Goal: Task Accomplishment & Management: Use online tool/utility

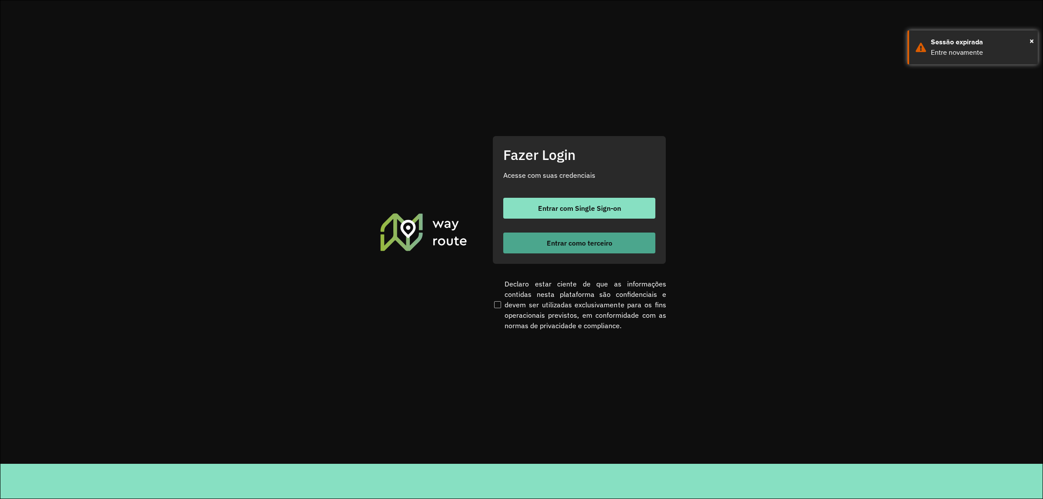
click at [634, 241] on button "Entrar como terceiro" at bounding box center [579, 243] width 152 height 21
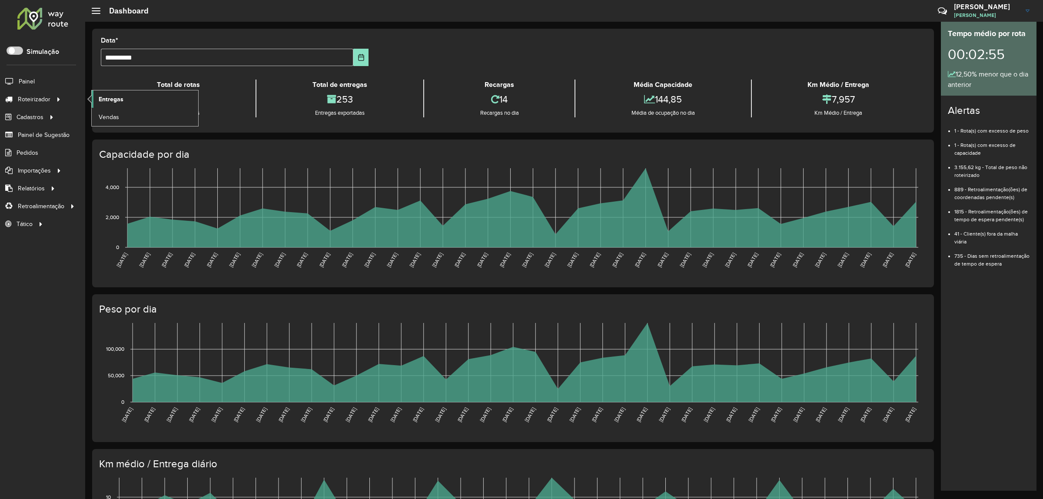
click at [124, 100] on link "Entregas" at bounding box center [145, 98] width 106 height 17
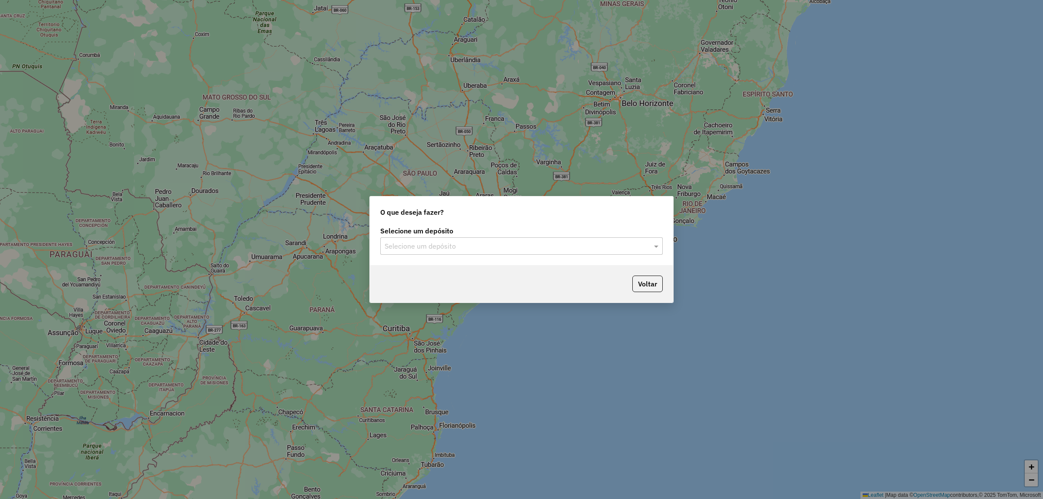
click at [409, 246] on input "text" at bounding box center [513, 246] width 256 height 10
click at [414, 277] on div "Unimar" at bounding box center [522, 271] width 282 height 15
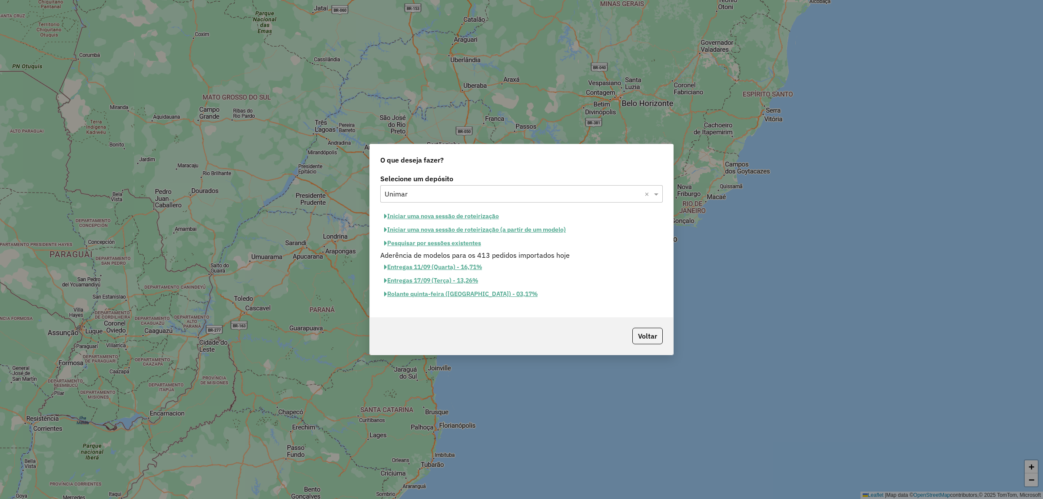
click at [407, 214] on button "Iniciar uma nova sessão de roteirização" at bounding box center [441, 215] width 123 height 13
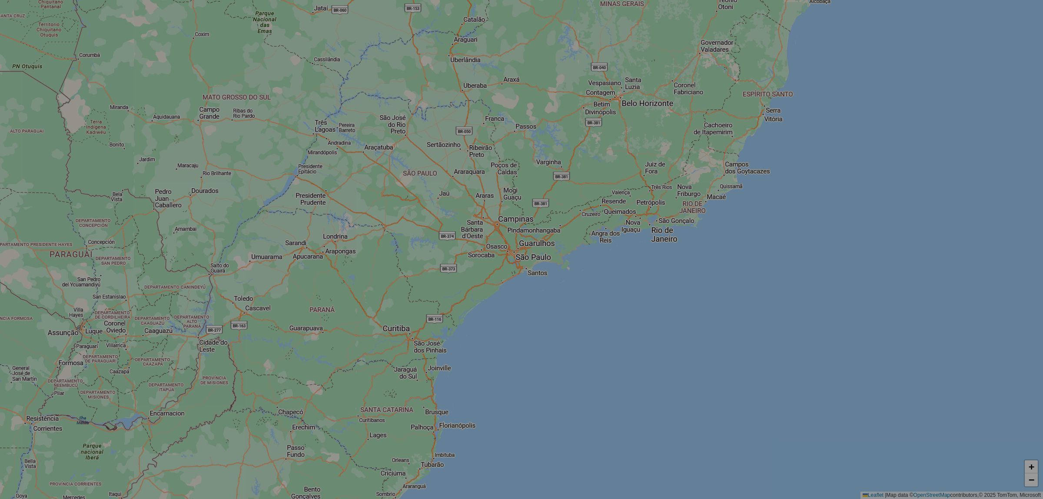
select select "*"
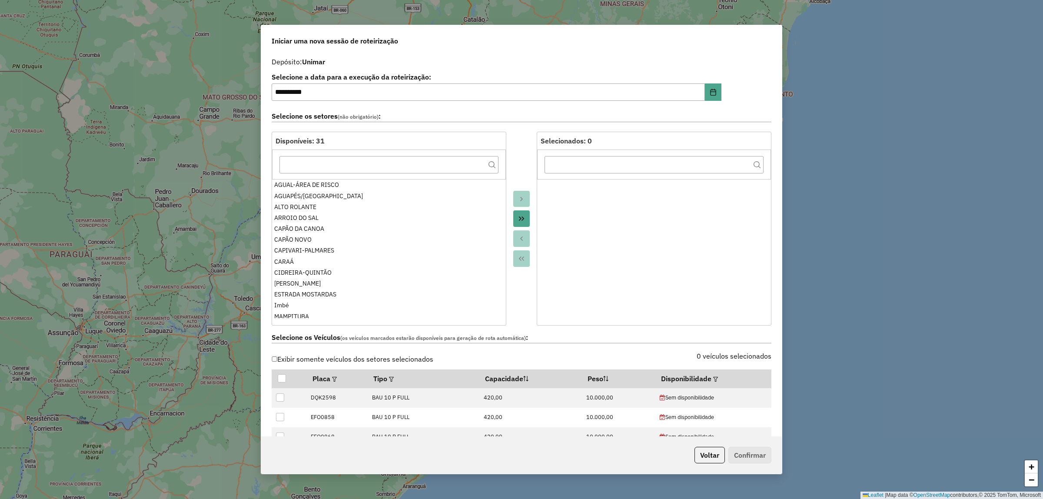
click at [519, 219] on icon "Move All to Target" at bounding box center [521, 218] width 7 height 7
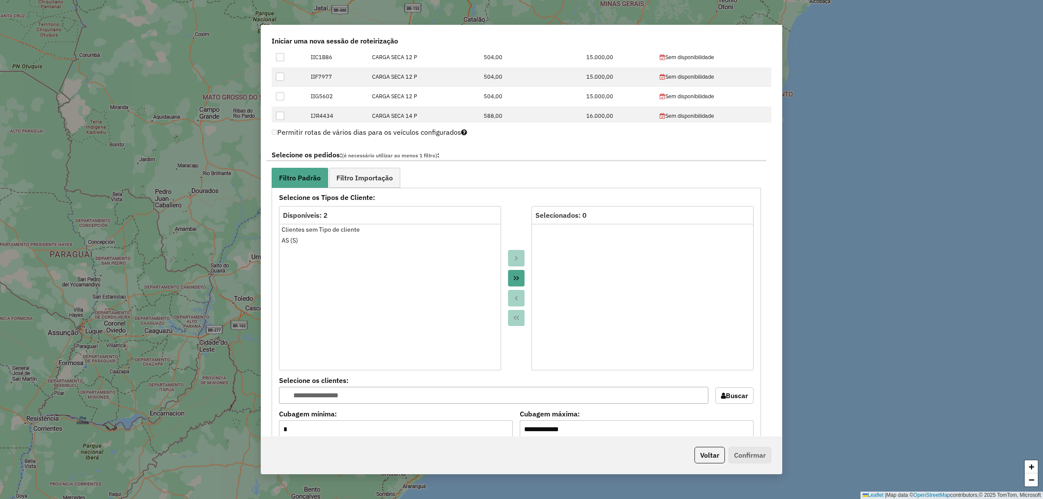
scroll to position [380, 0]
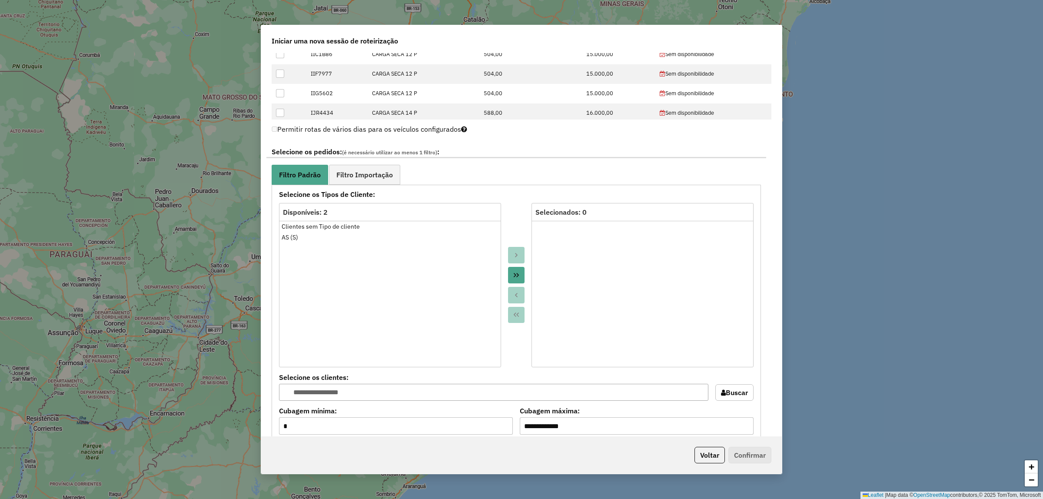
click at [524, 283] on div at bounding box center [516, 285] width 30 height 164
click at [515, 275] on icon "Move All to Target" at bounding box center [516, 275] width 7 height 7
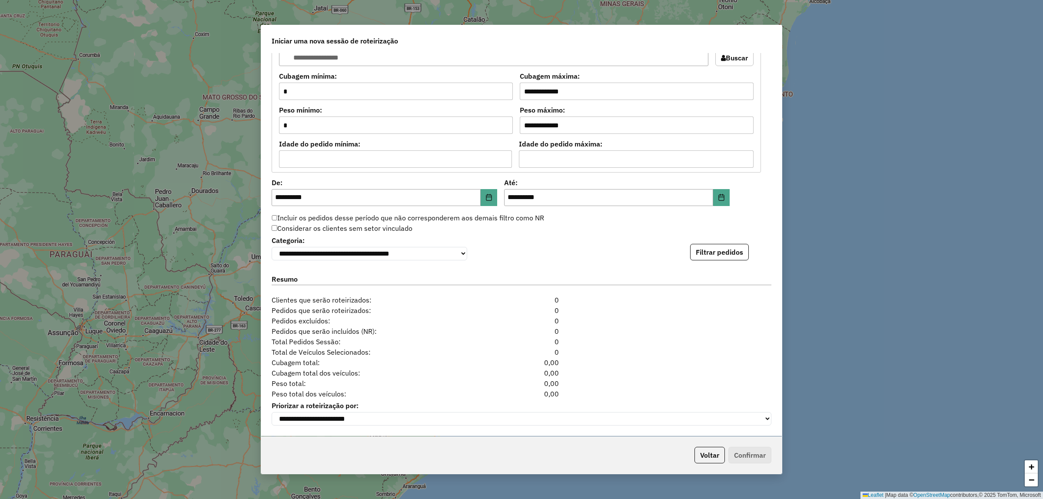
scroll to position [720, 0]
click at [703, 246] on button "Filtrar pedidos" at bounding box center [719, 252] width 59 height 17
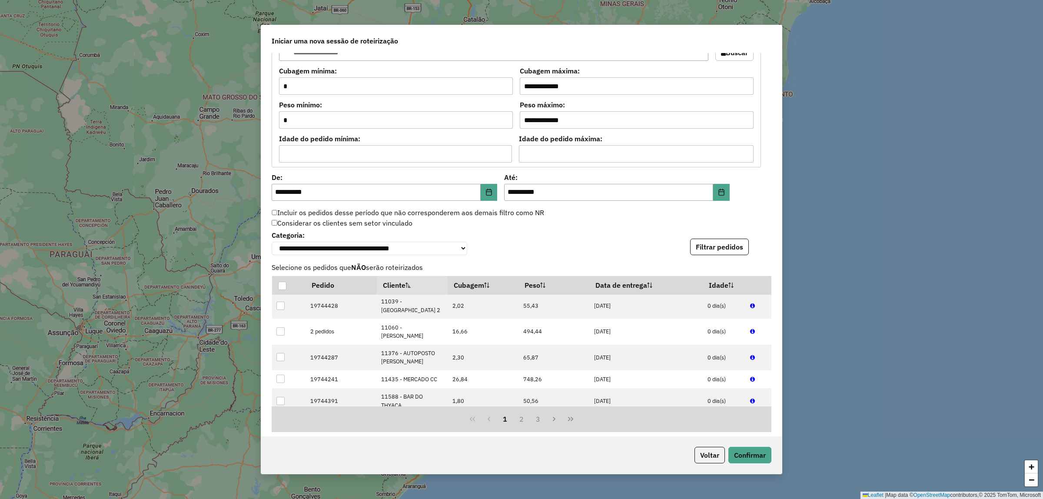
scroll to position [326, 0]
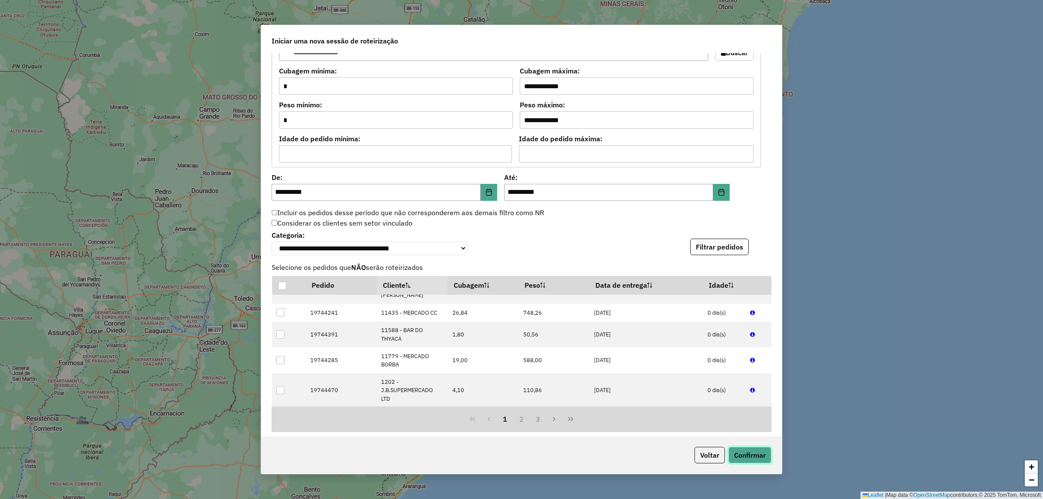
click at [755, 454] on button "Confirmar" at bounding box center [749, 455] width 43 height 17
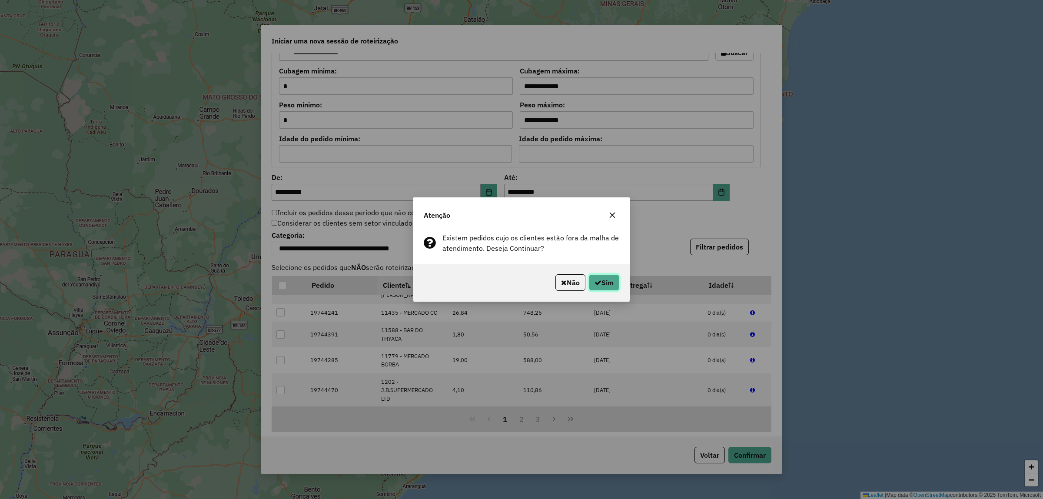
click at [609, 283] on button "Sim" at bounding box center [604, 282] width 30 height 17
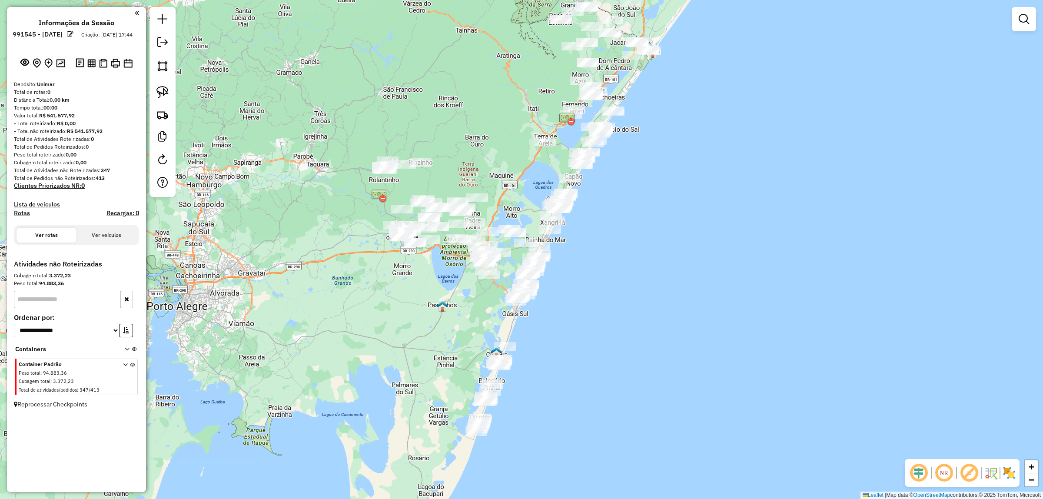
drag, startPoint x: 708, startPoint y: 155, endPoint x: 672, endPoint y: 155, distance: 36.9
click at [672, 155] on div "Janela de atendimento Grade de atendimento Capacidade Transportadoras Veículos …" at bounding box center [521, 249] width 1043 height 499
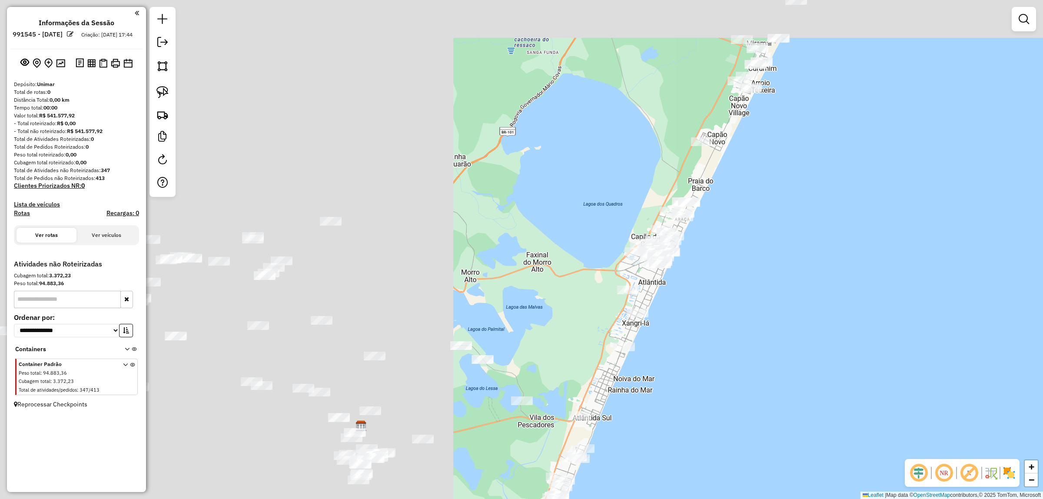
drag, startPoint x: 668, startPoint y: 248, endPoint x: 1039, endPoint y: 331, distance: 380.8
click at [1042, 336] on div "Janela de atendimento Grade de atendimento Capacidade Transportadoras Veículos …" at bounding box center [521, 249] width 1043 height 499
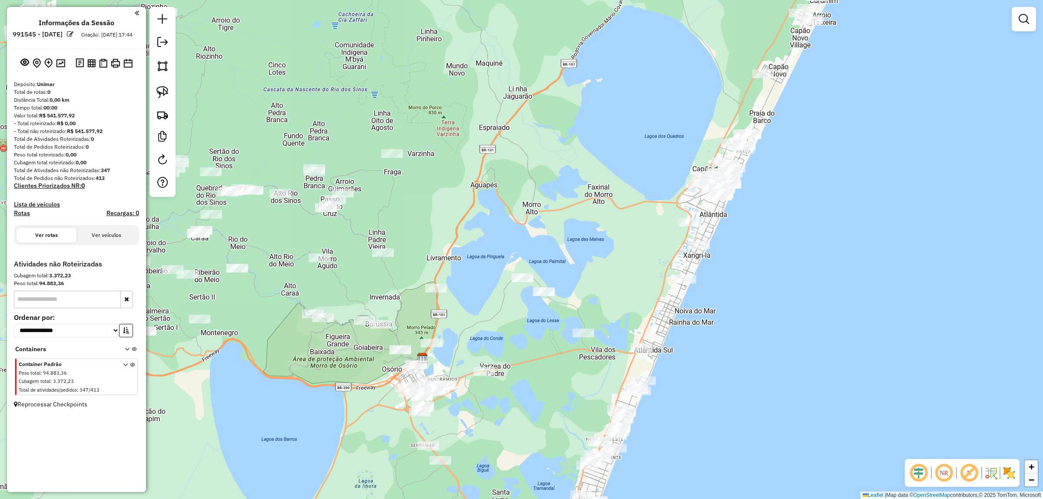
drag, startPoint x: 566, startPoint y: 123, endPoint x: 592, endPoint y: 100, distance: 34.5
click at [592, 100] on div "Janela de atendimento Grade de atendimento Capacidade Transportadoras Veículos …" at bounding box center [521, 249] width 1043 height 499
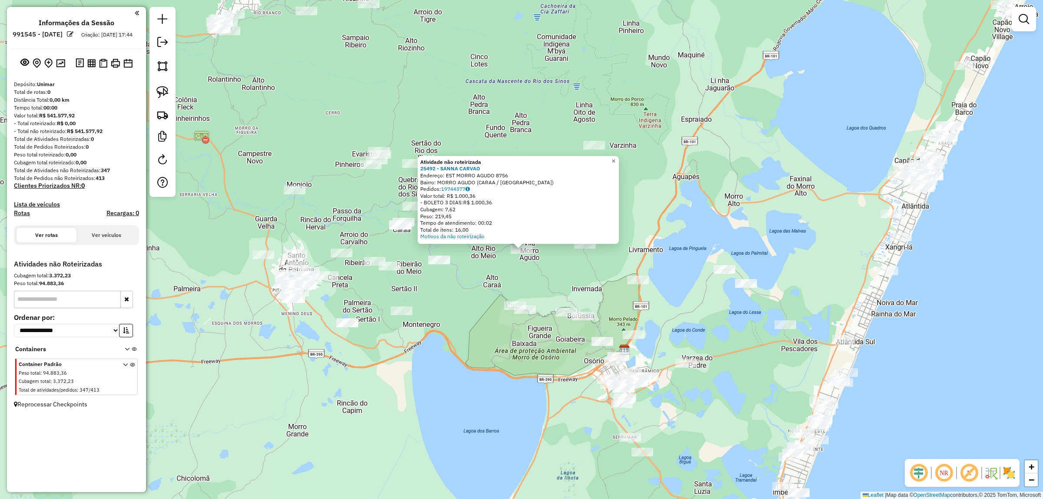
click at [619, 158] on link "×" at bounding box center [613, 161] width 10 height 10
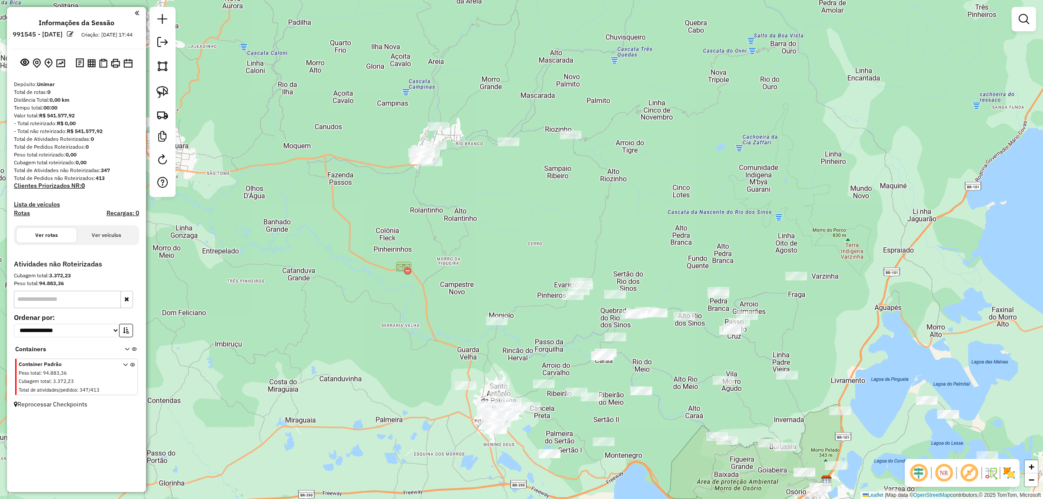
drag, startPoint x: 463, startPoint y: 68, endPoint x: 618, endPoint y: 187, distance: 195.7
click at [660, 195] on div "Janela de atendimento Grade de atendimento Capacidade Transportadoras Veículos …" at bounding box center [521, 249] width 1043 height 499
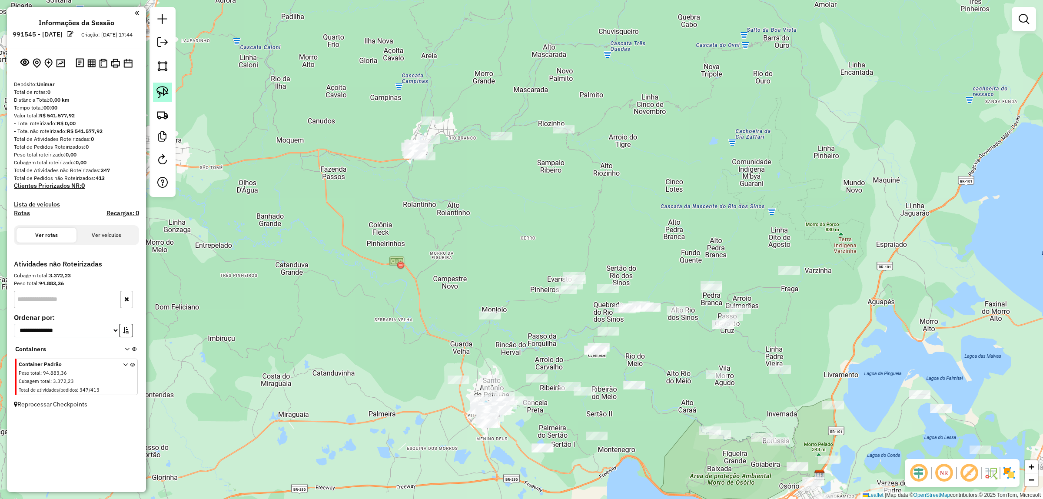
click at [157, 93] on link at bounding box center [162, 92] width 19 height 19
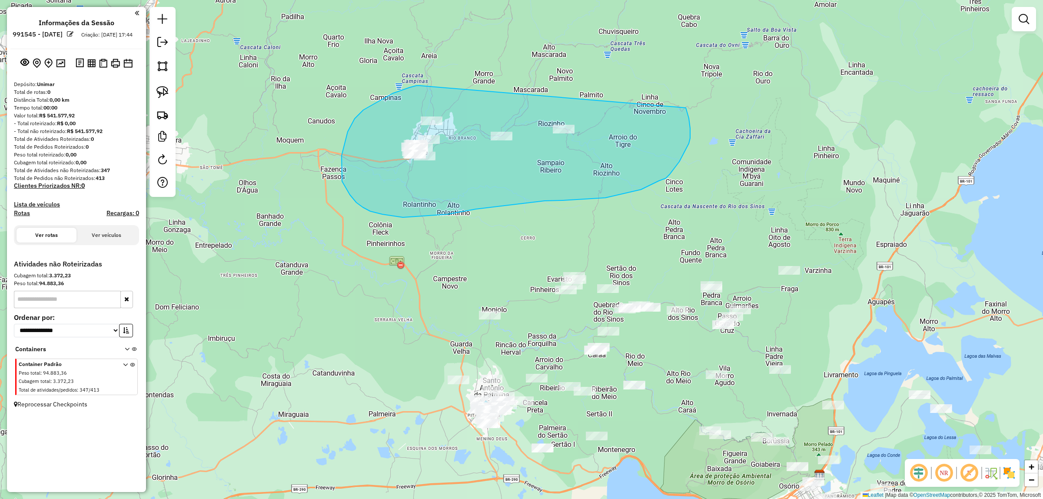
drag, startPoint x: 416, startPoint y: 86, endPoint x: 687, endPoint y: 67, distance: 271.4
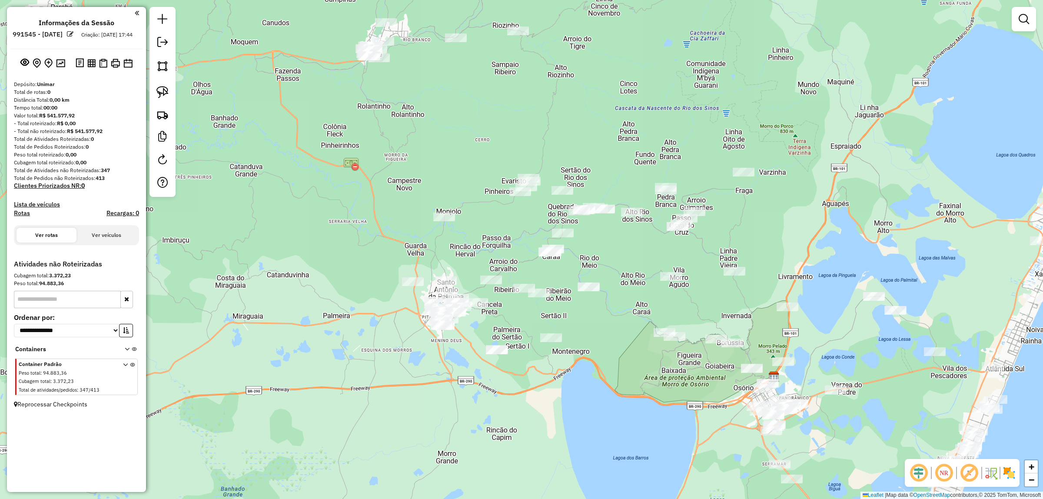
drag, startPoint x: 372, startPoint y: 272, endPoint x: 330, endPoint y: 181, distance: 100.1
click at [330, 181] on div "Janela de atendimento Grade de atendimento Capacidade Transportadoras Veículos …" at bounding box center [521, 249] width 1043 height 499
click at [167, 96] on img at bounding box center [162, 92] width 12 height 12
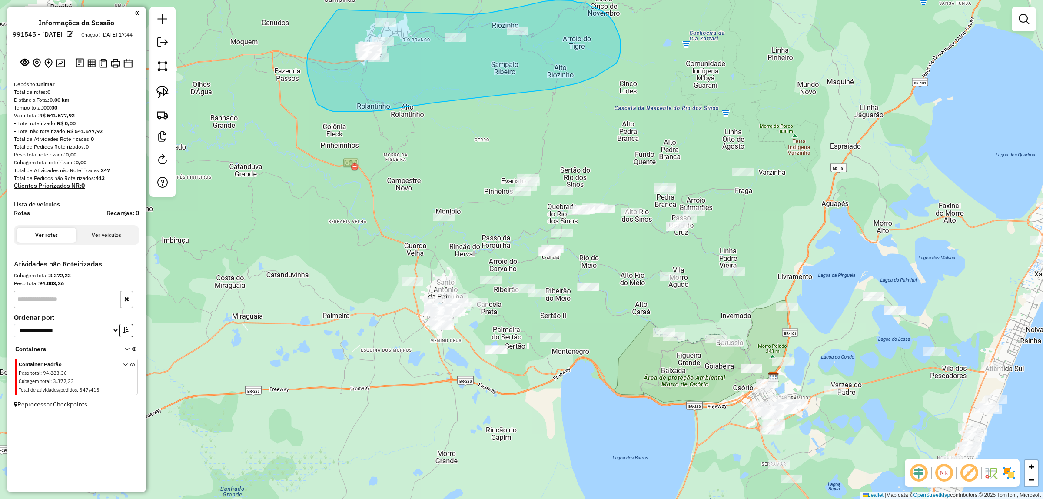
drag, startPoint x: 338, startPoint y: 10, endPoint x: 466, endPoint y: 14, distance: 128.3
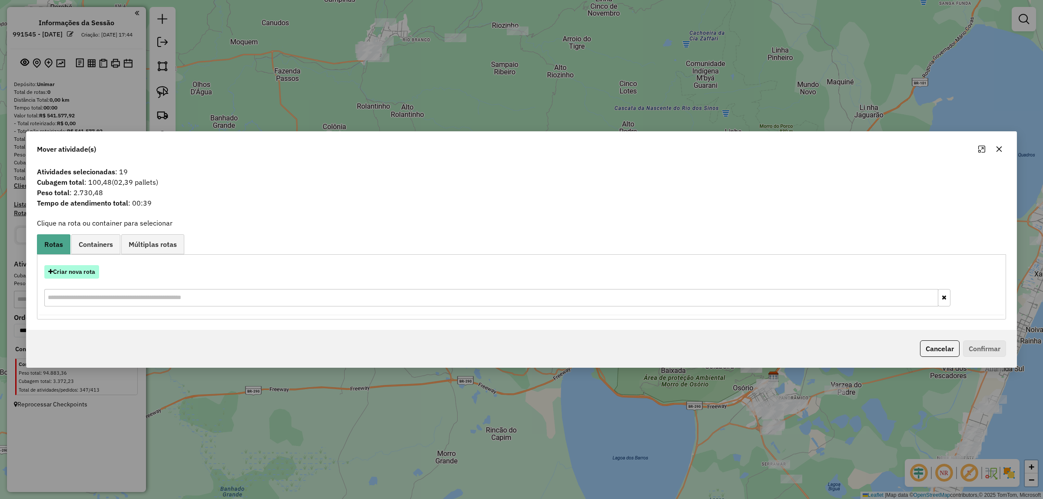
click at [83, 276] on button "Criar nova rota" at bounding box center [71, 271] width 55 height 13
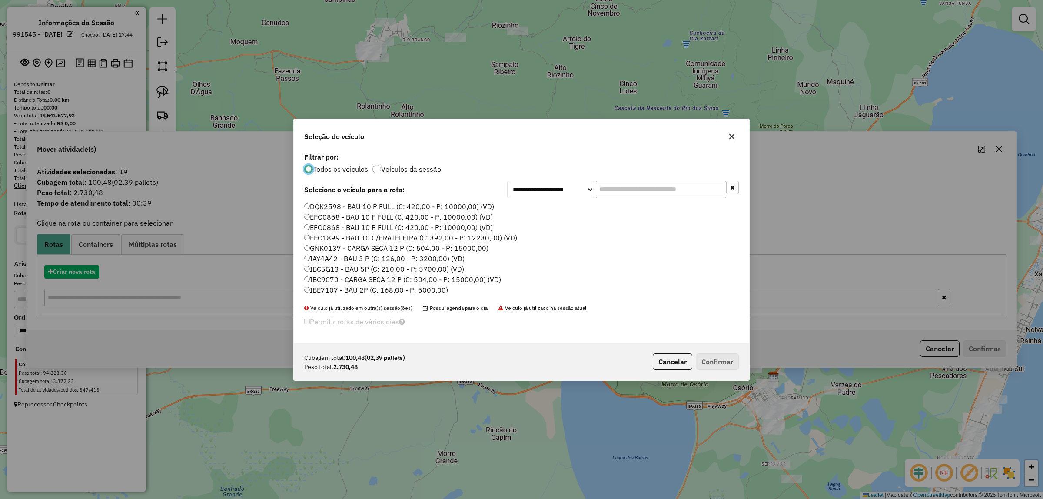
scroll to position [4, 3]
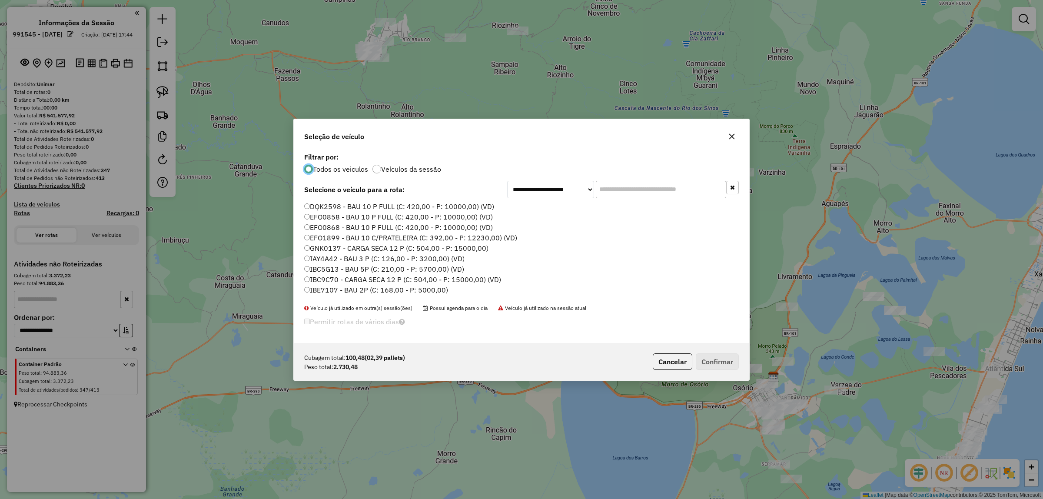
click at [651, 190] on input "text" at bounding box center [661, 189] width 130 height 17
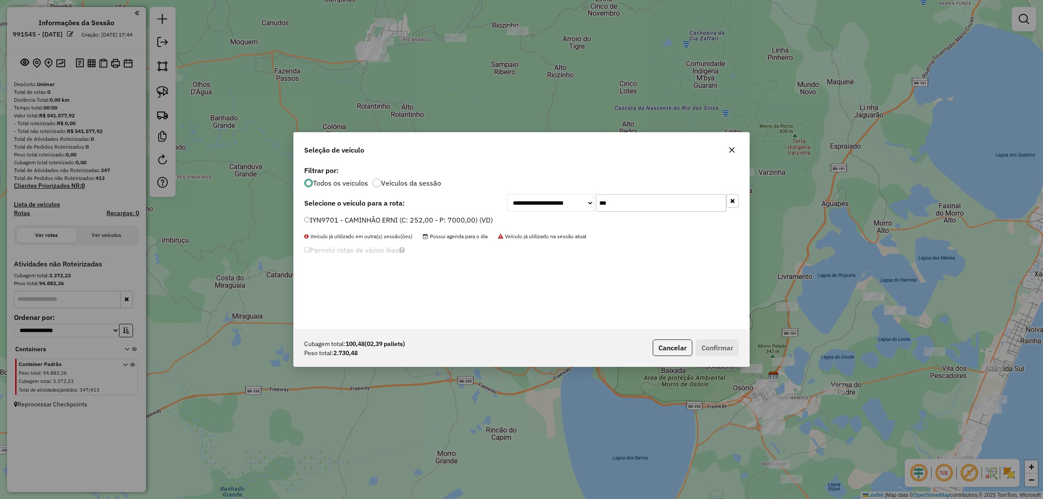
type input "***"
click at [436, 222] on label "IYN9701 - CAMINHÃO ERNI (C: 252,00 - P: 7000,00) (VD)" at bounding box center [398, 220] width 189 height 10
click at [737, 352] on button "Confirmar" at bounding box center [717, 347] width 43 height 17
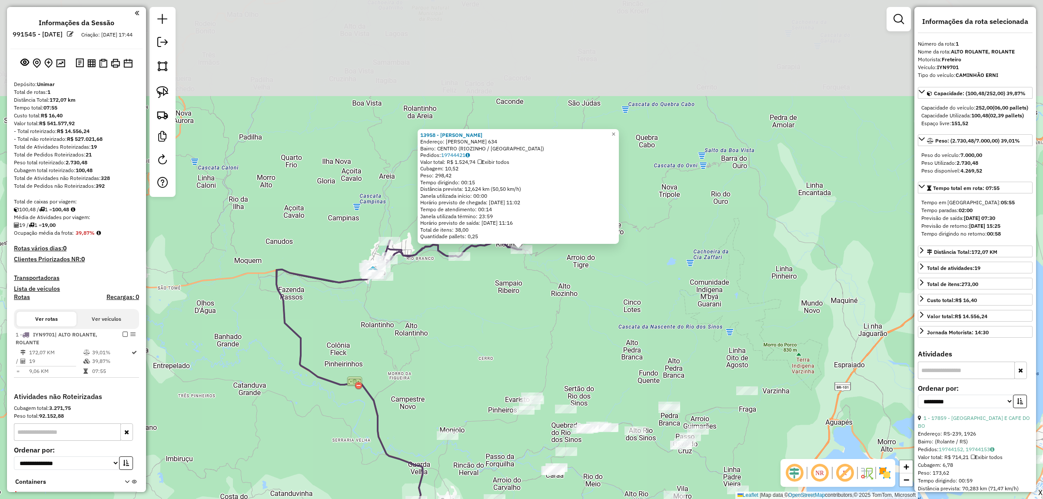
scroll to position [64, 0]
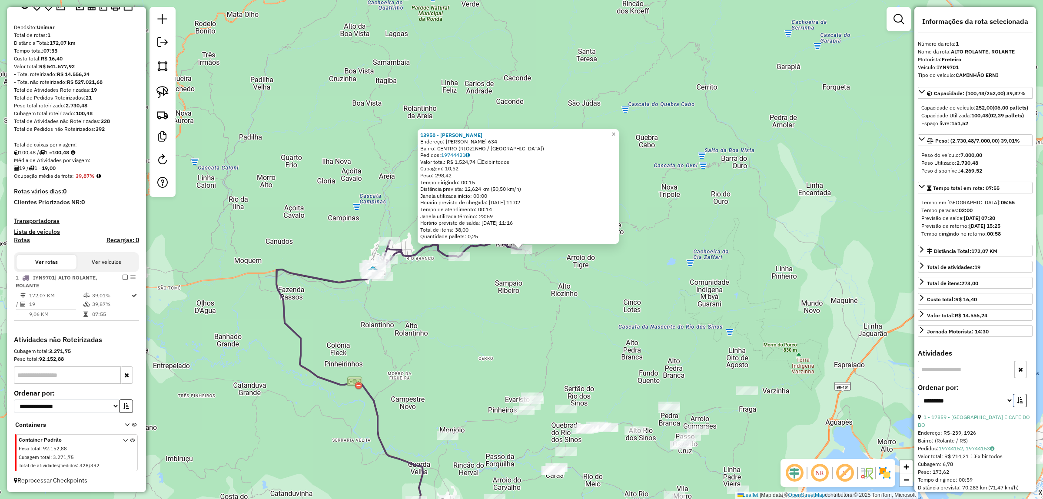
click at [941, 407] on select "**********" at bounding box center [966, 400] width 96 height 13
select select "*********"
click at [918, 407] on select "**********" at bounding box center [966, 400] width 96 height 13
click at [1020, 403] on icon "button" at bounding box center [1020, 400] width 6 height 6
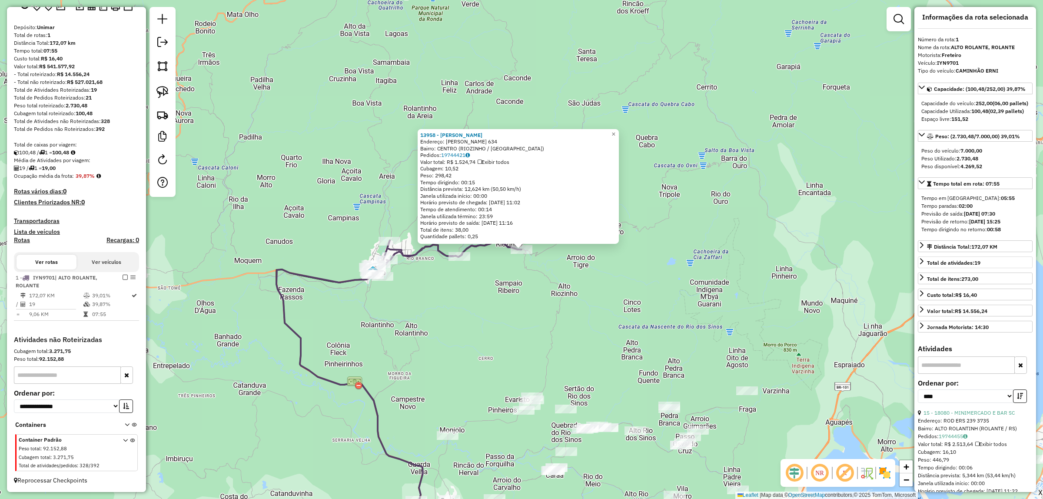
scroll to position [0, 0]
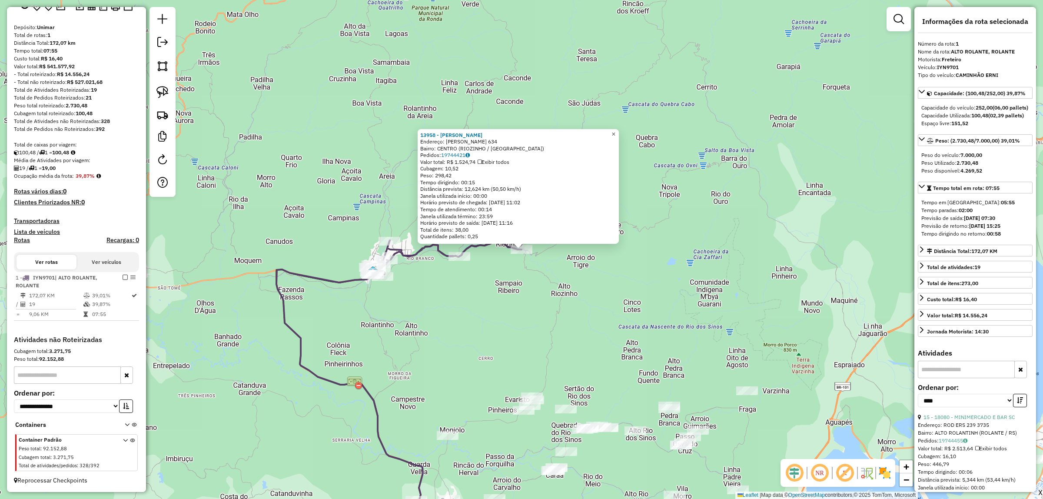
drag, startPoint x: 617, startPoint y: 129, endPoint x: 664, endPoint y: 196, distance: 82.5
click at [615, 130] on span "×" at bounding box center [614, 133] width 4 height 7
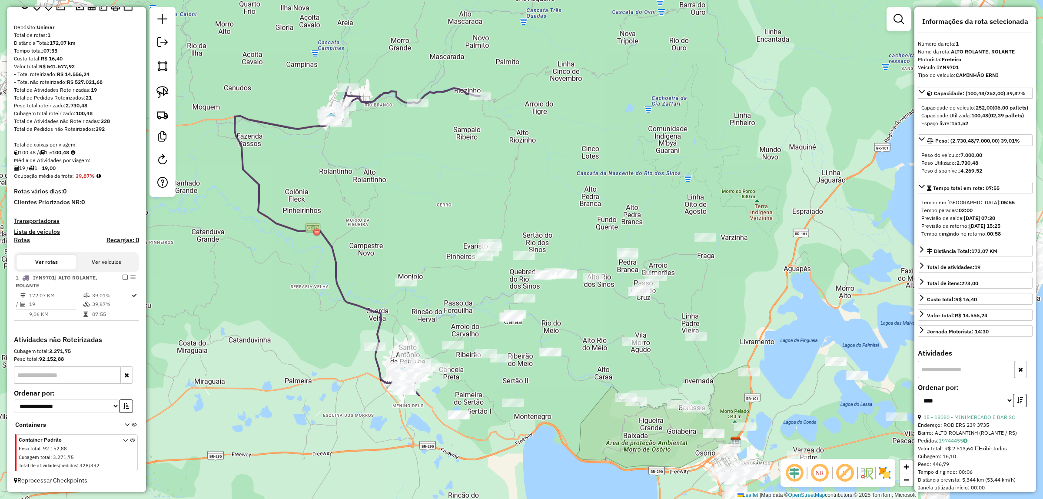
drag, startPoint x: 668, startPoint y: 201, endPoint x: 614, endPoint y: 4, distance: 204.3
click at [614, 5] on div "Janela de atendimento Grade de atendimento Capacidade Transportadoras Veículos …" at bounding box center [521, 249] width 1043 height 499
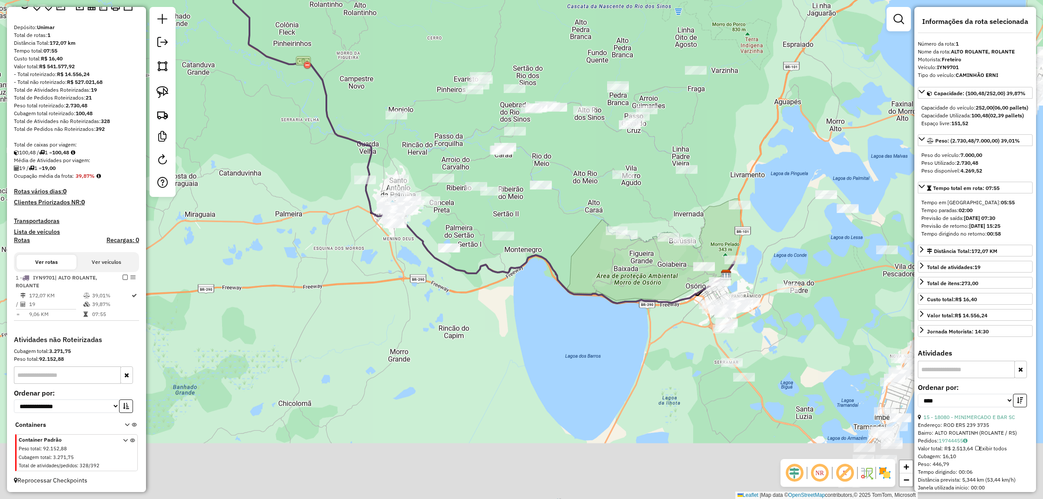
drag, startPoint x: 538, startPoint y: 367, endPoint x: 537, endPoint y: 248, distance: 119.1
click at [537, 248] on icon at bounding box center [479, 126] width 509 height 354
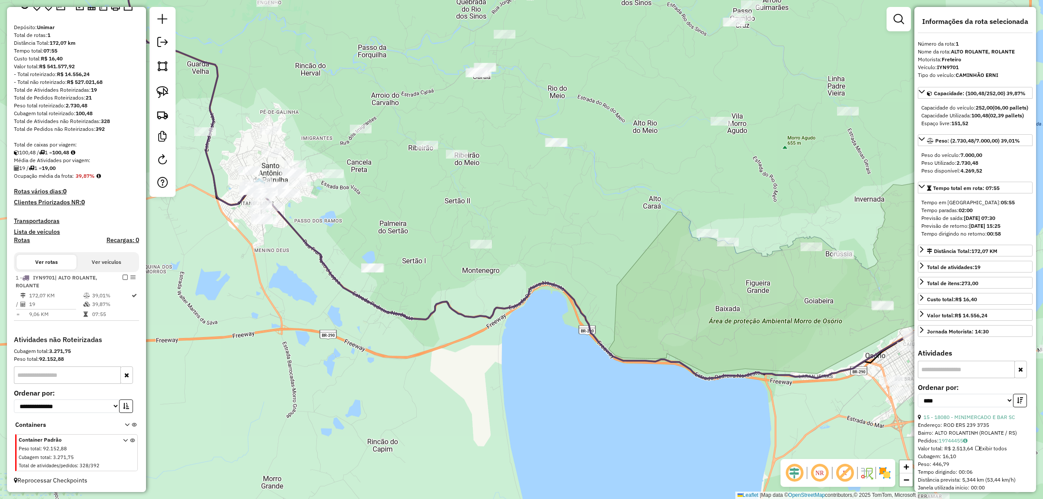
drag, startPoint x: 531, startPoint y: 162, endPoint x: 531, endPoint y: 309, distance: 147.8
click at [536, 310] on div "Janela de atendimento Grade de atendimento Capacidade Transportadoras Veículos …" at bounding box center [521, 249] width 1043 height 499
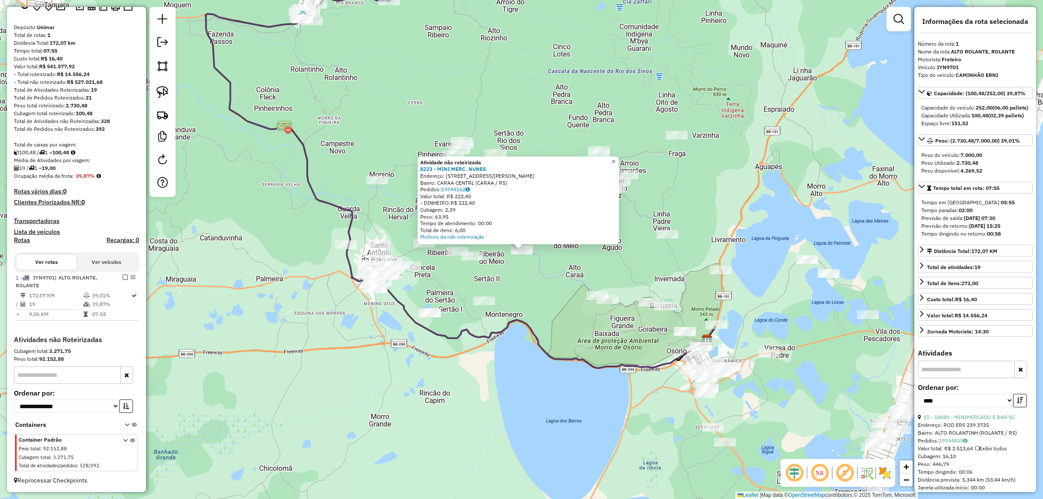
click at [615, 159] on span "×" at bounding box center [614, 161] width 4 height 7
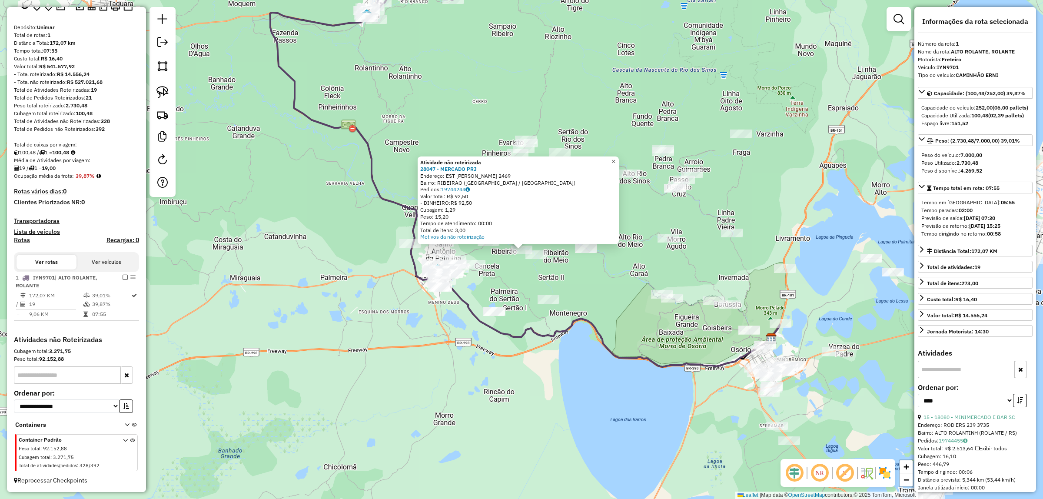
click at [615, 158] on span "×" at bounding box center [614, 161] width 4 height 7
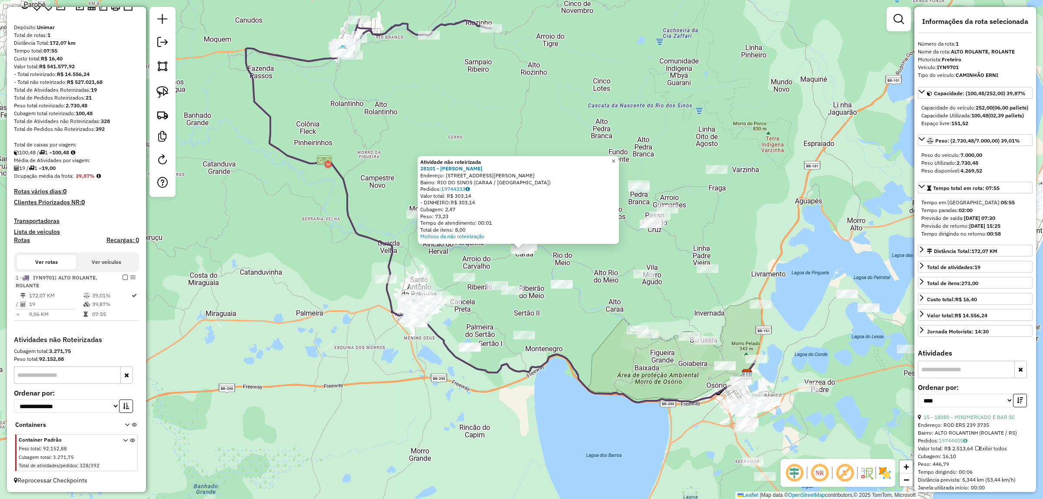
click at [619, 161] on link "×" at bounding box center [613, 161] width 10 height 10
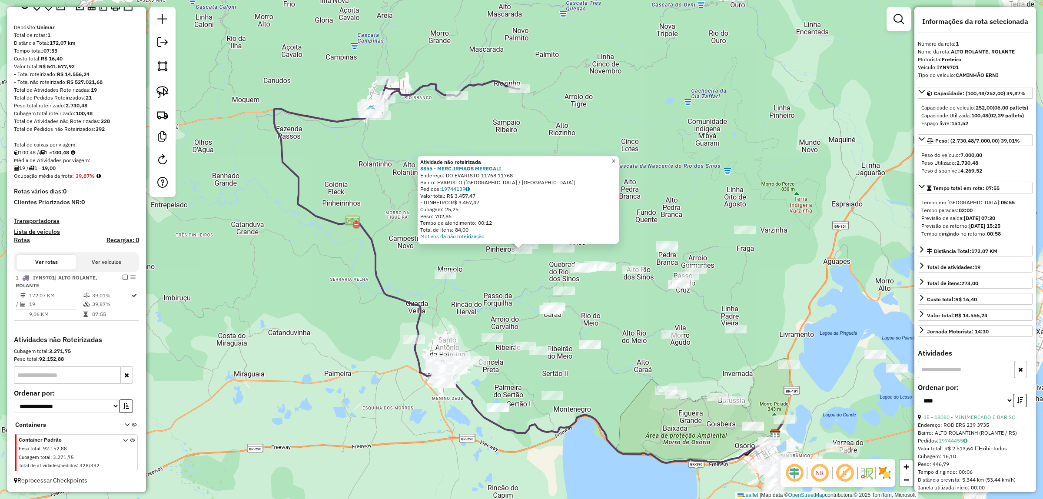
click at [615, 159] on span "×" at bounding box center [614, 160] width 4 height 7
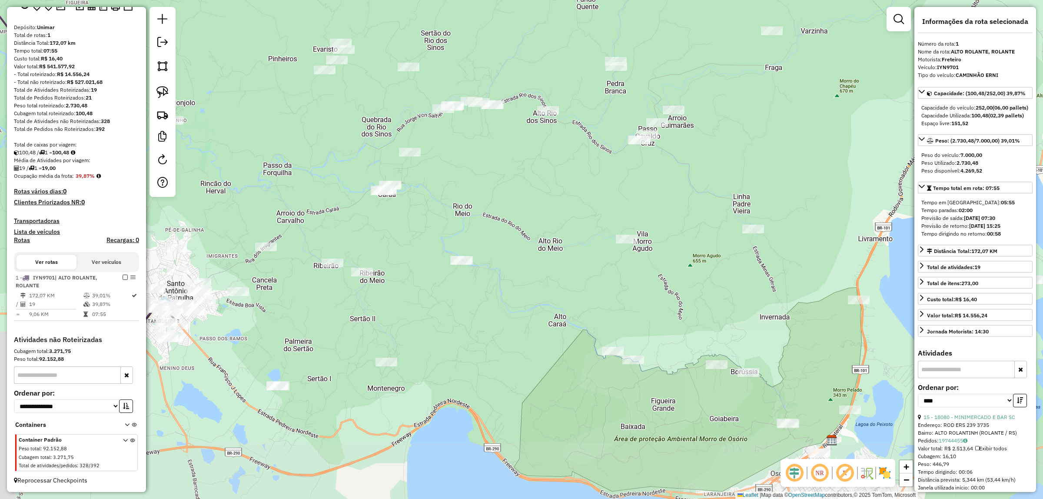
drag, startPoint x: 656, startPoint y: 222, endPoint x: 666, endPoint y: 10, distance: 212.3
click at [692, 0] on html "Aguarde... Pop-up bloqueado! Seu navegador bloqueou automáticamente a abertura …" at bounding box center [521, 249] width 1043 height 499
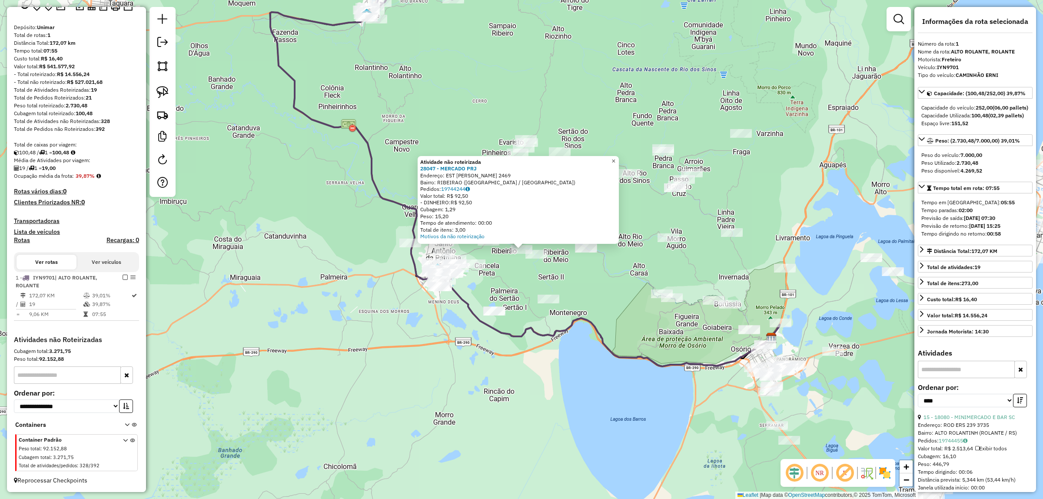
click at [616, 156] on link "×" at bounding box center [613, 161] width 10 height 10
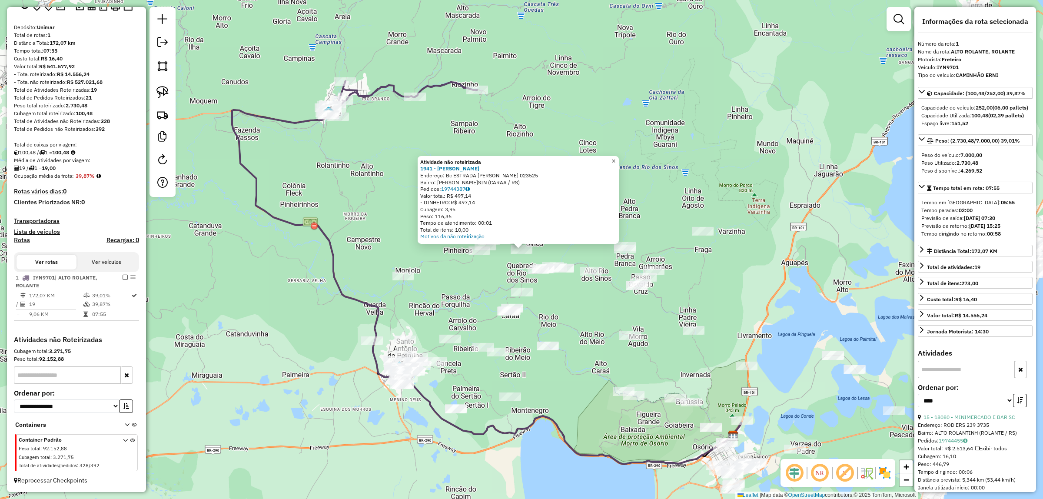
click at [615, 160] on span "×" at bounding box center [614, 160] width 4 height 7
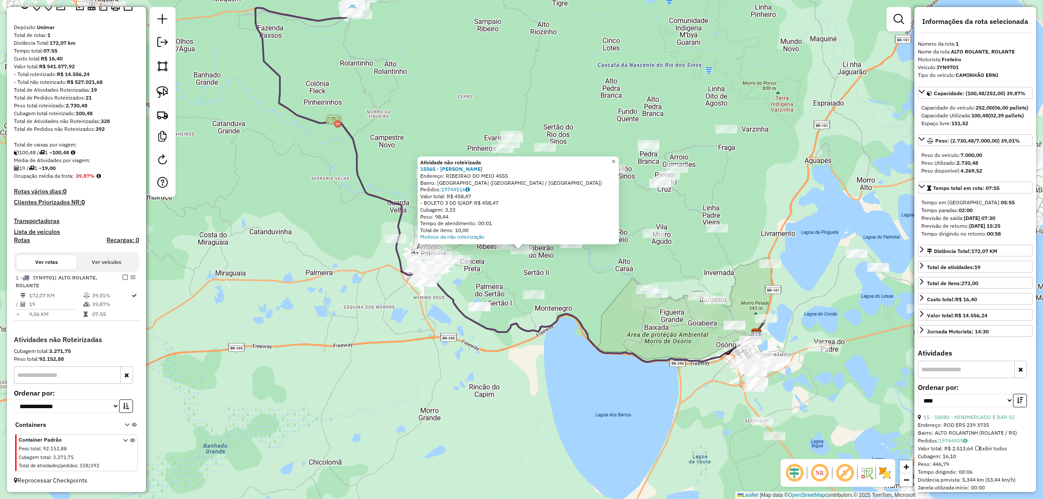
click at [615, 161] on span "×" at bounding box center [614, 161] width 4 height 7
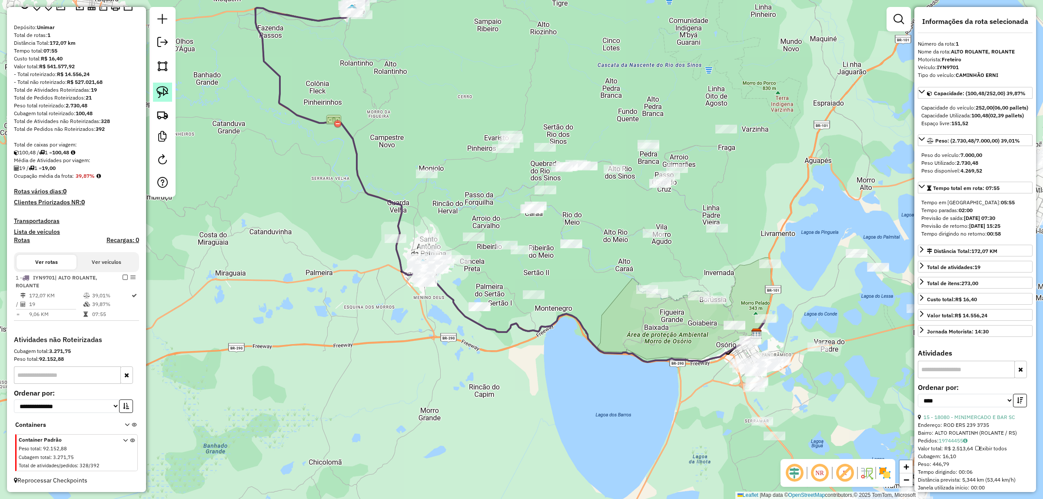
click at [164, 88] on img at bounding box center [162, 92] width 12 height 12
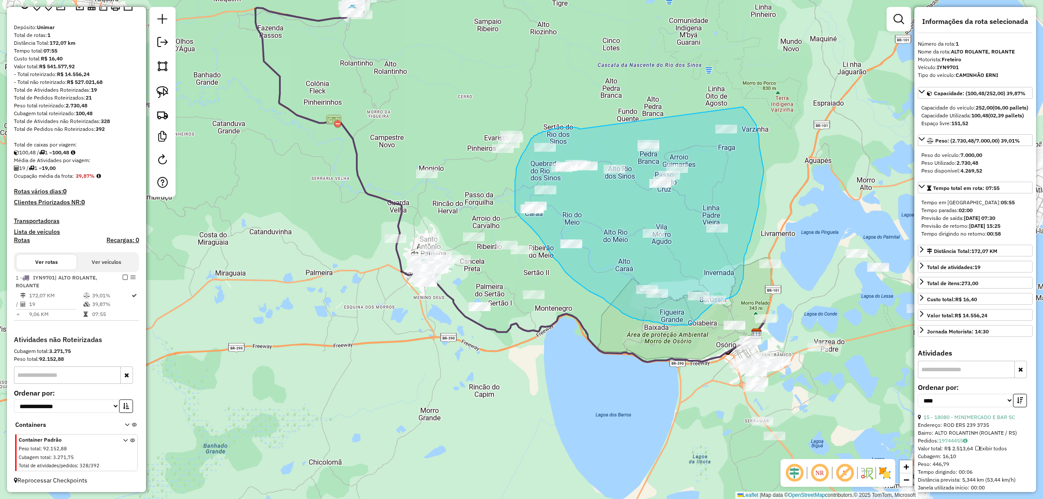
drag, startPoint x: 577, startPoint y: 128, endPoint x: 742, endPoint y: 106, distance: 166.7
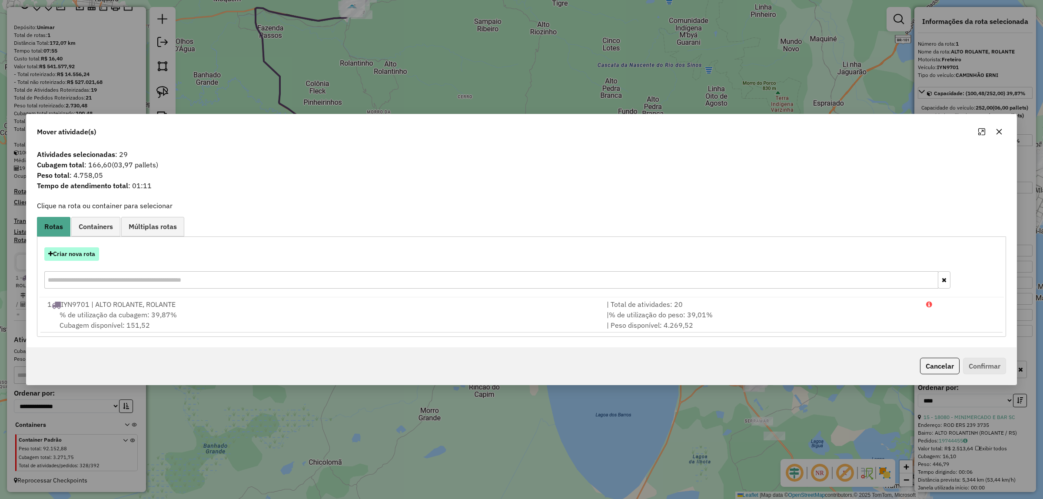
drag, startPoint x: 85, startPoint y: 266, endPoint x: 83, endPoint y: 259, distance: 6.6
click at [84, 262] on div "Criar nova rota" at bounding box center [521, 269] width 965 height 57
click at [83, 259] on button "Criar nova rota" at bounding box center [71, 253] width 55 height 13
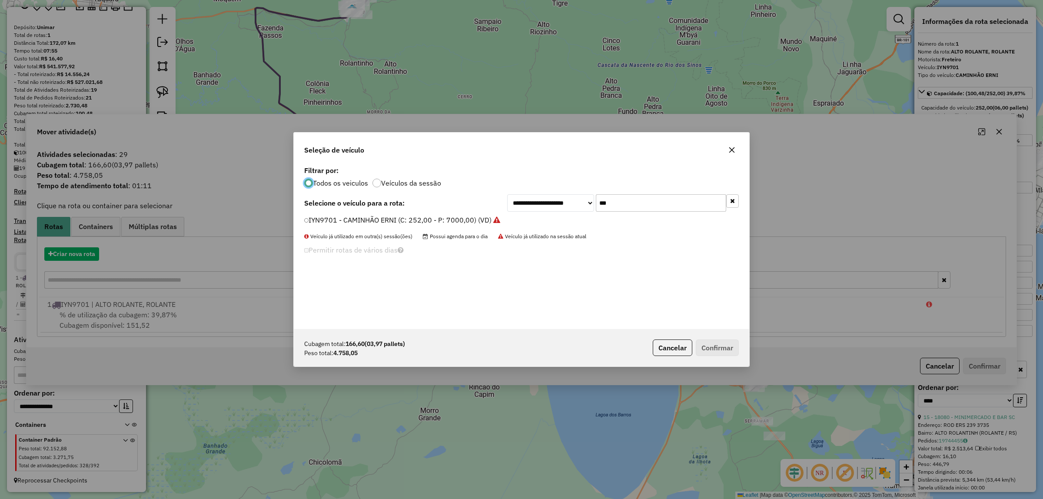
scroll to position [4, 3]
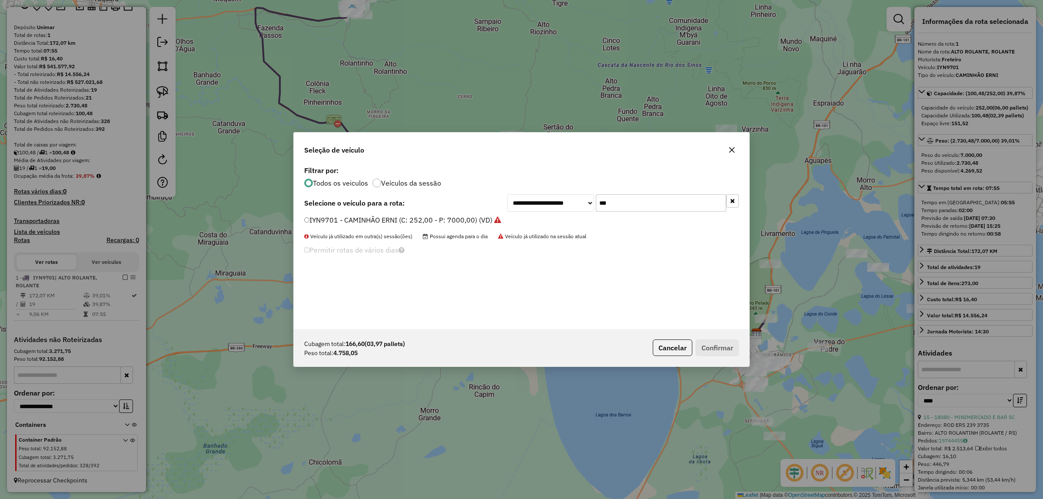
drag, startPoint x: 620, startPoint y: 200, endPoint x: 511, endPoint y: 209, distance: 109.0
click at [515, 209] on div "**********" at bounding box center [623, 202] width 232 height 17
type input "**"
click at [409, 231] on label "JBC2B90 - BAU 8 P (C: 322,00 - P: 7450,00) (VD)" at bounding box center [385, 230] width 162 height 10
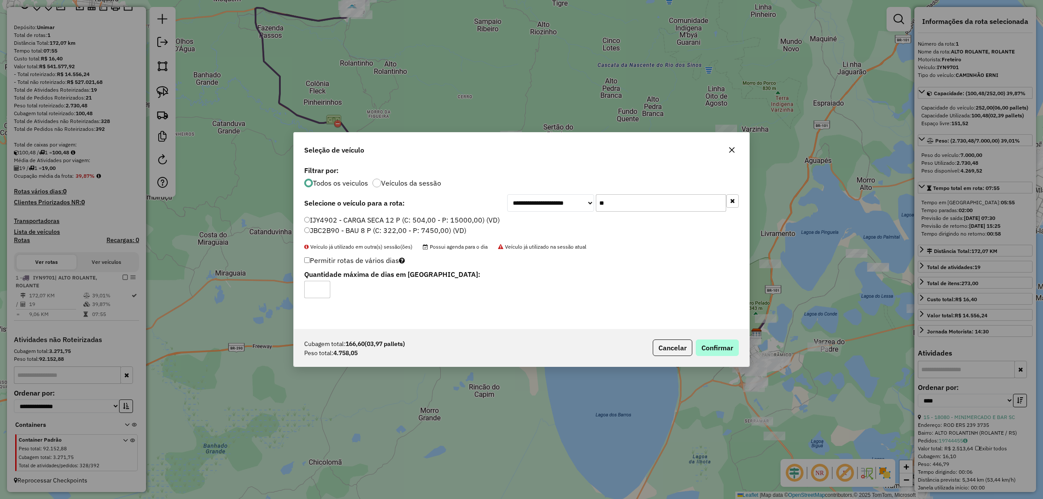
drag, startPoint x: 739, startPoint y: 363, endPoint x: 728, endPoint y: 354, distance: 13.9
click at [732, 357] on div "Cubagem total: 166,60 (03,97 pallets) Peso total: 4.758,05 Cancelar Confirmar" at bounding box center [522, 347] width 456 height 37
click at [728, 354] on button "Confirmar" at bounding box center [717, 347] width 43 height 17
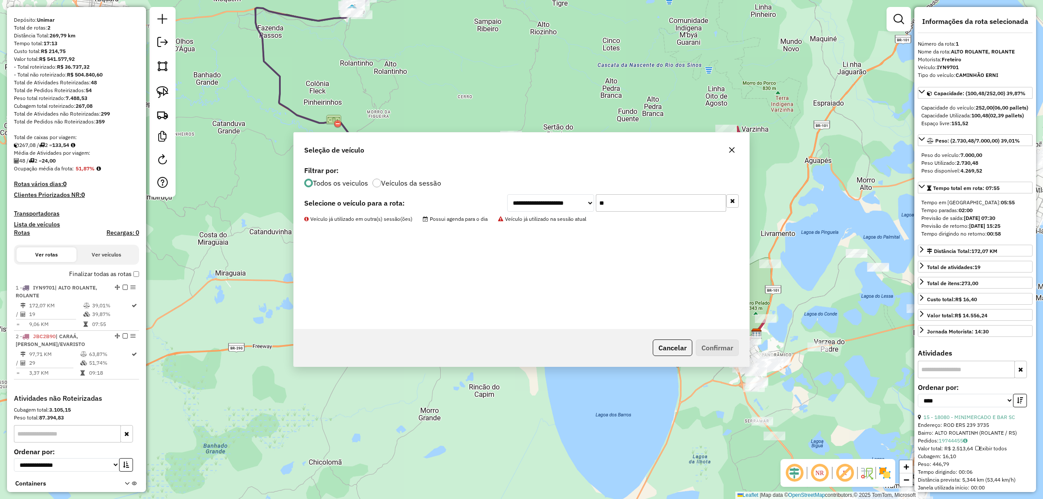
scroll to position [131, 0]
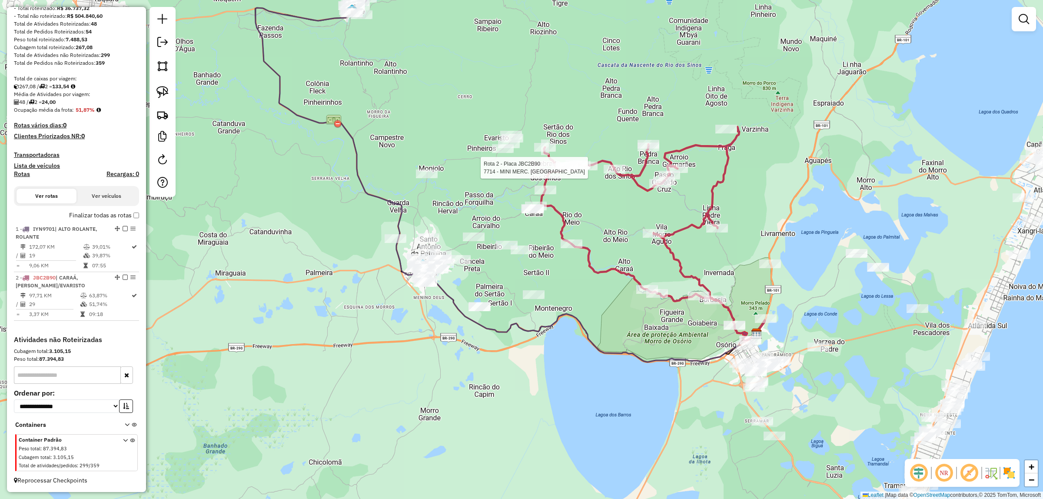
select select "*********"
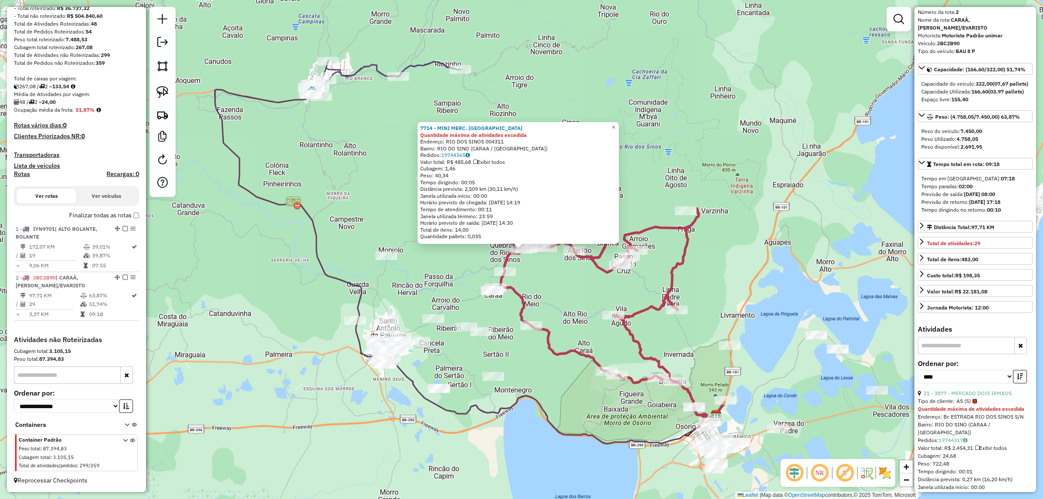
scroll to position [0, 0]
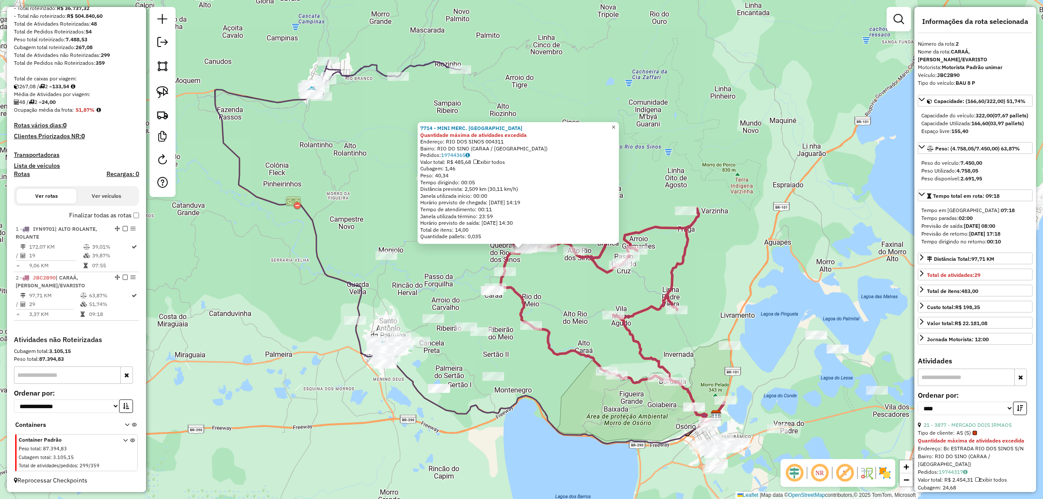
click at [619, 122] on link "×" at bounding box center [613, 127] width 10 height 10
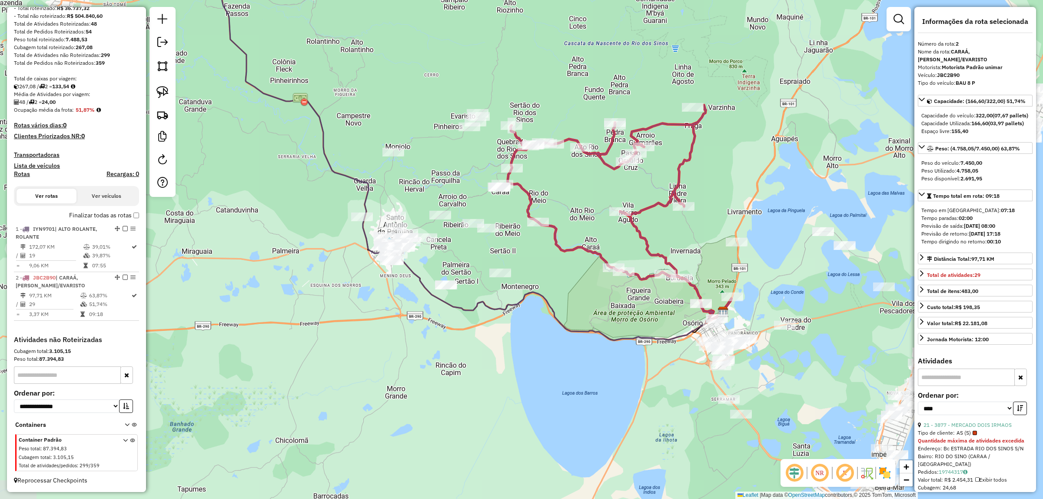
drag, startPoint x: 608, startPoint y: 140, endPoint x: 615, endPoint y: 36, distance: 103.7
click at [615, 36] on div "Janela de atendimento Grade de atendimento Capacidade Transportadoras Veículos …" at bounding box center [521, 249] width 1043 height 499
click at [505, 277] on div at bounding box center [500, 273] width 22 height 9
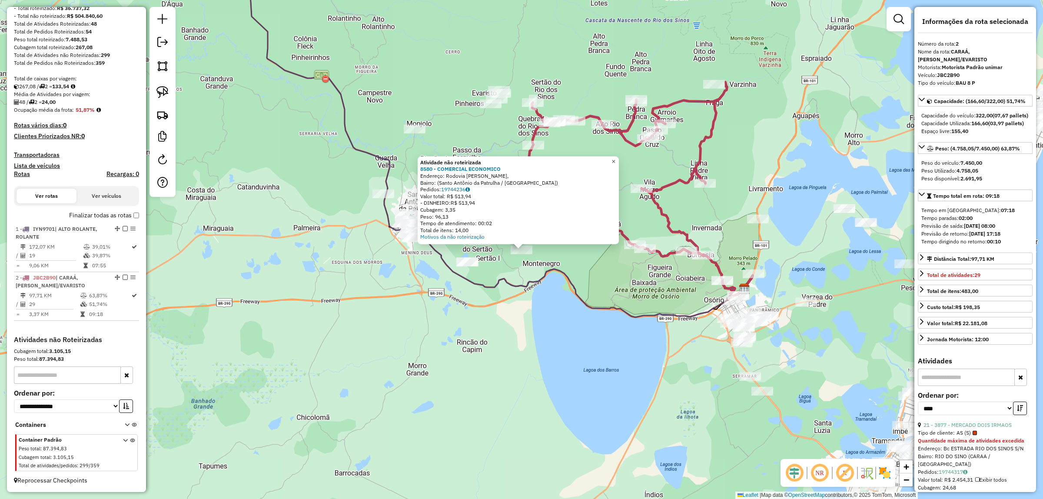
click at [618, 163] on link "×" at bounding box center [613, 161] width 10 height 10
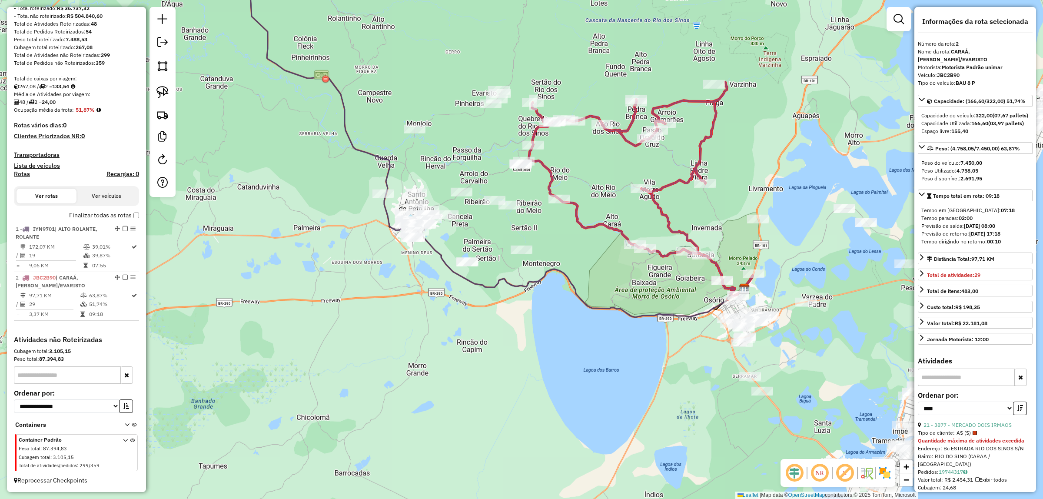
drag, startPoint x: 161, startPoint y: 96, endPoint x: 274, endPoint y: 146, distance: 124.1
click at [161, 96] on img at bounding box center [162, 92] width 12 height 12
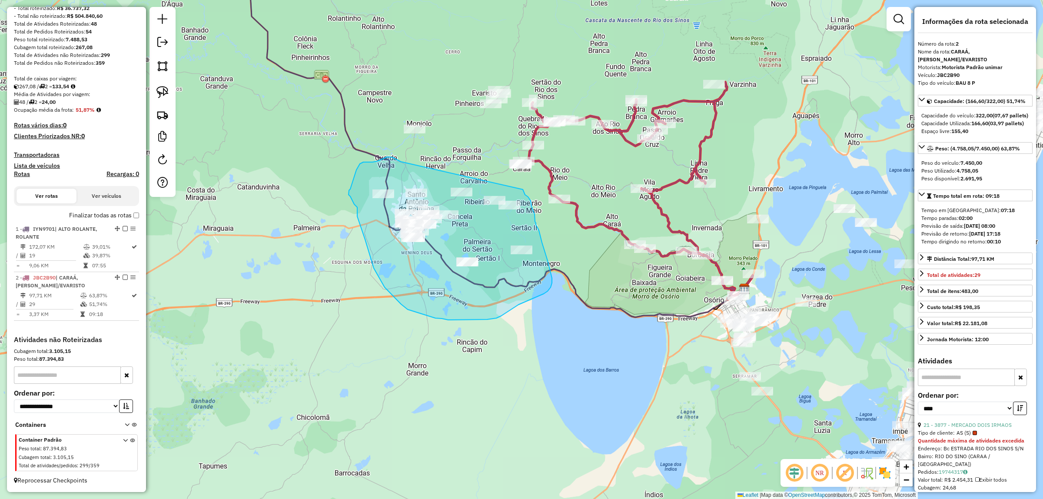
drag, startPoint x: 401, startPoint y: 162, endPoint x: 523, endPoint y: 190, distance: 125.3
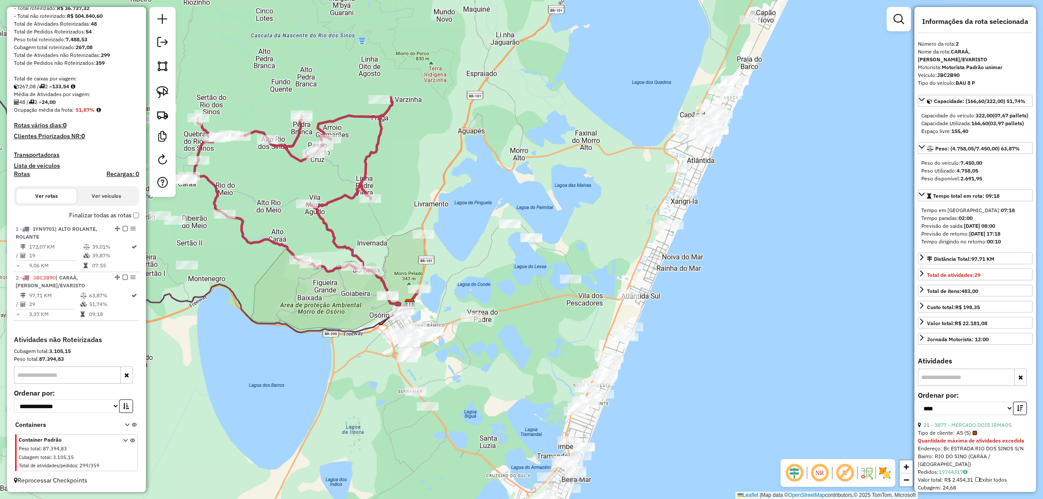
drag, startPoint x: 589, startPoint y: 355, endPoint x: 254, endPoint y: 370, distance: 335.0
click at [254, 370] on div "Janela de atendimento Grade de atendimento Capacidade Transportadoras Veículos …" at bounding box center [521, 249] width 1043 height 499
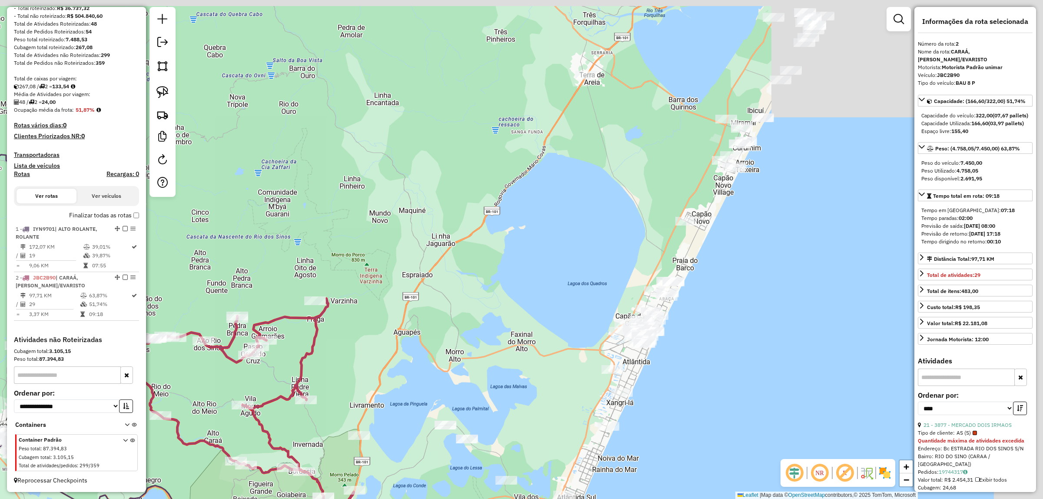
drag, startPoint x: 539, startPoint y: 116, endPoint x: 466, endPoint y: 335, distance: 231.2
click at [465, 346] on div "Janela de atendimento Grade de atendimento Capacidade Transportadoras Veículos …" at bounding box center [521, 249] width 1043 height 499
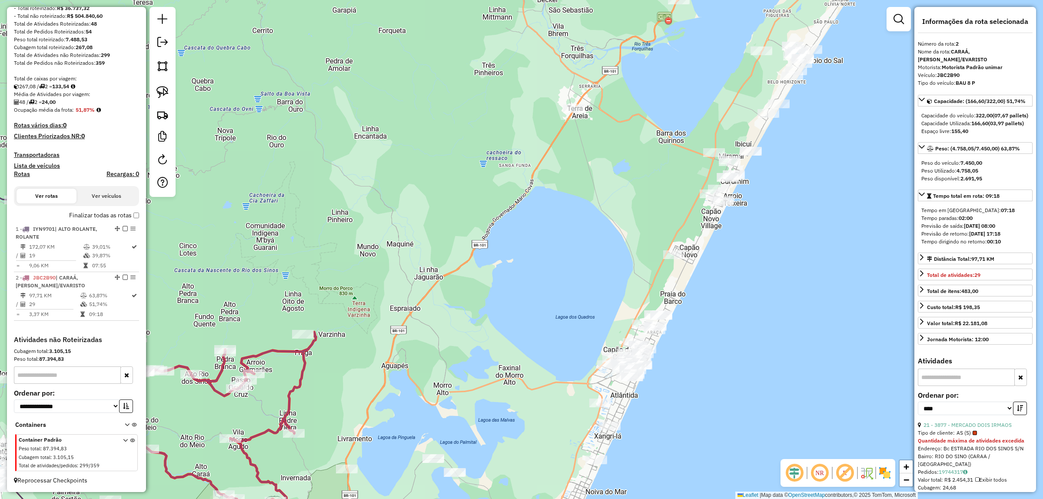
drag, startPoint x: 588, startPoint y: 207, endPoint x: 521, endPoint y: 338, distance: 147.0
click at [521, 338] on div "Janela de atendimento Grade de atendimento Capacidade Transportadoras Veículos …" at bounding box center [521, 249] width 1043 height 499
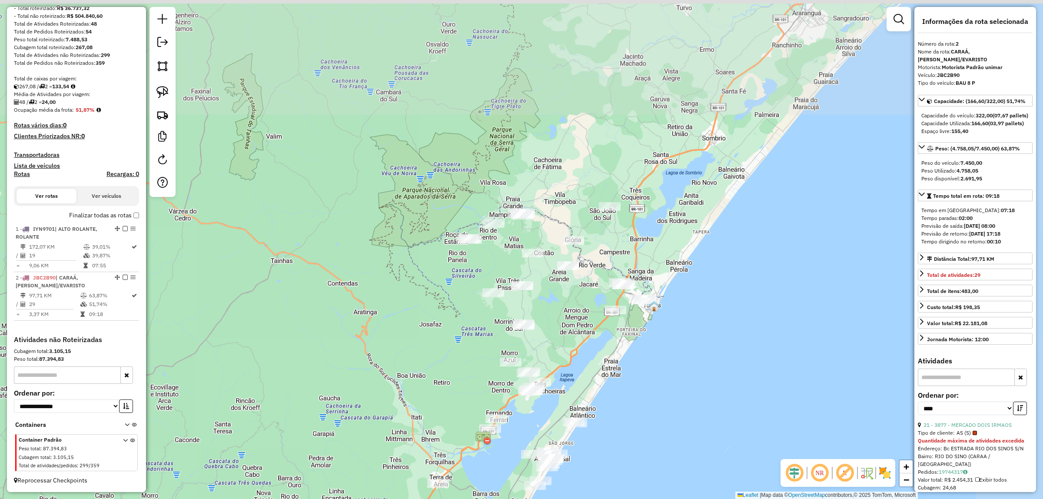
drag, startPoint x: 798, startPoint y: 258, endPoint x: 731, endPoint y: 404, distance: 161.2
click at [732, 418] on div "Janela de atendimento Grade de atendimento Capacidade Transportadoras Veículos …" at bounding box center [521, 249] width 1043 height 499
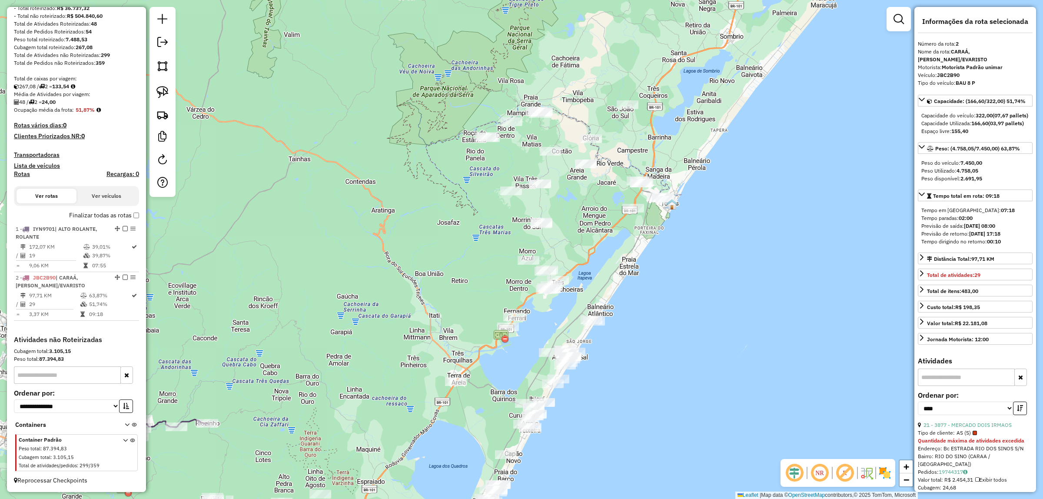
drag, startPoint x: 697, startPoint y: 241, endPoint x: 715, endPoint y: 161, distance: 82.6
click at [715, 161] on div "Janela de atendimento Grade de atendimento Capacidade Transportadoras Veículos …" at bounding box center [521, 249] width 1043 height 499
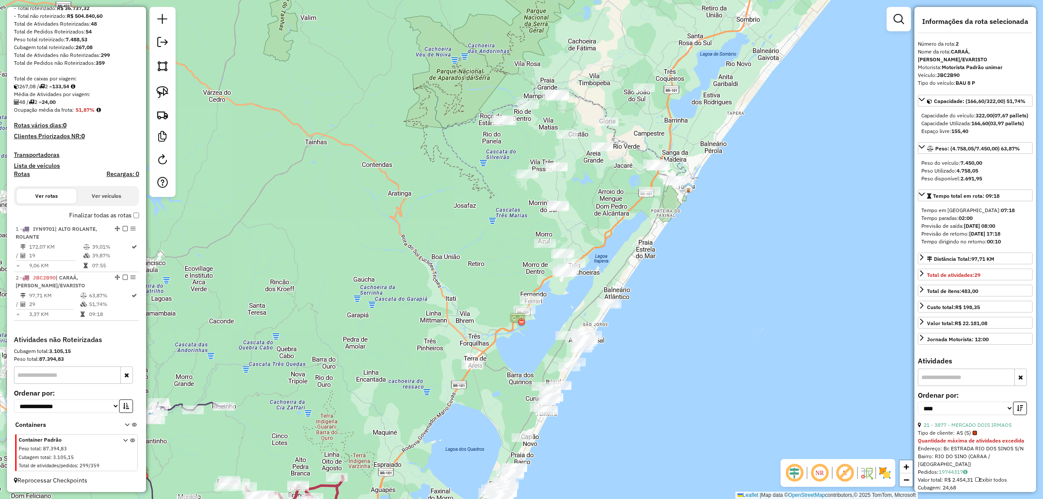
drag, startPoint x: 421, startPoint y: 213, endPoint x: 437, endPoint y: 196, distance: 23.4
click at [437, 196] on div "Janela de atendimento Grade de atendimento Capacidade Transportadoras Veículos …" at bounding box center [521, 249] width 1043 height 499
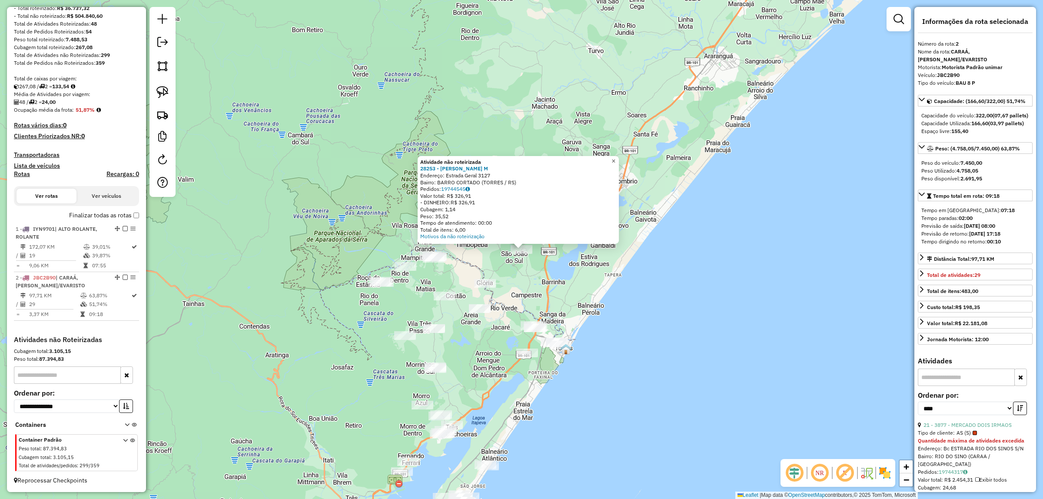
click at [615, 157] on span "×" at bounding box center [614, 160] width 4 height 7
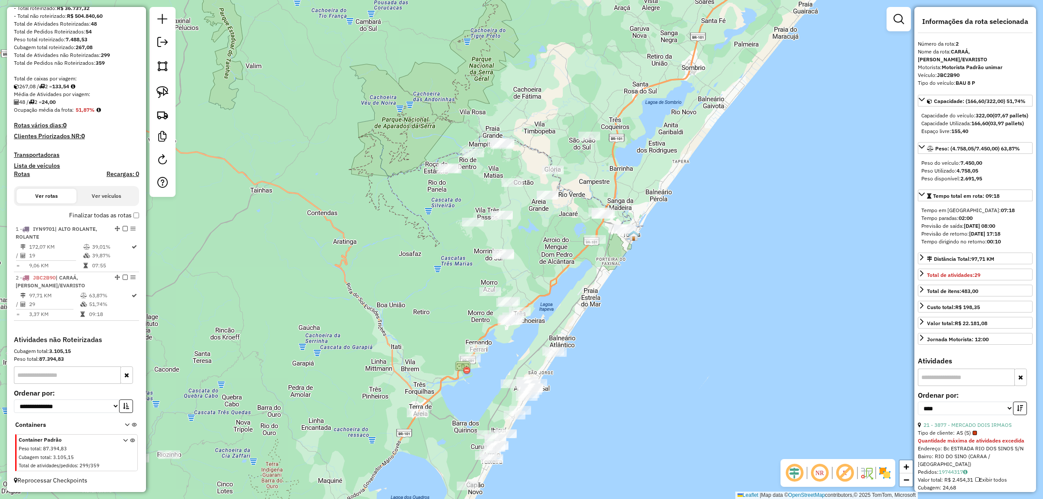
drag, startPoint x: 657, startPoint y: 277, endPoint x: 707, endPoint y: 204, distance: 88.2
click at [707, 204] on div "Janela de atendimento Grade de atendimento Capacidade Transportadoras Veículos …" at bounding box center [521, 249] width 1043 height 499
click at [479, 130] on div "Janela de atendimento Grade de atendimento Capacidade Transportadoras Veículos …" at bounding box center [521, 249] width 1043 height 499
click at [161, 94] on img at bounding box center [162, 92] width 12 height 12
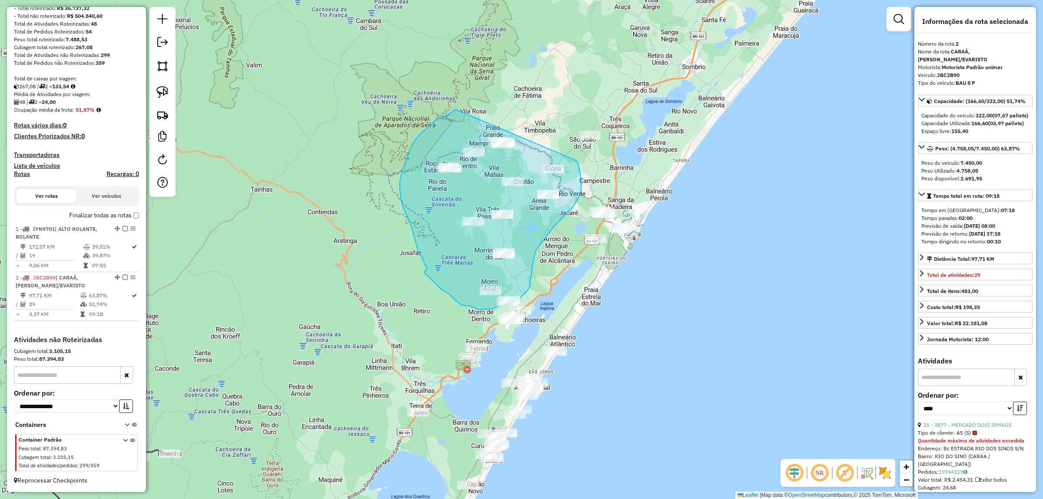
drag, startPoint x: 449, startPoint y: 114, endPoint x: 558, endPoint y: 138, distance: 111.4
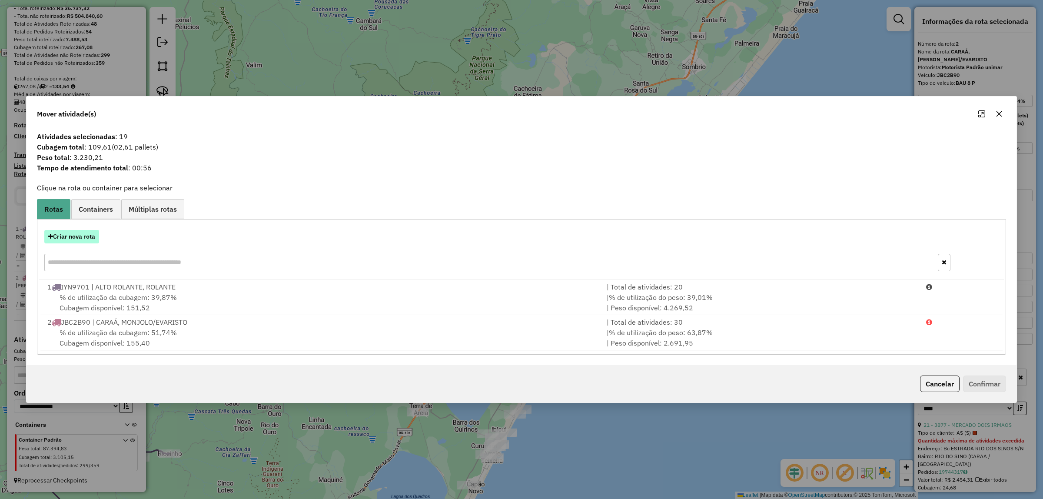
click at [80, 237] on button "Criar nova rota" at bounding box center [71, 236] width 55 height 13
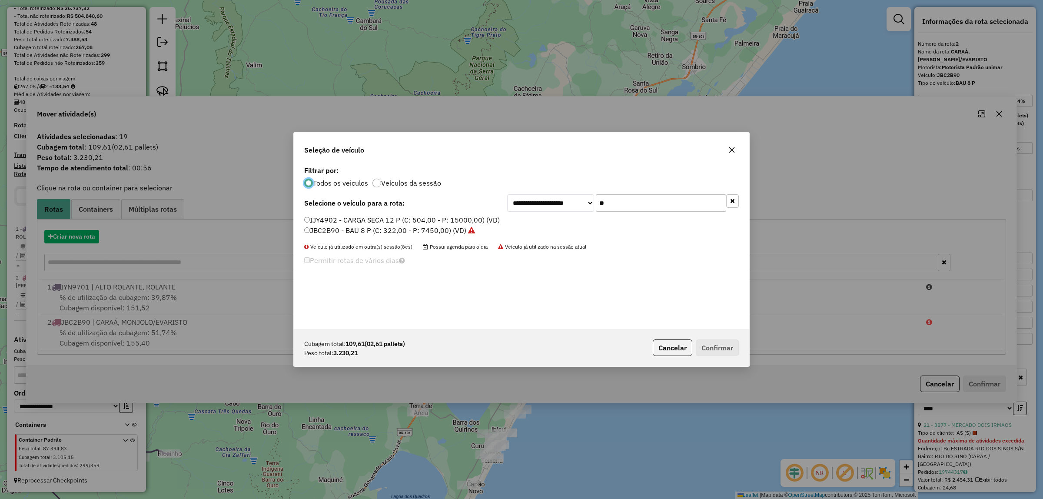
scroll to position [4, 3]
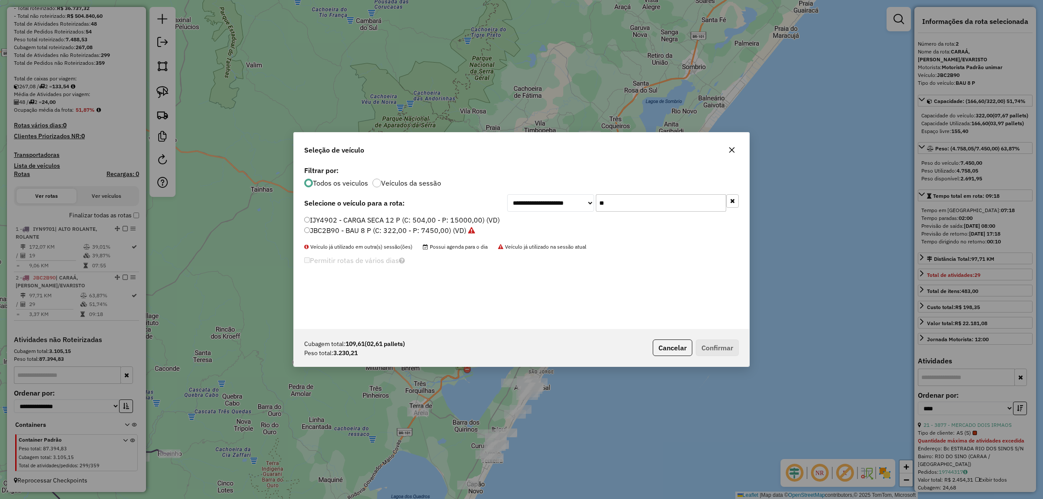
drag, startPoint x: 622, startPoint y: 206, endPoint x: 554, endPoint y: 196, distance: 68.5
click at [554, 196] on div "**********" at bounding box center [623, 202] width 232 height 17
type input "**"
click at [440, 238] on label "JBC9E80 - BAU 8 P (C: 322,00 - P: 7450,00) (VD)" at bounding box center [385, 241] width 162 height 10
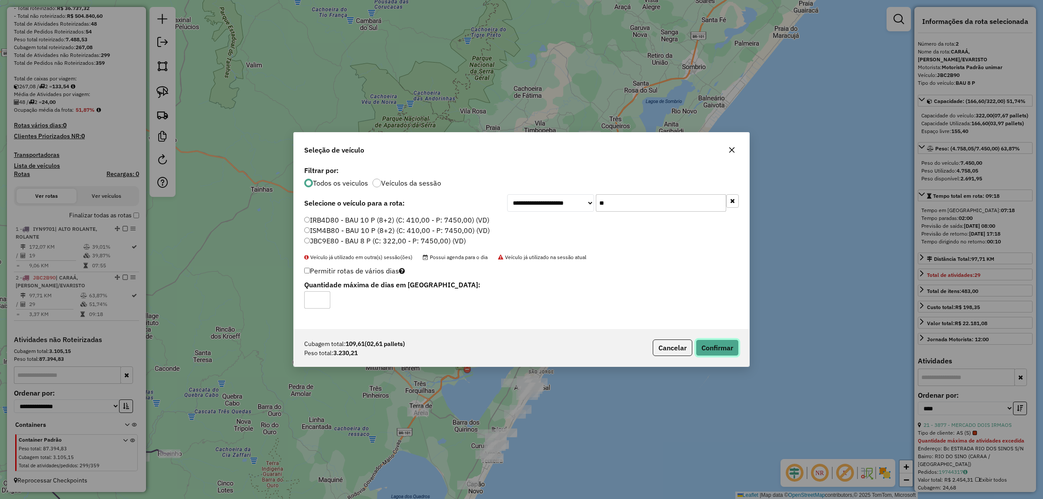
click at [726, 344] on button "Confirmar" at bounding box center [717, 347] width 43 height 17
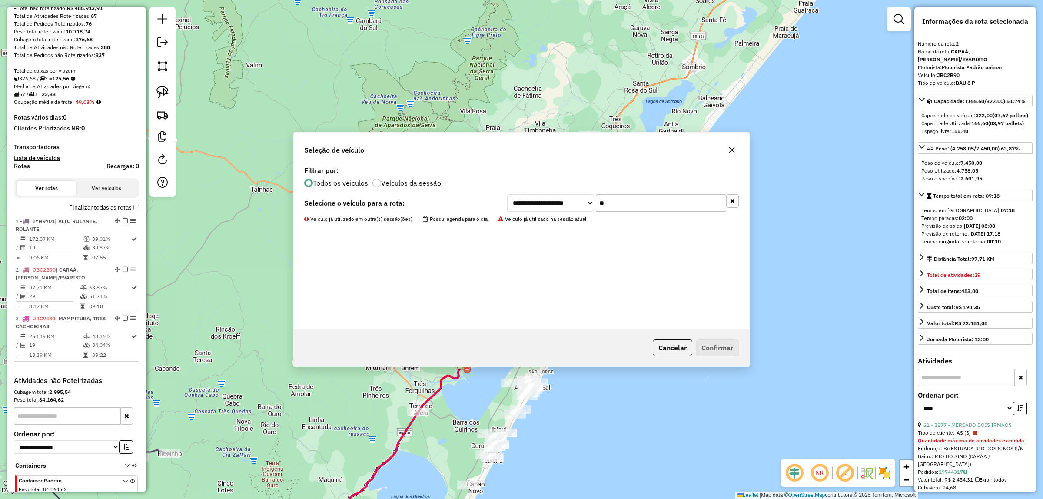
scroll to position [180, 0]
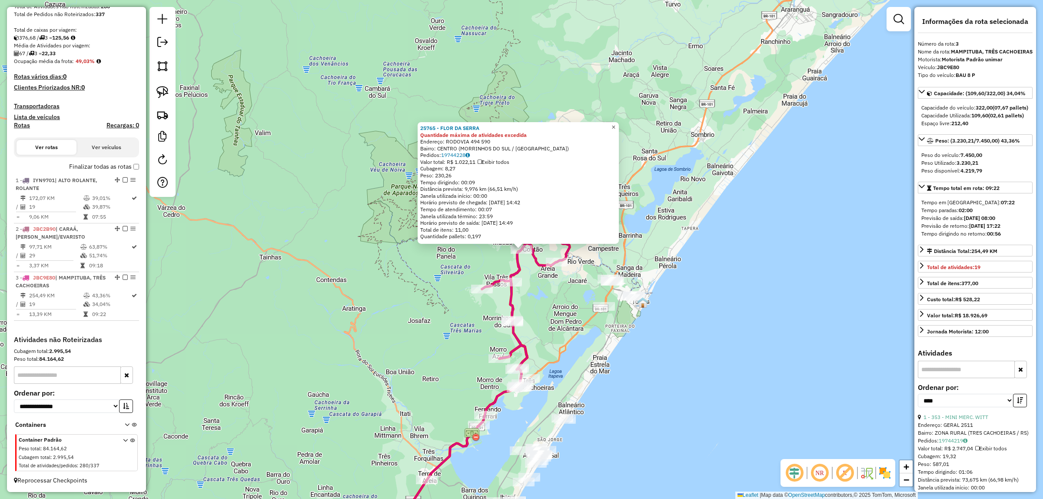
click at [615, 123] on span "×" at bounding box center [614, 126] width 4 height 7
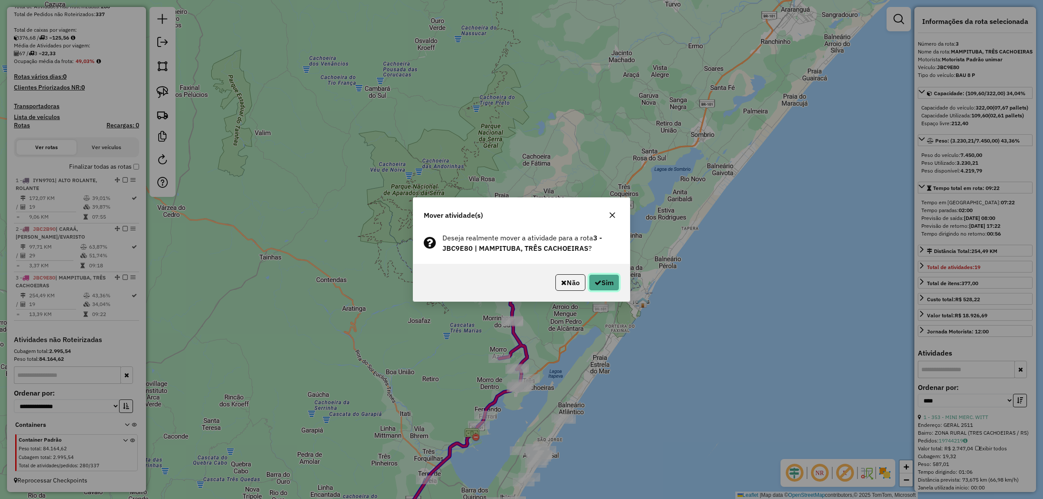
click at [598, 281] on icon "button" at bounding box center [598, 282] width 7 height 7
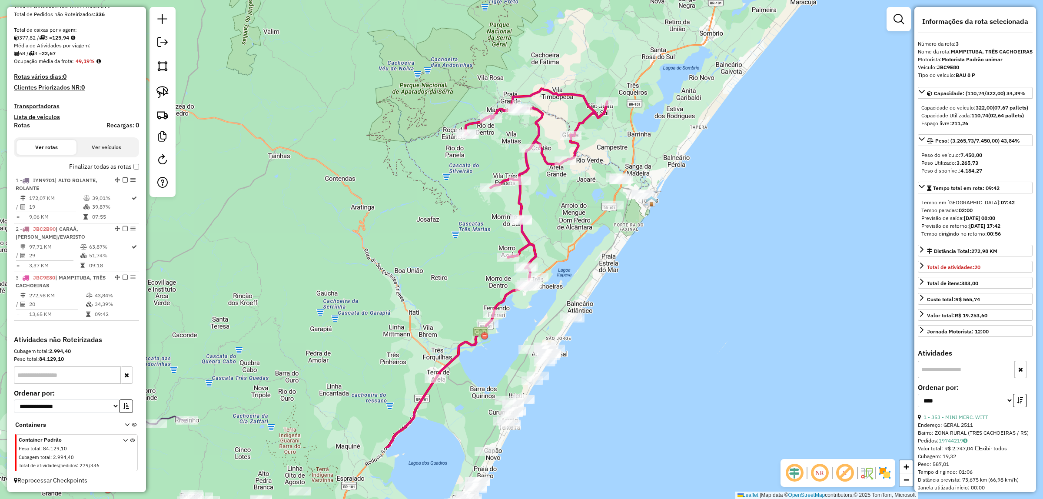
drag, startPoint x: 704, startPoint y: 289, endPoint x: 713, endPoint y: 188, distance: 101.6
click at [713, 188] on div "Janela de atendimento Grade de atendimento Capacidade Transportadoras Veículos …" at bounding box center [521, 249] width 1043 height 499
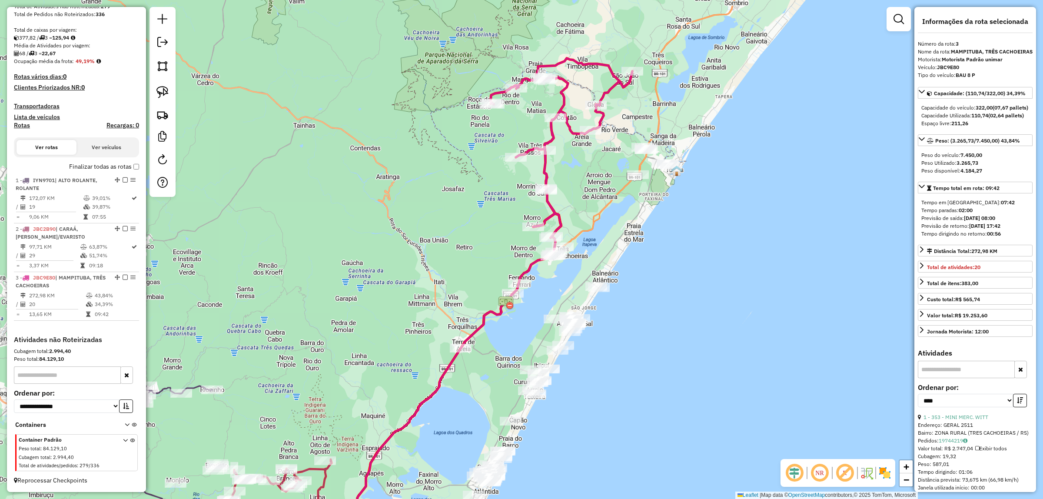
drag, startPoint x: 605, startPoint y: 424, endPoint x: 633, endPoint y: 399, distance: 37.2
click at [633, 399] on div "Janela de atendimento Grade de atendimento Capacidade Transportadoras Veículos …" at bounding box center [521, 249] width 1043 height 499
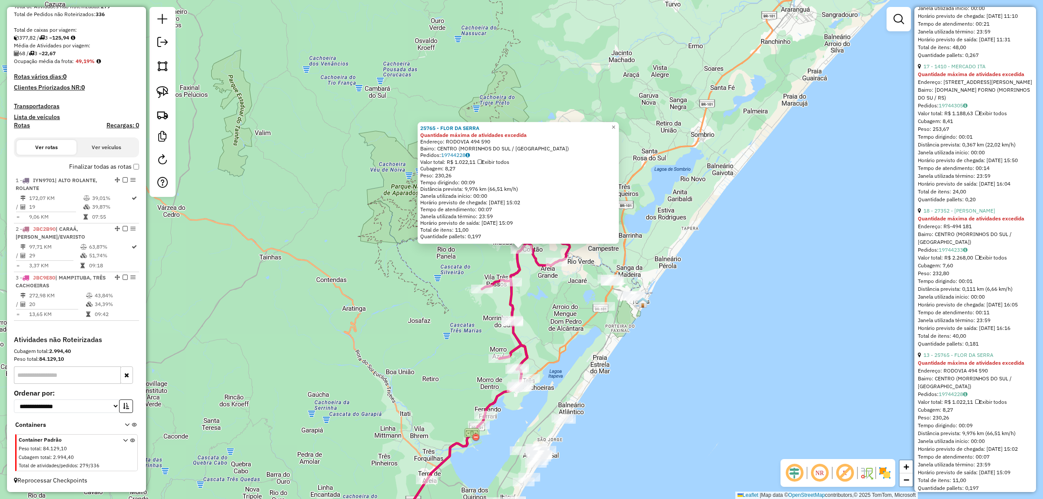
scroll to position [924, 0]
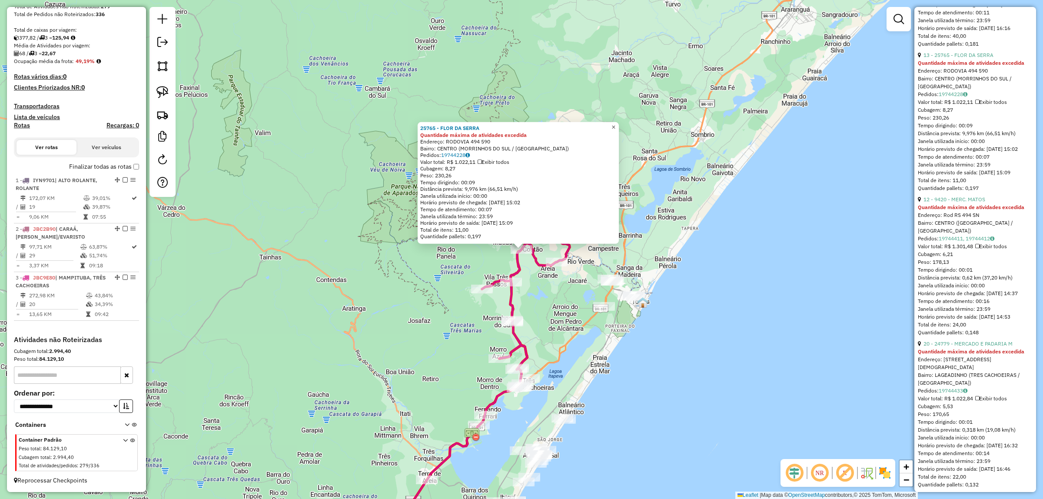
click at [615, 123] on span "×" at bounding box center [614, 126] width 4 height 7
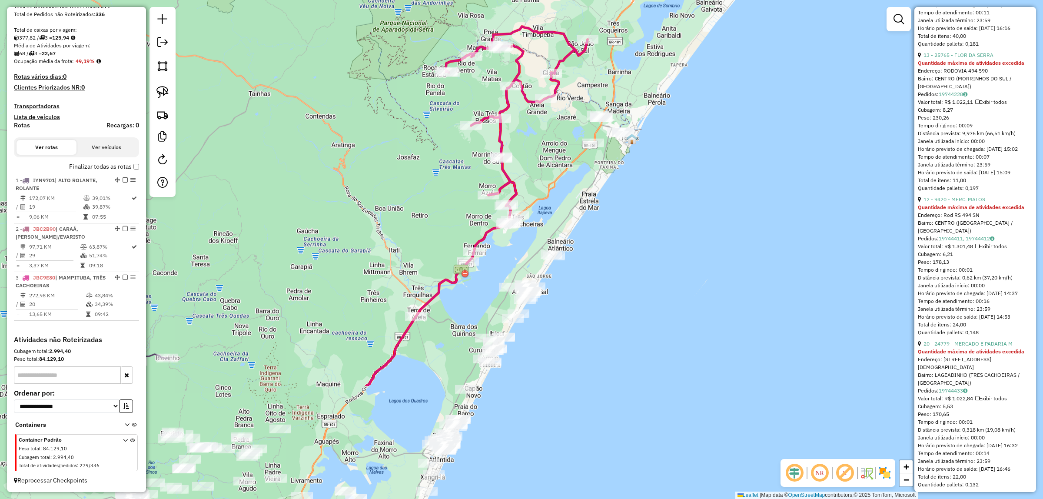
drag, startPoint x: 720, startPoint y: 227, endPoint x: 701, endPoint y: 72, distance: 155.9
click at [711, 61] on div "Janela de atendimento Grade de atendimento Capacidade Transportadoras Veículos …" at bounding box center [521, 249] width 1043 height 499
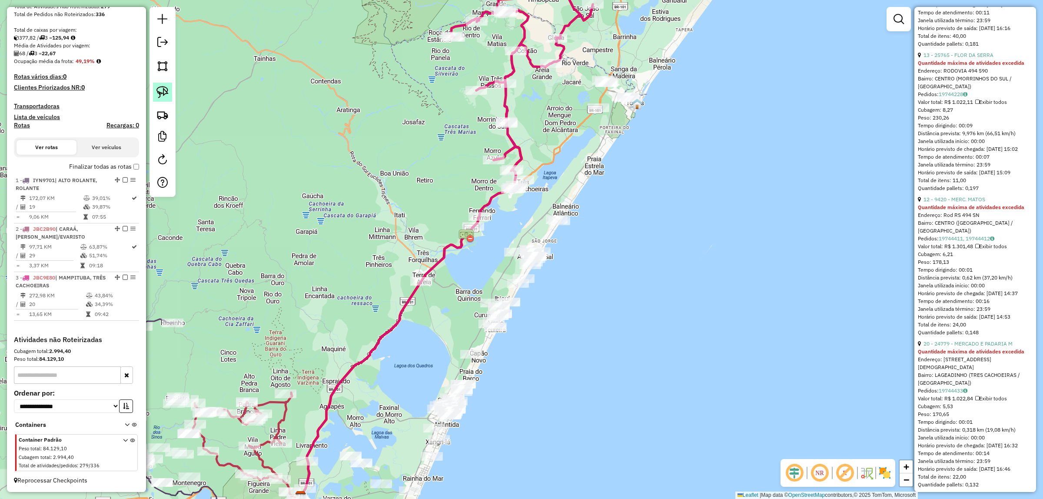
click at [166, 100] on link at bounding box center [162, 92] width 19 height 19
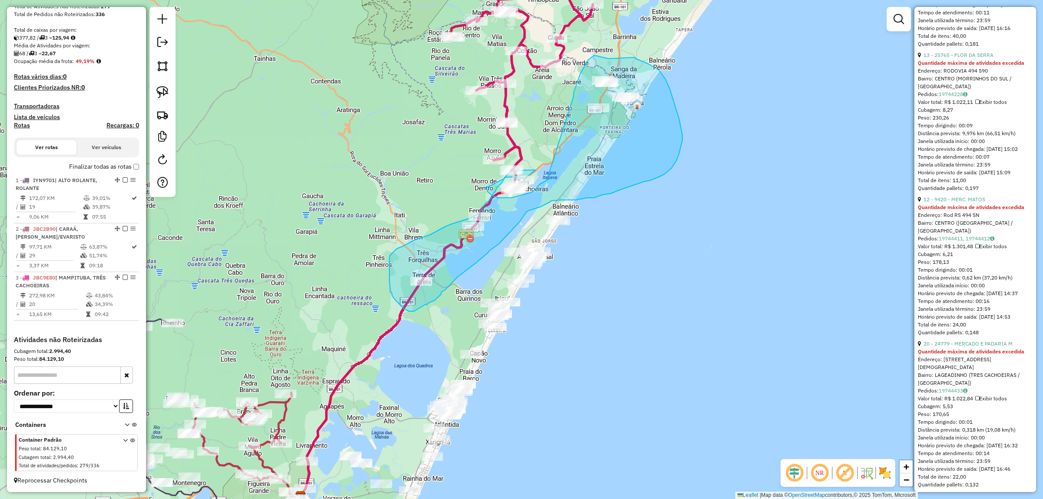
drag, startPoint x: 574, startPoint y: 96, endPoint x: 547, endPoint y: 180, distance: 88.5
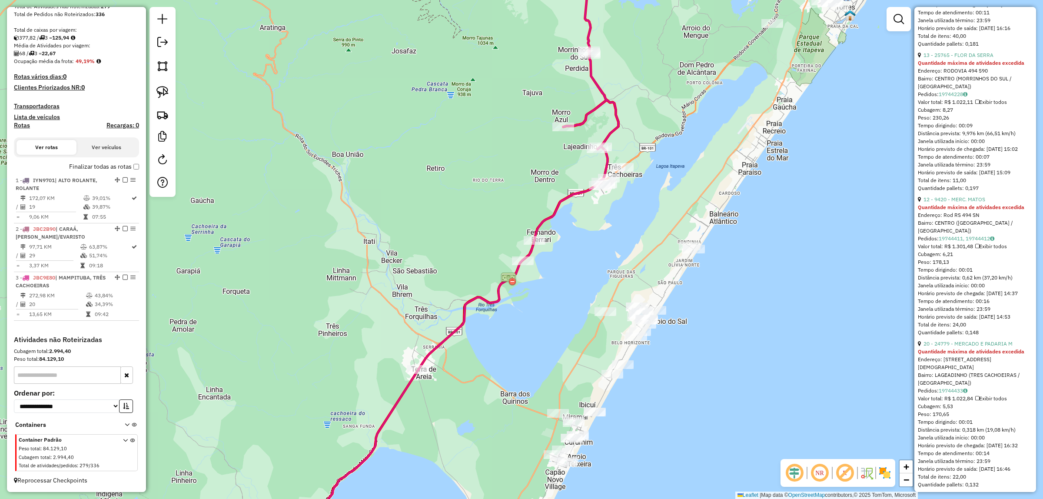
drag, startPoint x: 528, startPoint y: 160, endPoint x: 511, endPoint y: 147, distance: 21.5
click at [511, 147] on div "Janela de atendimento Grade de atendimento Capacidade Transportadoras Veículos …" at bounding box center [521, 249] width 1043 height 499
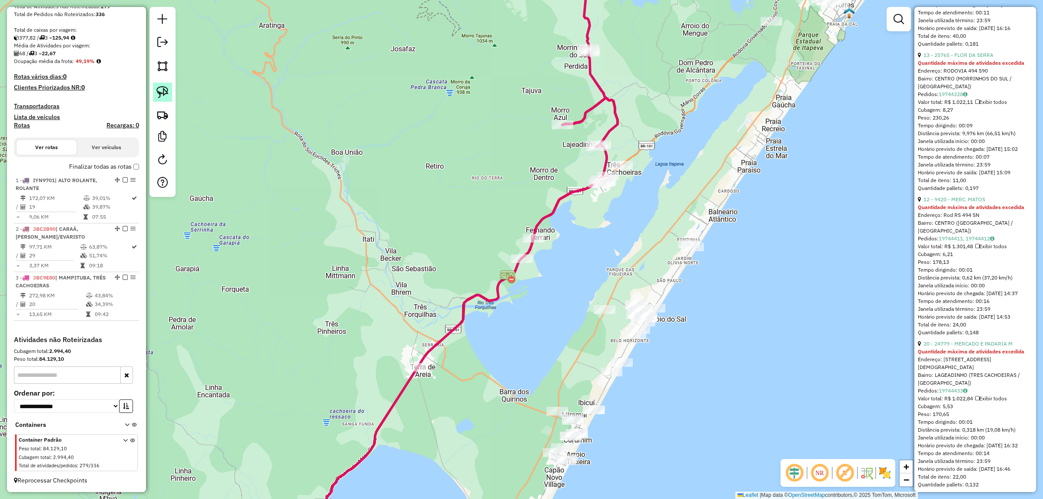
click at [163, 94] on img at bounding box center [162, 92] width 12 height 12
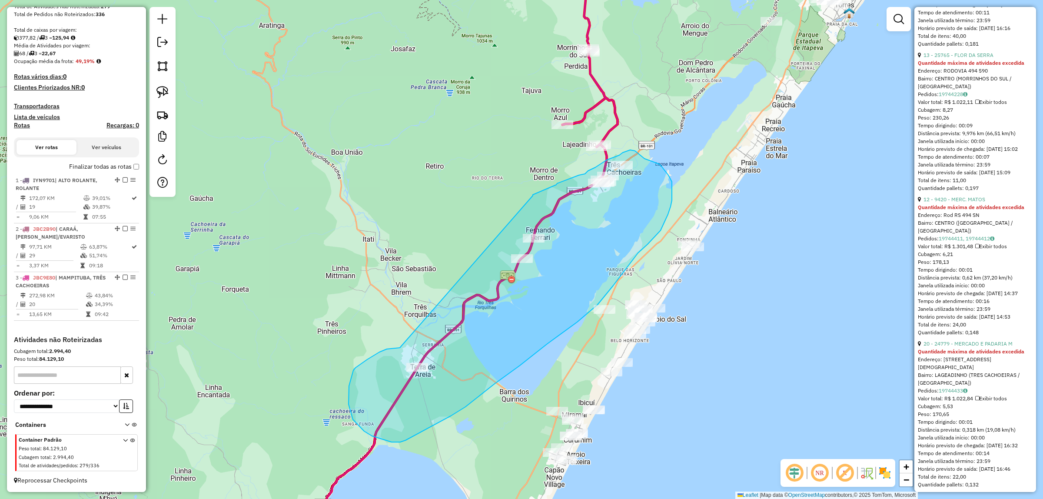
drag, startPoint x: 387, startPoint y: 349, endPoint x: 533, endPoint y: 196, distance: 211.8
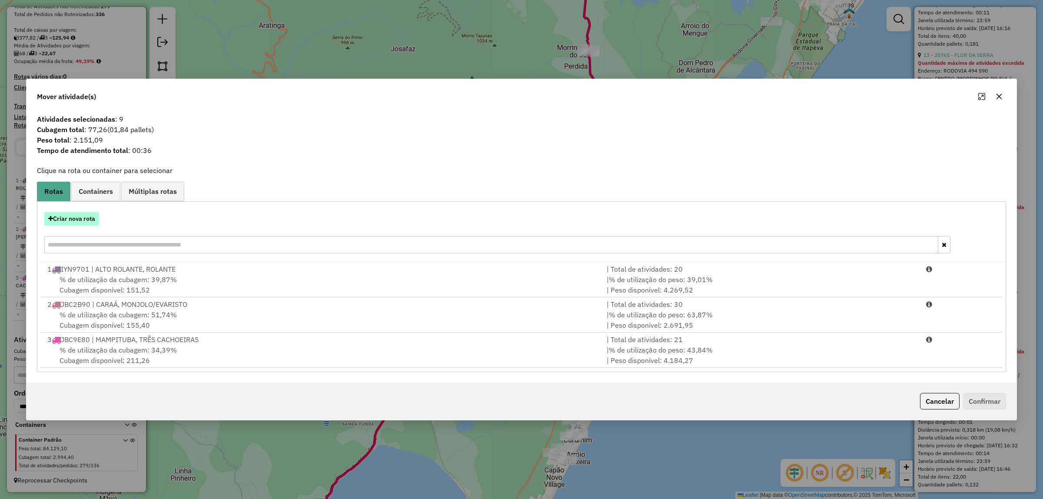
click at [76, 213] on button "Criar nova rota" at bounding box center [71, 218] width 55 height 13
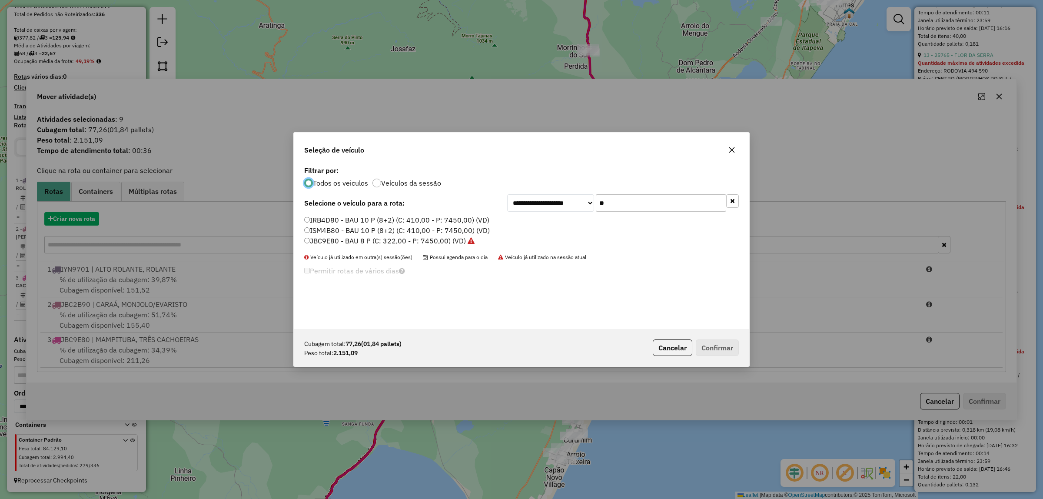
scroll to position [4, 3]
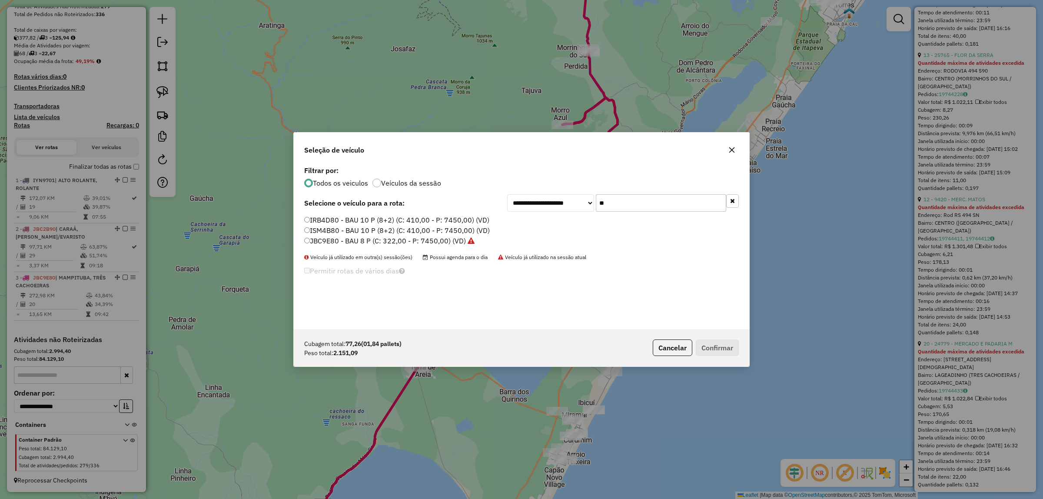
drag, startPoint x: 631, startPoint y: 202, endPoint x: 427, endPoint y: 203, distance: 203.9
click at [427, 203] on div "**********" at bounding box center [521, 202] width 435 height 17
type input "**"
click at [328, 238] on label "JAV8D43 - BAU 8 P (C: 322,00 - P: 7450,00) (VD)" at bounding box center [385, 241] width 162 height 10
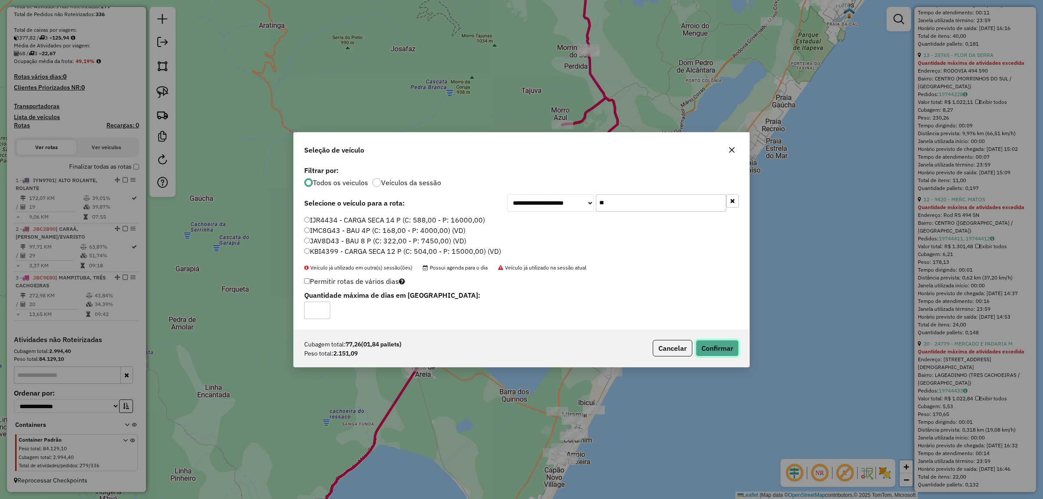
click at [731, 348] on button "Confirmar" at bounding box center [717, 348] width 43 height 17
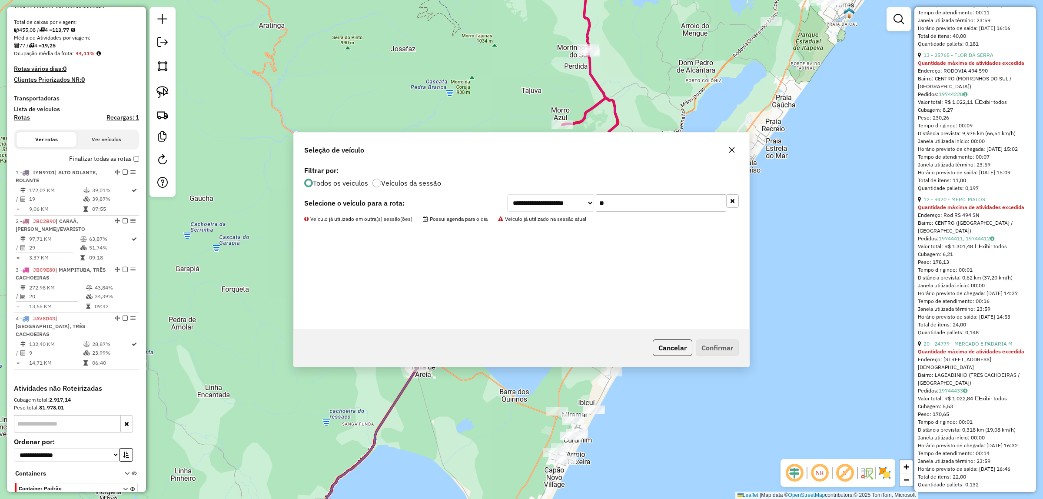
scroll to position [228, 0]
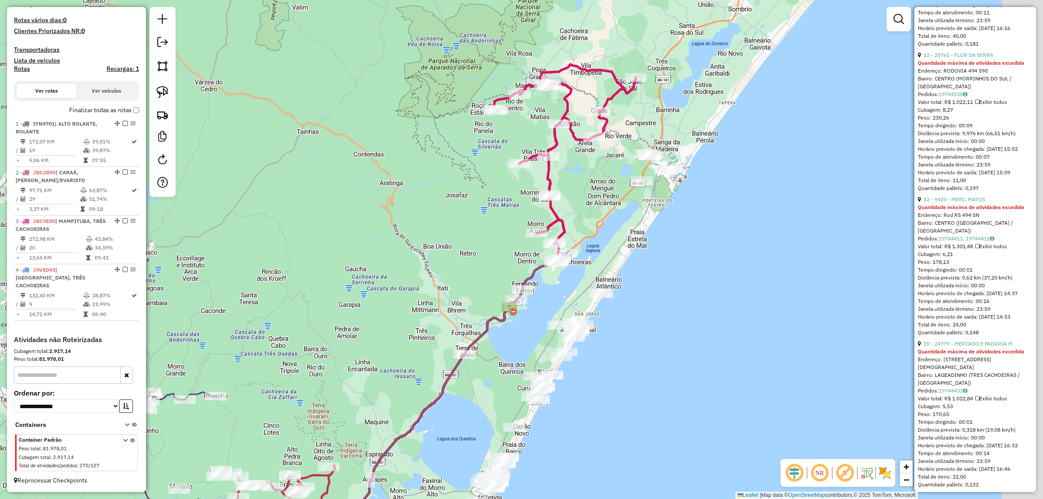
drag, startPoint x: 807, startPoint y: 160, endPoint x: 654, endPoint y: 209, distance: 160.4
click at [668, 242] on div "Janela de atendimento Grade de atendimento Capacidade Transportadoras Veículos …" at bounding box center [521, 249] width 1043 height 499
click at [160, 95] on img at bounding box center [162, 92] width 12 height 12
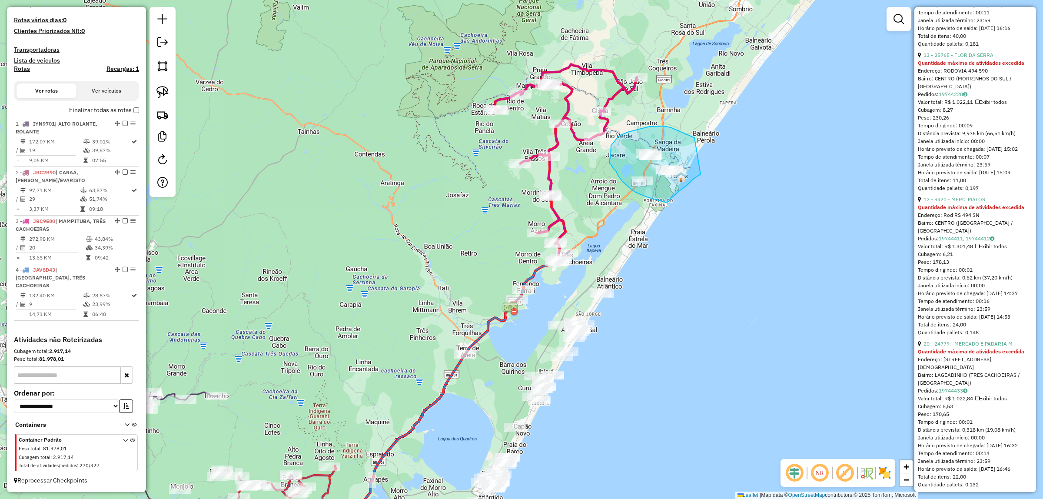
drag, startPoint x: 694, startPoint y: 138, endPoint x: 712, endPoint y: 166, distance: 33.4
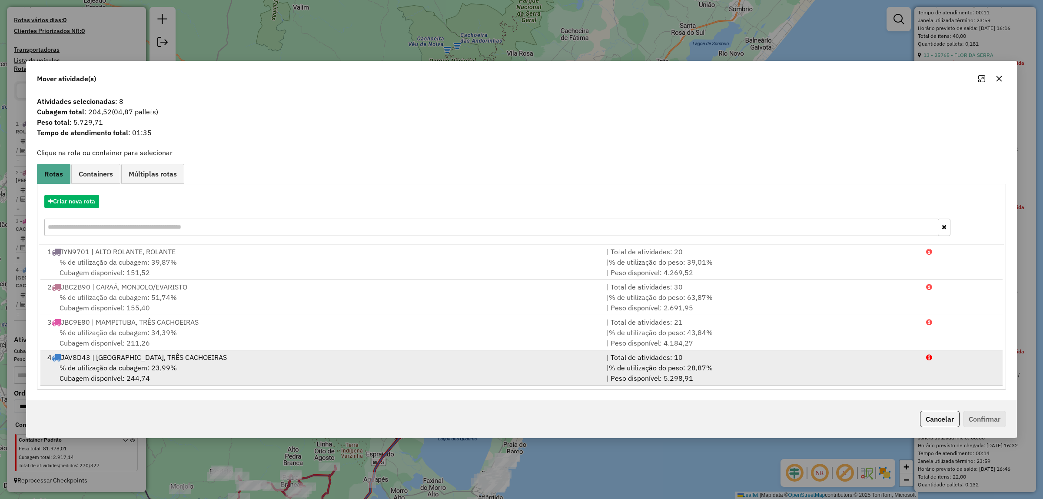
drag, startPoint x: 163, startPoint y: 381, endPoint x: 170, endPoint y: 363, distance: 19.1
click at [168, 366] on div "% de utilização da cubagem: 23,99% Cubagem disponível: 244,74" at bounding box center [321, 372] width 559 height 21
click at [172, 363] on span "% de utilização da cubagem: 23,99%" at bounding box center [118, 367] width 117 height 9
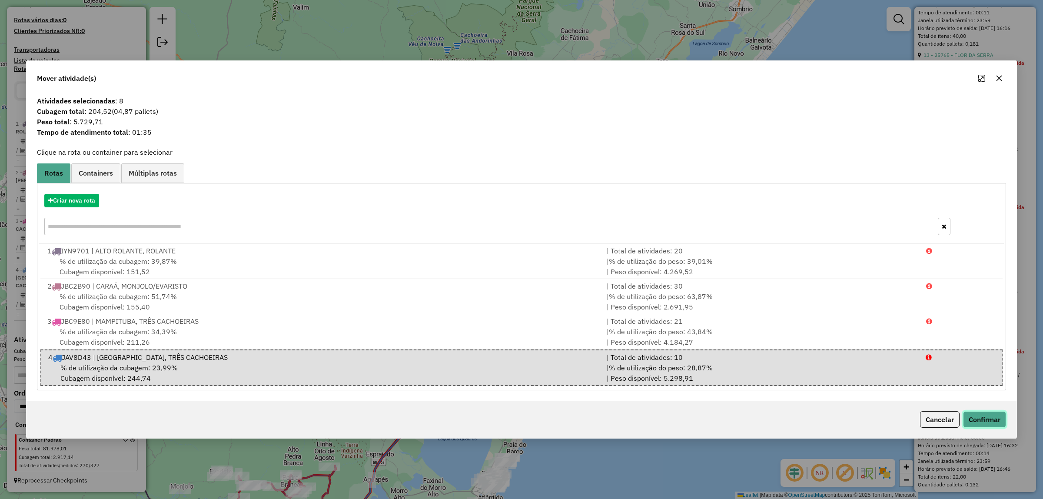
click at [1002, 419] on button "Confirmar" at bounding box center [984, 419] width 43 height 17
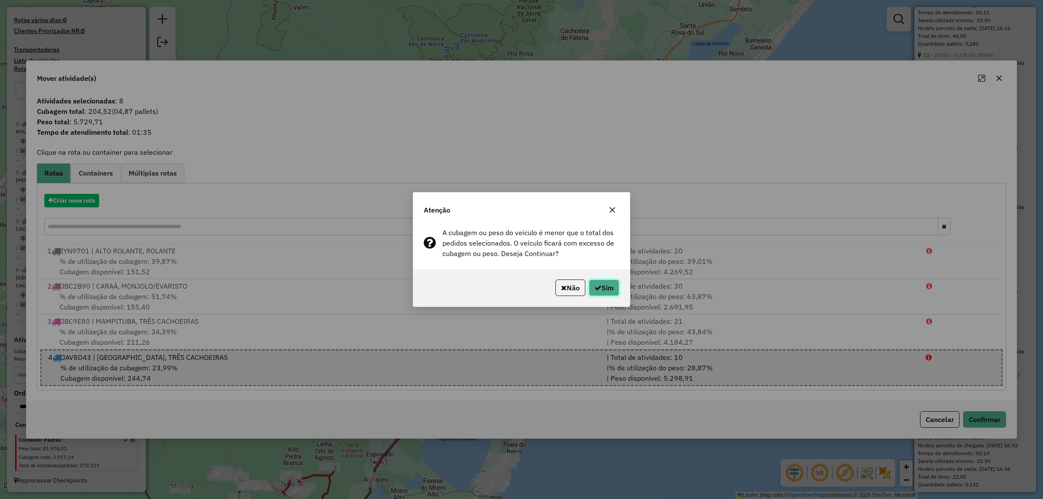
click at [610, 286] on button "Sim" at bounding box center [604, 287] width 30 height 17
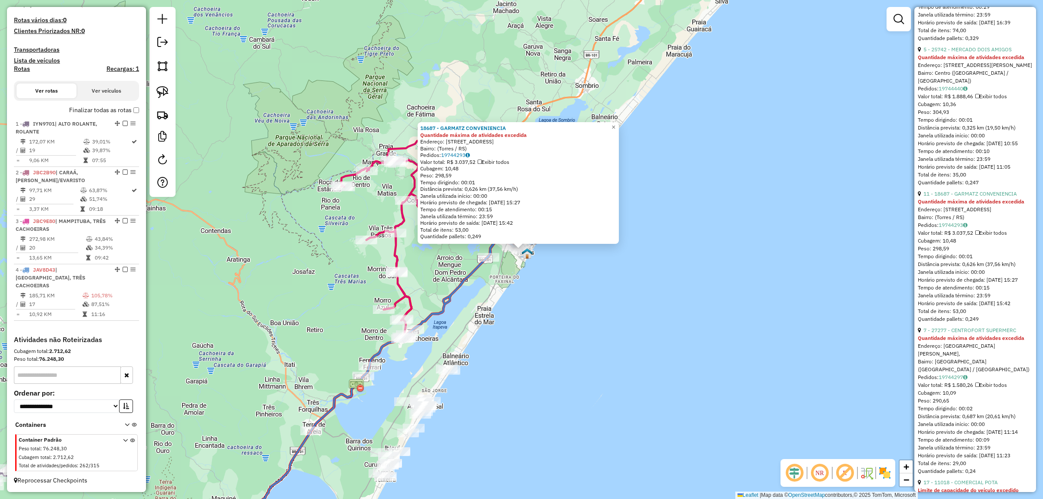
scroll to position [1141, 0]
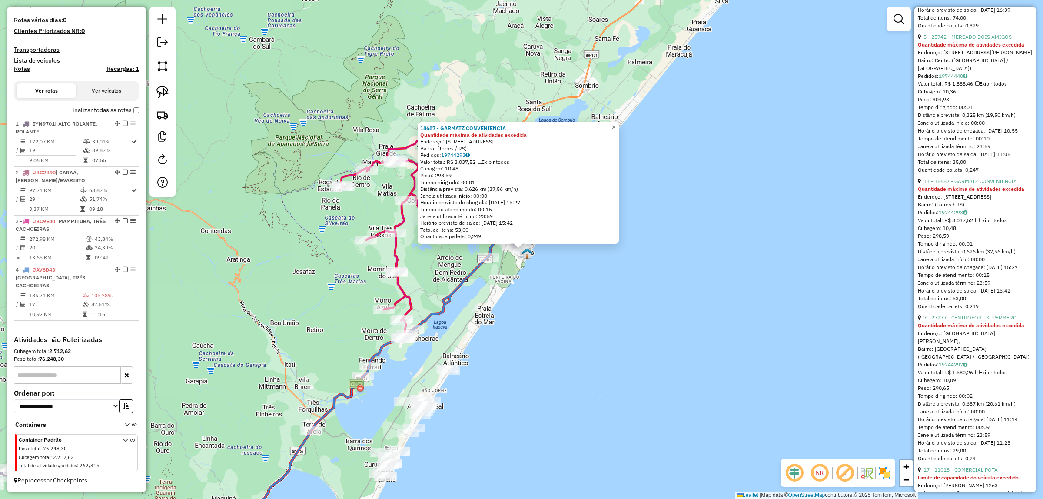
click at [619, 124] on link "×" at bounding box center [613, 127] width 10 height 10
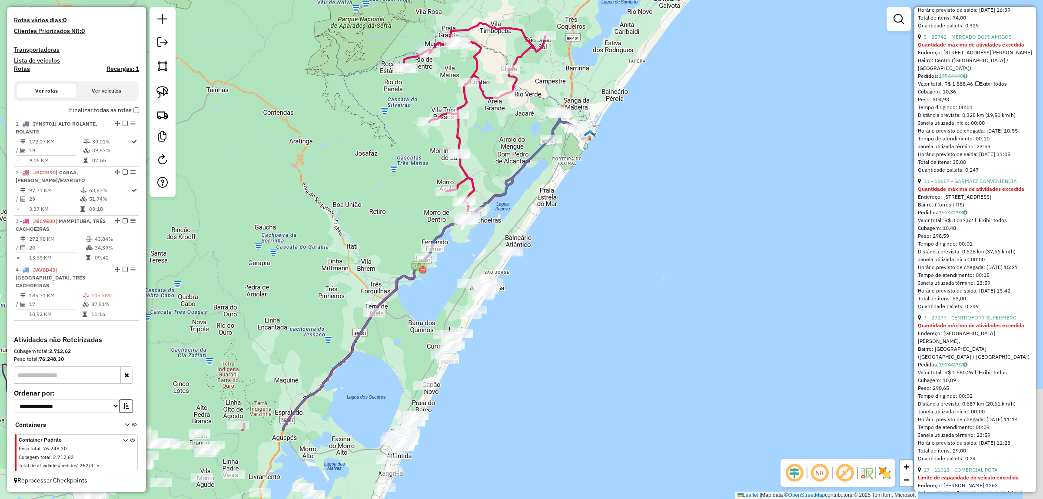
drag, startPoint x: 603, startPoint y: 299, endPoint x: 707, endPoint y: 118, distance: 208.5
click at [710, 104] on div "Janela de atendimento Grade de atendimento Capacidade Transportadoras Veículos …" at bounding box center [521, 249] width 1043 height 499
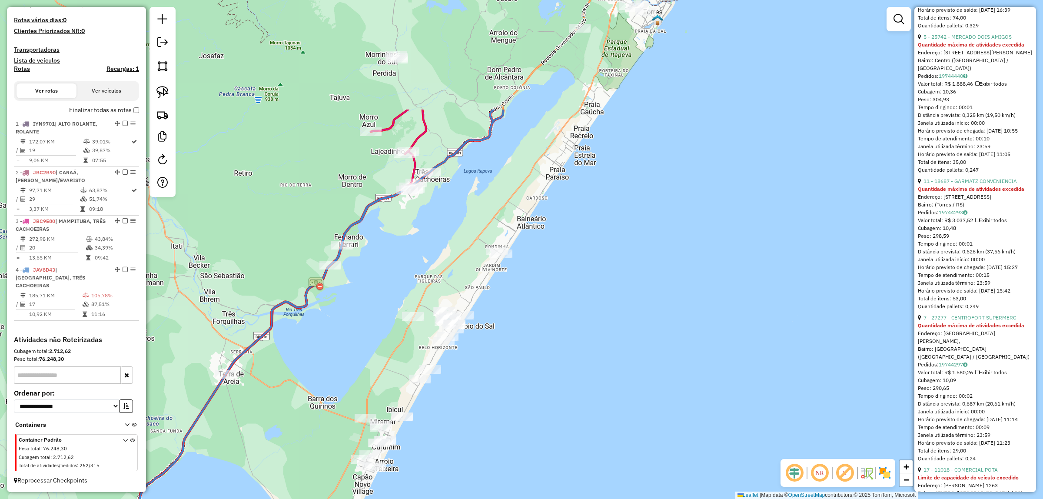
drag, startPoint x: 627, startPoint y: 137, endPoint x: 426, endPoint y: 386, distance: 319.6
click at [602, 261] on div "Janela de atendimento Grade de atendimento Capacidade Transportadoras Veículos …" at bounding box center [521, 249] width 1043 height 499
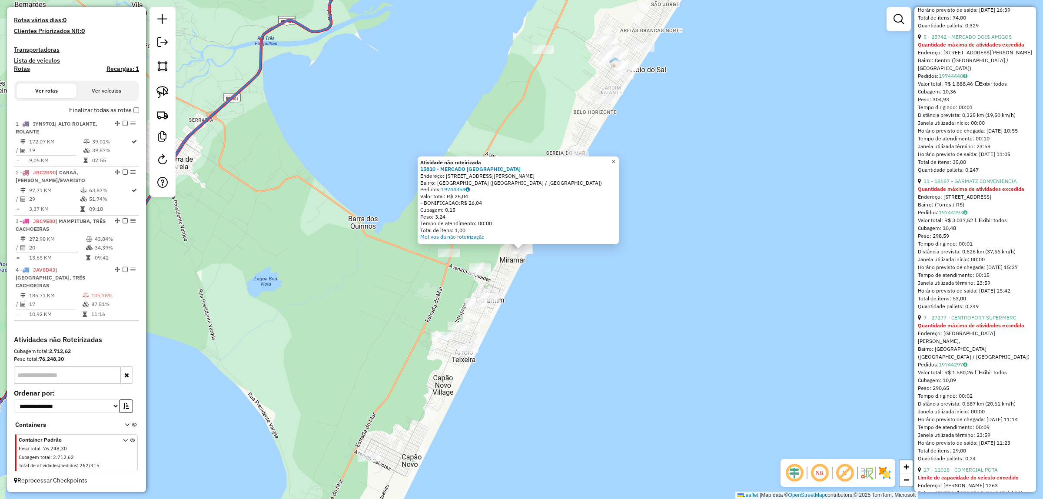
click at [617, 159] on link "×" at bounding box center [613, 161] width 10 height 10
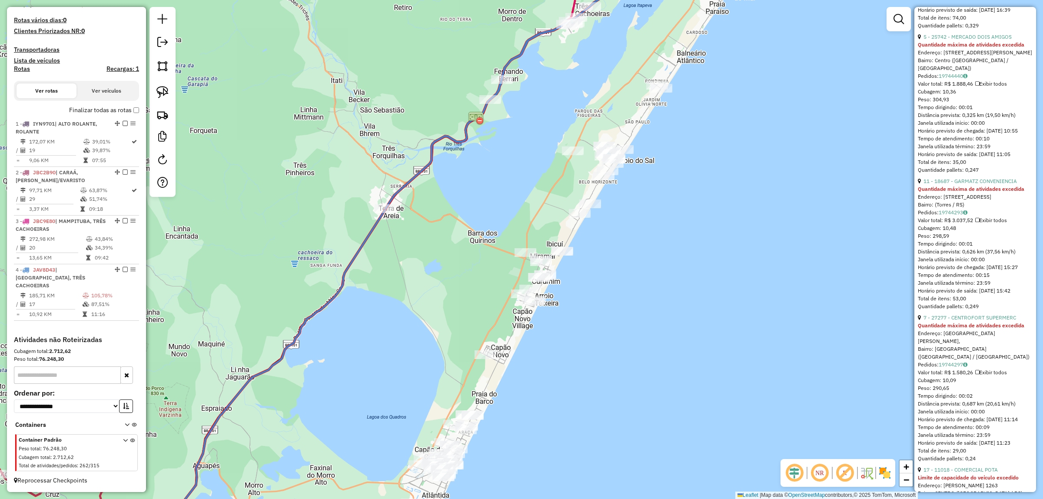
drag, startPoint x: 648, startPoint y: 259, endPoint x: 636, endPoint y: 259, distance: 12.6
click at [636, 259] on div "Janela de atendimento Grade de atendimento Capacidade Transportadoras Veículos …" at bounding box center [521, 249] width 1043 height 499
click at [479, 364] on div "Janela de atendimento Grade de atendimento Capacidade Transportadoras Veículos …" at bounding box center [521, 249] width 1043 height 499
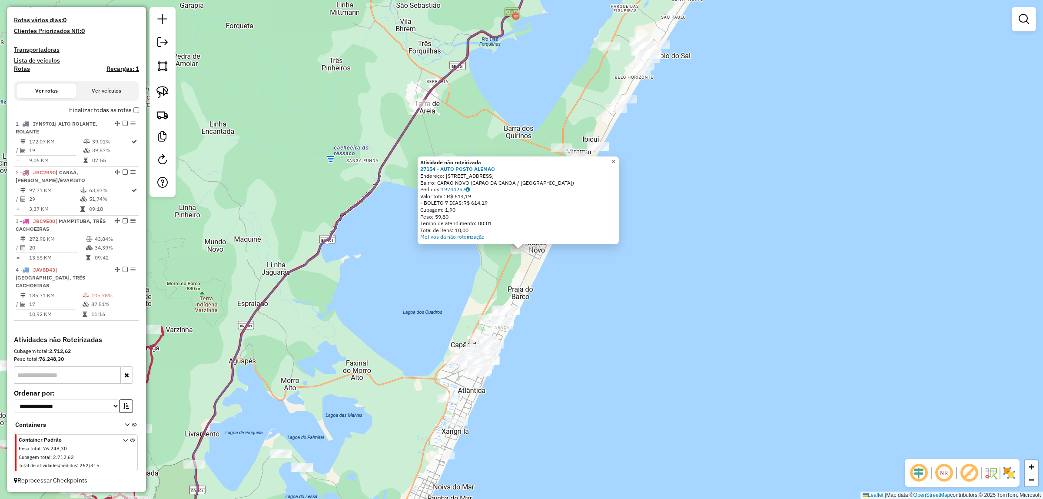
click at [615, 162] on span "×" at bounding box center [614, 161] width 4 height 7
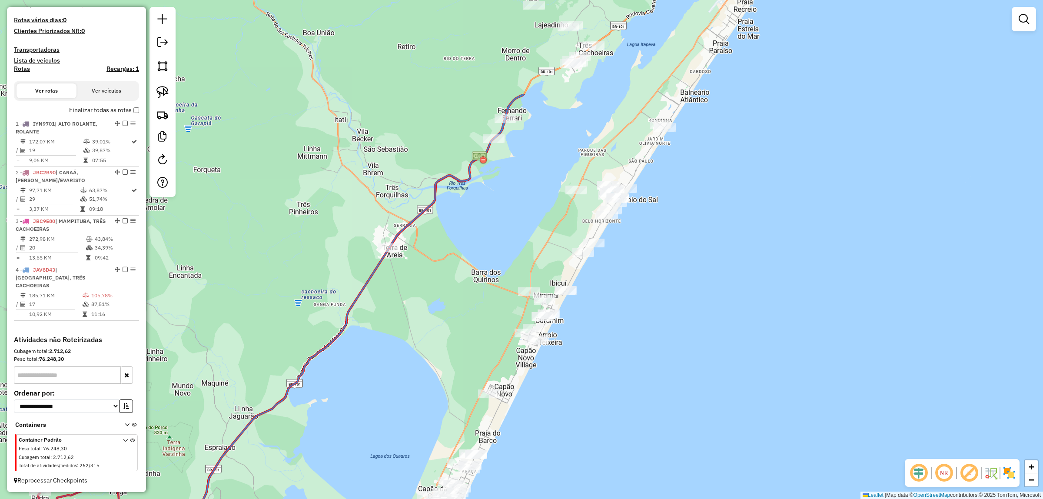
drag, startPoint x: 784, startPoint y: 74, endPoint x: 751, endPoint y: 217, distance: 146.7
click at [751, 217] on div "Janela de atendimento Grade de atendimento Capacidade Transportadoras Veículos …" at bounding box center [521, 249] width 1043 height 499
click at [166, 94] on img at bounding box center [162, 92] width 12 height 12
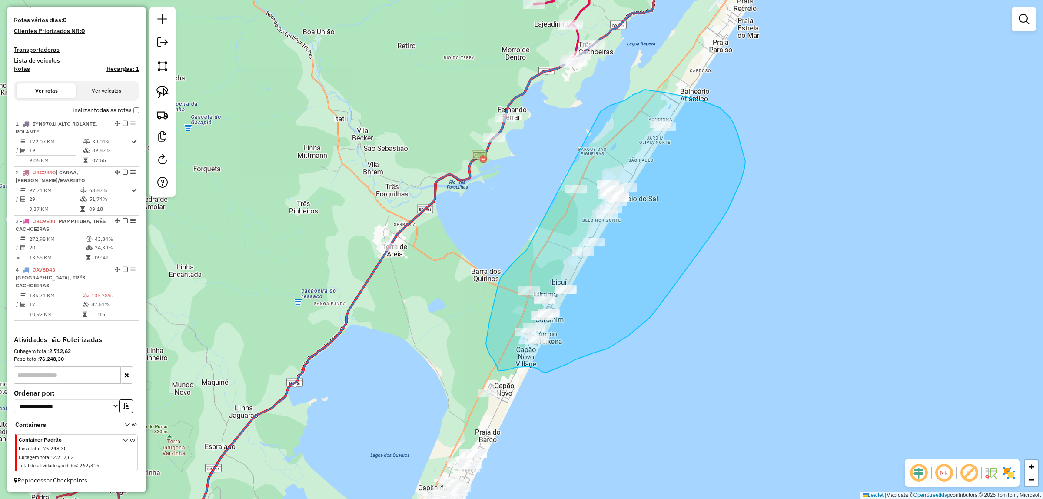
drag, startPoint x: 520, startPoint y: 256, endPoint x: 597, endPoint y: 114, distance: 161.0
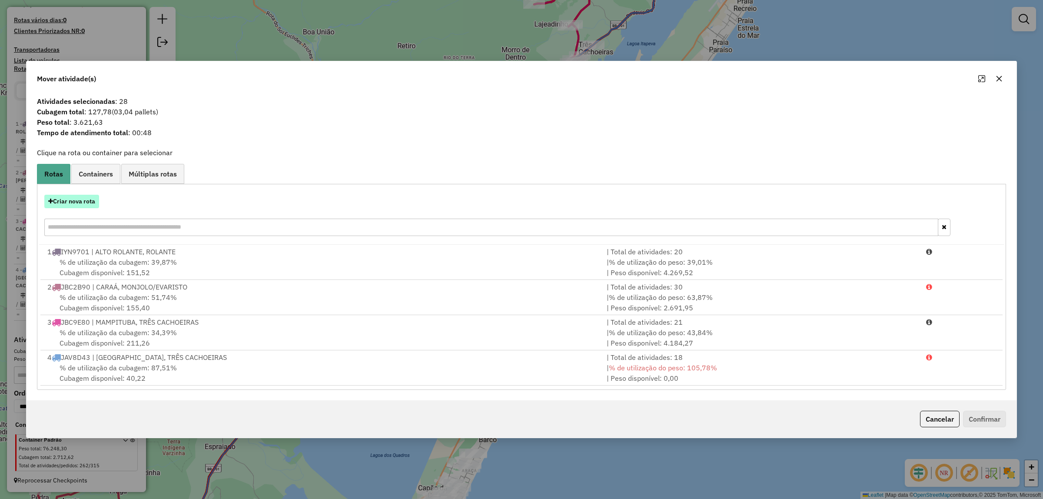
click at [99, 203] on button "Criar nova rota" at bounding box center [71, 201] width 55 height 13
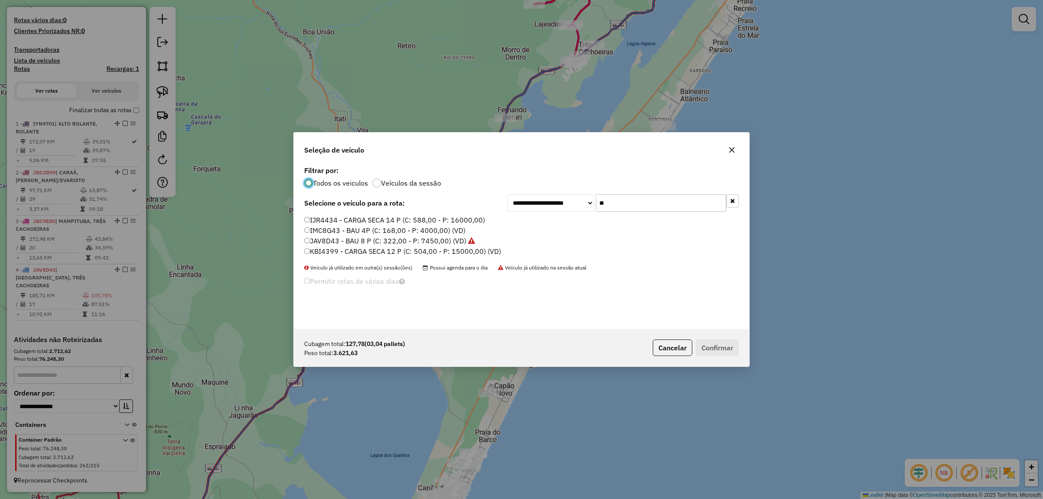
scroll to position [4, 3]
drag, startPoint x: 674, startPoint y: 198, endPoint x: 517, endPoint y: 212, distance: 157.5
click at [517, 212] on div "**********" at bounding box center [522, 246] width 456 height 165
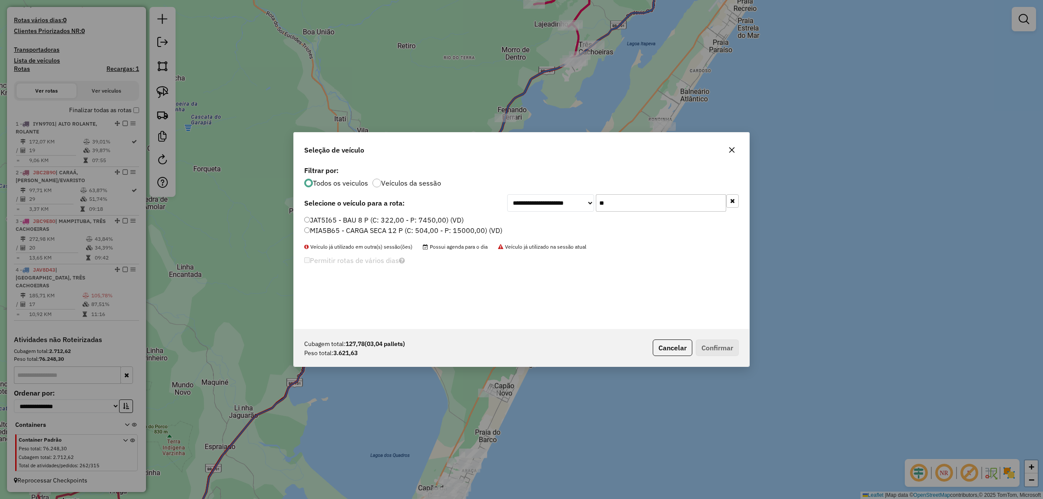
type input "**"
click at [415, 218] on label "JAT5I65 - BAU 8 P (C: 322,00 - P: 7450,00) (VD)" at bounding box center [384, 220] width 160 height 10
click at [729, 350] on button "Confirmar" at bounding box center [717, 347] width 43 height 17
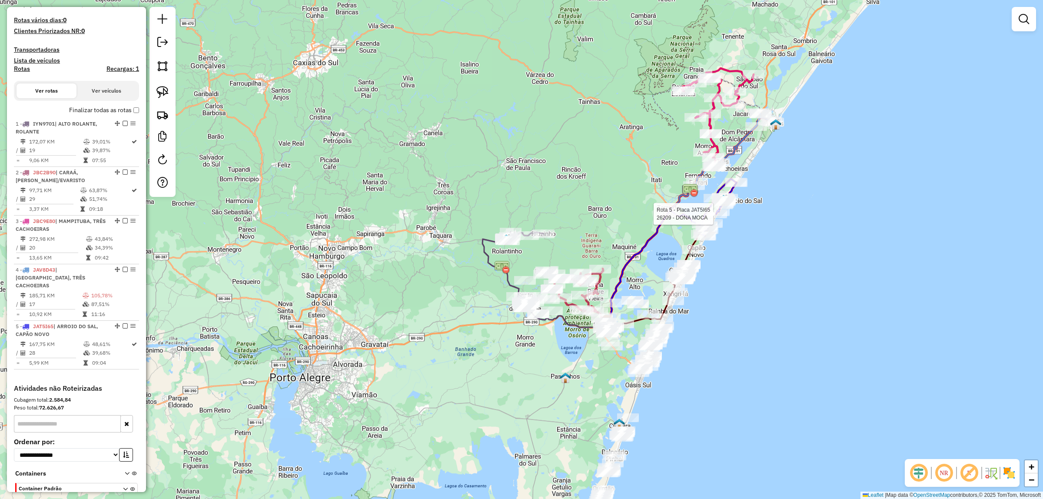
select select "*********"
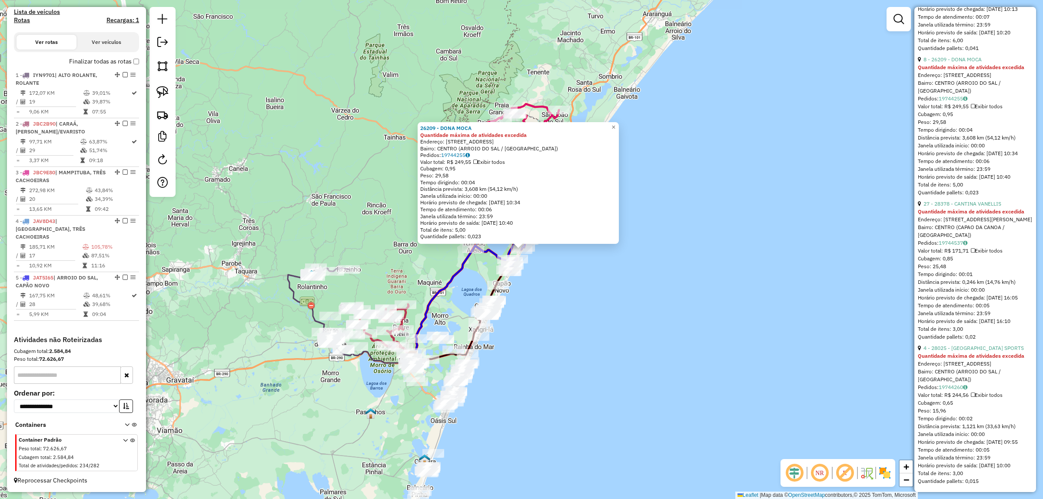
scroll to position [4063, 0]
click at [615, 124] on span "×" at bounding box center [614, 126] width 4 height 7
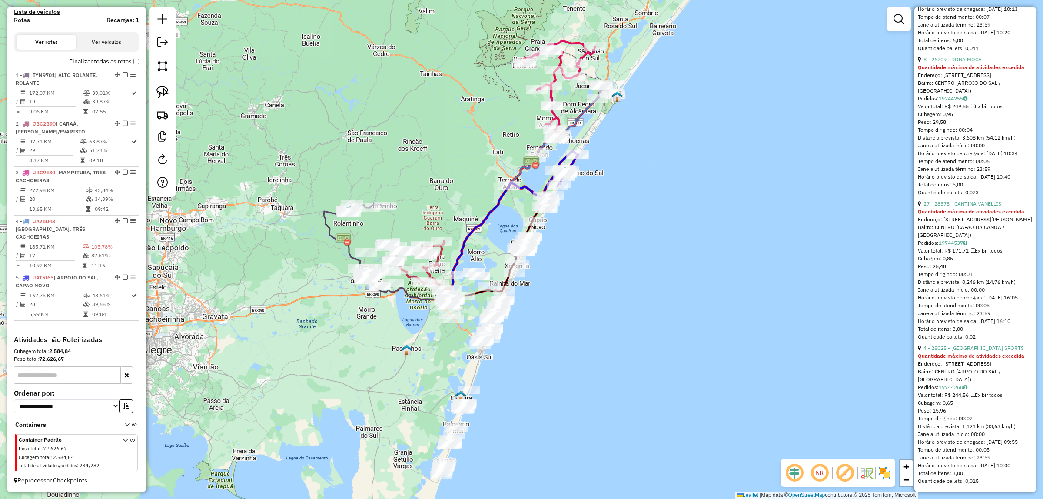
drag, startPoint x: 559, startPoint y: 385, endPoint x: 595, endPoint y: 334, distance: 62.7
click at [596, 333] on div "Janela de atendimento Grade de atendimento Capacidade Transportadoras Veículos …" at bounding box center [521, 249] width 1043 height 499
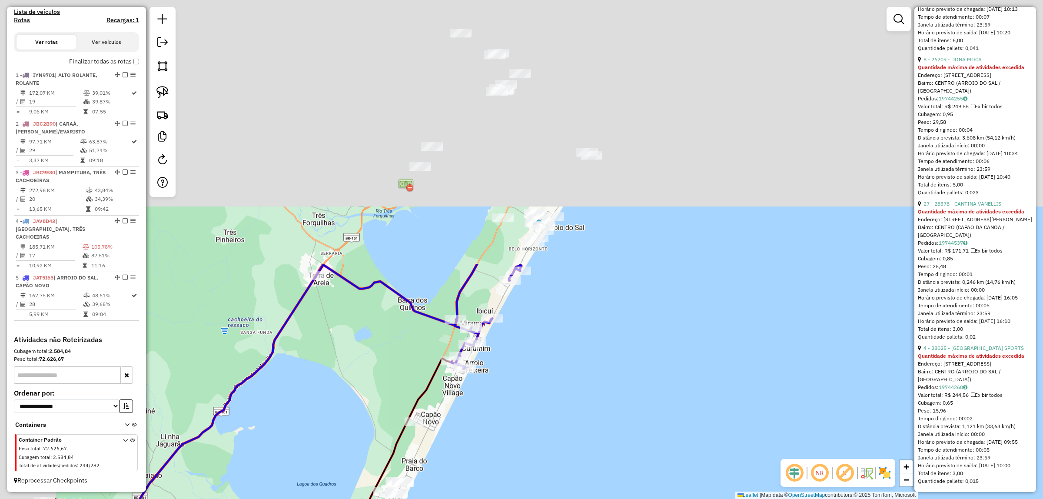
drag, startPoint x: 539, startPoint y: 140, endPoint x: 671, endPoint y: 427, distance: 316.0
click at [661, 474] on div "Janela de atendimento Grade de atendimento Capacidade Transportadoras Veículos …" at bounding box center [521, 249] width 1043 height 499
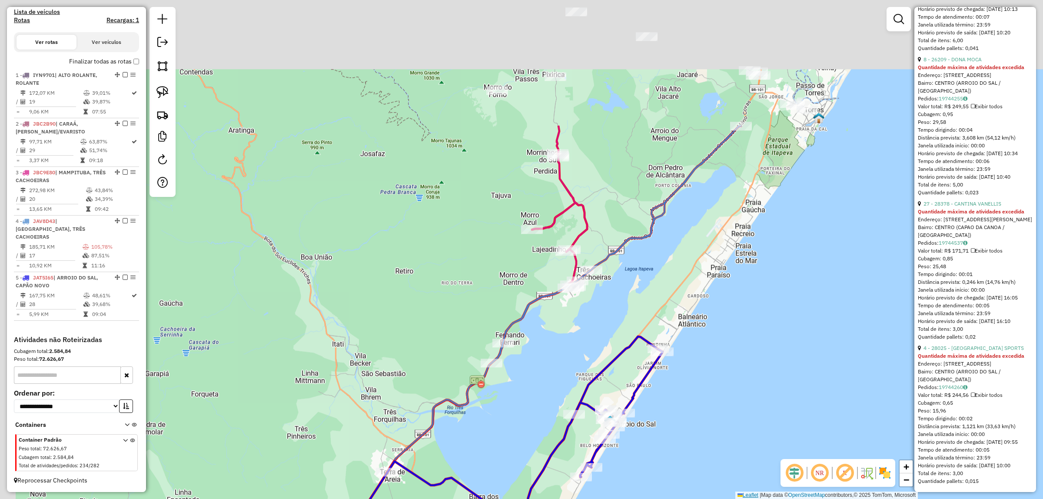
drag, startPoint x: 673, startPoint y: 318, endPoint x: 736, endPoint y: 493, distance: 186.2
click at [736, 493] on div "Janela de atendimento Grade de atendimento Capacidade Transportadoras Veículos …" at bounding box center [521, 249] width 1043 height 499
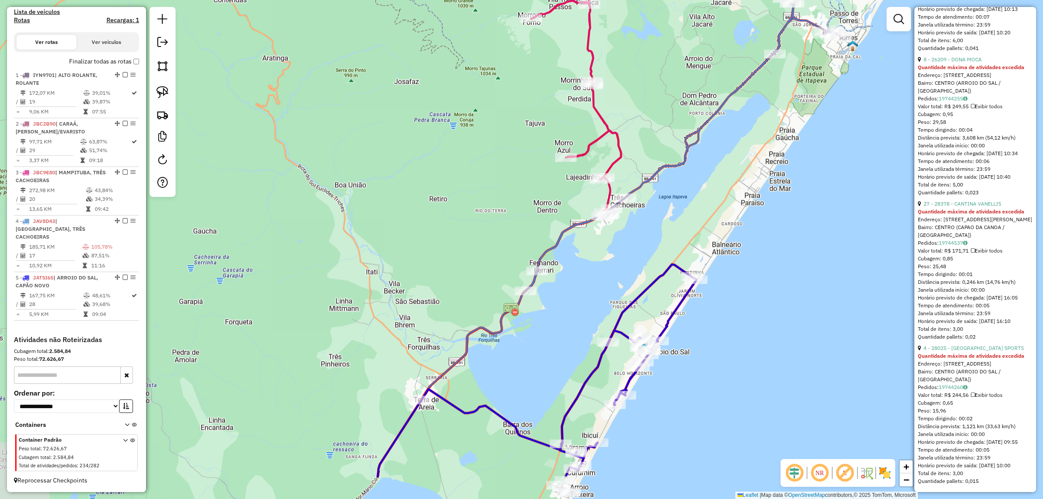
drag, startPoint x: 708, startPoint y: 320, endPoint x: 748, endPoint y: 228, distance: 100.3
click at [748, 228] on div "Janela de atendimento Grade de atendimento Capacidade Transportadoras Veículos …" at bounding box center [521, 249] width 1043 height 499
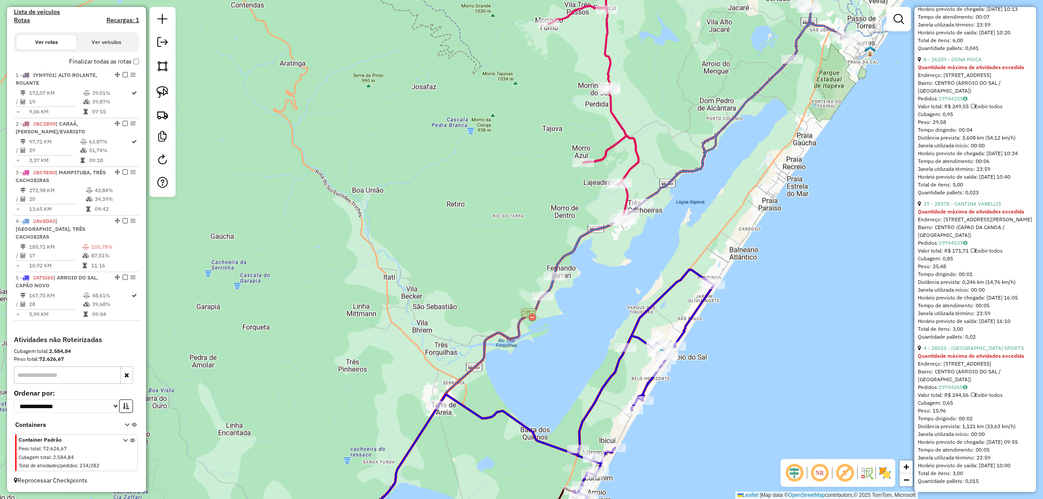
drag, startPoint x: 640, startPoint y: 236, endPoint x: 672, endPoint y: 199, distance: 49.0
click at [672, 199] on div "Janela de atendimento Grade de atendimento Capacidade Transportadoras Veículos …" at bounding box center [521, 249] width 1043 height 499
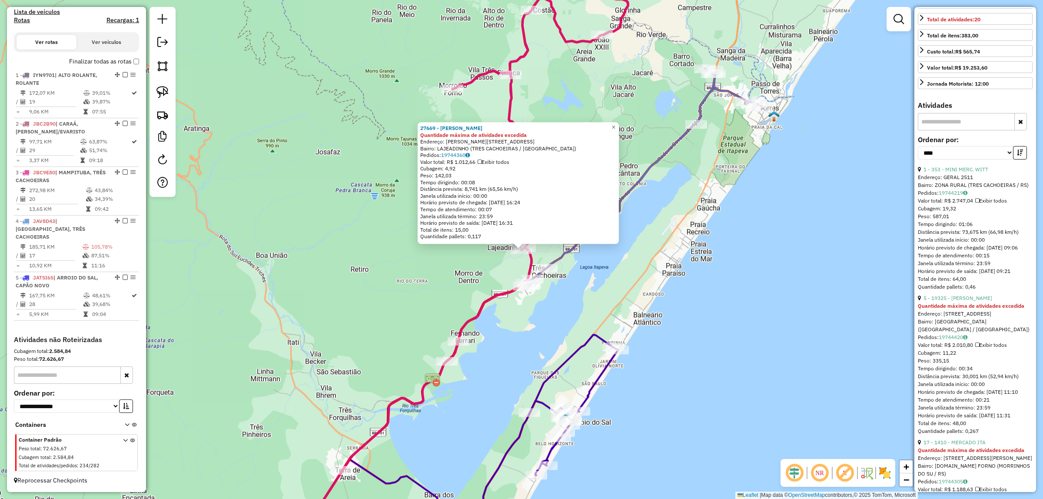
scroll to position [0, 0]
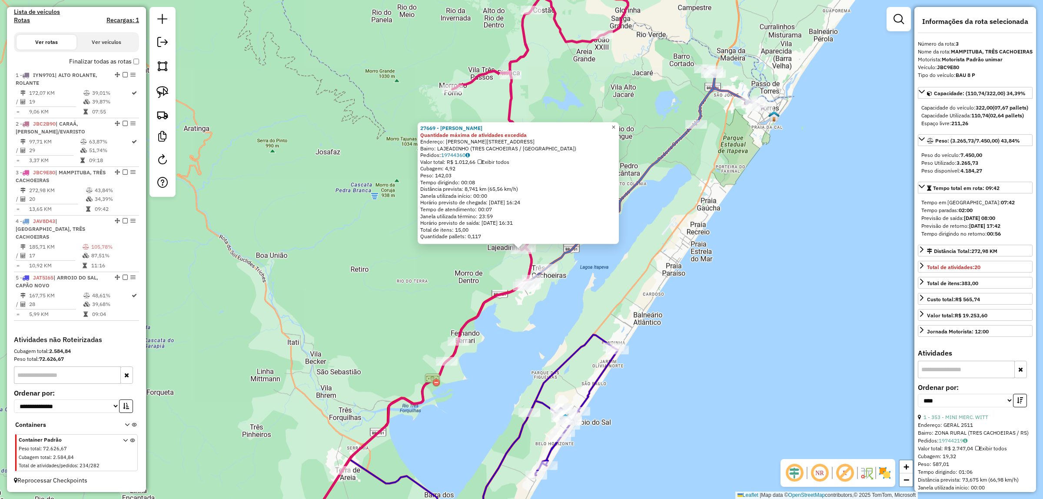
drag, startPoint x: 622, startPoint y: 123, endPoint x: 626, endPoint y: 137, distance: 15.3
click at [619, 123] on link "×" at bounding box center [613, 127] width 10 height 10
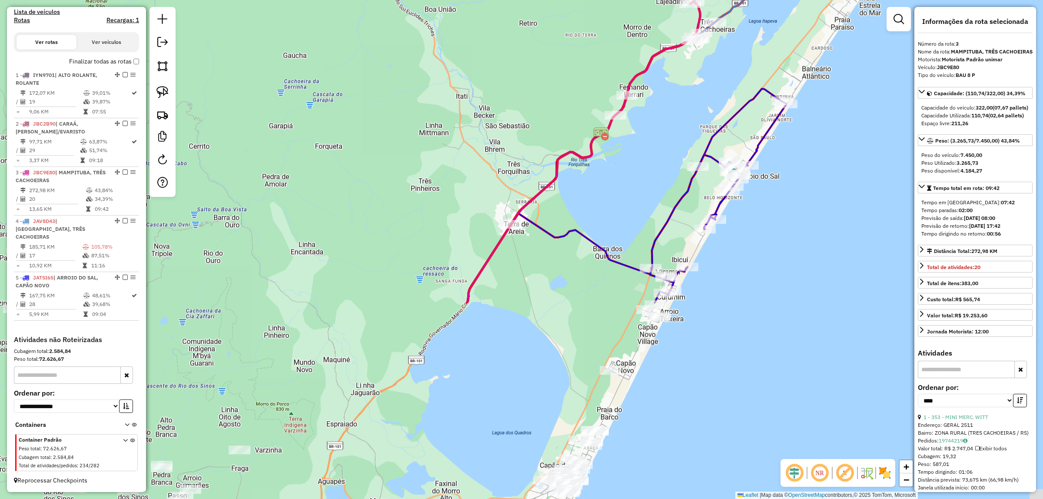
drag, startPoint x: 663, startPoint y: 263, endPoint x: 550, endPoint y: 251, distance: 113.7
click at [785, 58] on div "Janela de atendimento Grade de atendimento Capacidade Transportadoras Veículos …" at bounding box center [521, 249] width 1043 height 499
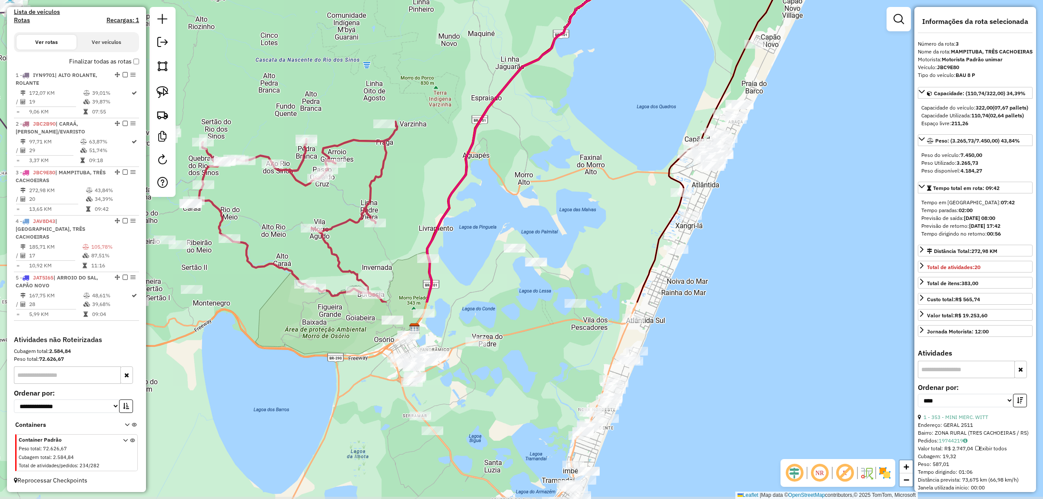
drag, startPoint x: 492, startPoint y: 406, endPoint x: 551, endPoint y: 189, distance: 224.3
click at [563, 176] on div "Janela de atendimento Grade de atendimento Capacidade Transportadoras Veículos …" at bounding box center [521, 249] width 1043 height 499
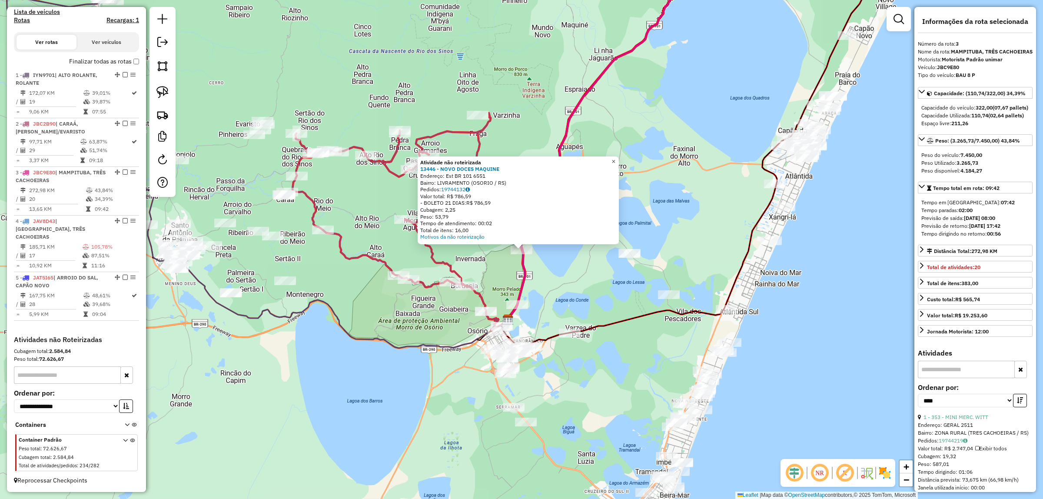
click at [615, 159] on span "×" at bounding box center [614, 161] width 4 height 7
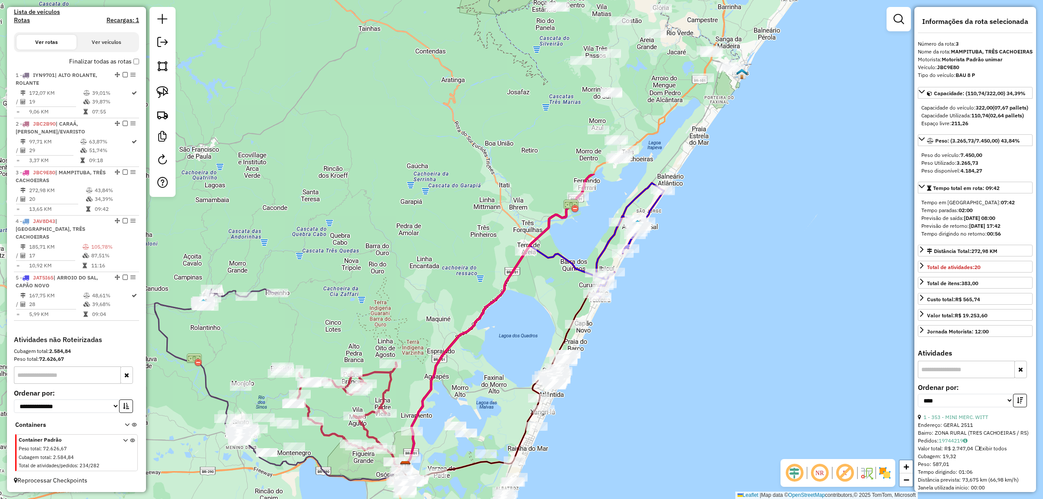
drag, startPoint x: 574, startPoint y: 216, endPoint x: 417, endPoint y: 439, distance: 272.0
click at [417, 439] on icon at bounding box center [500, 320] width 188 height 292
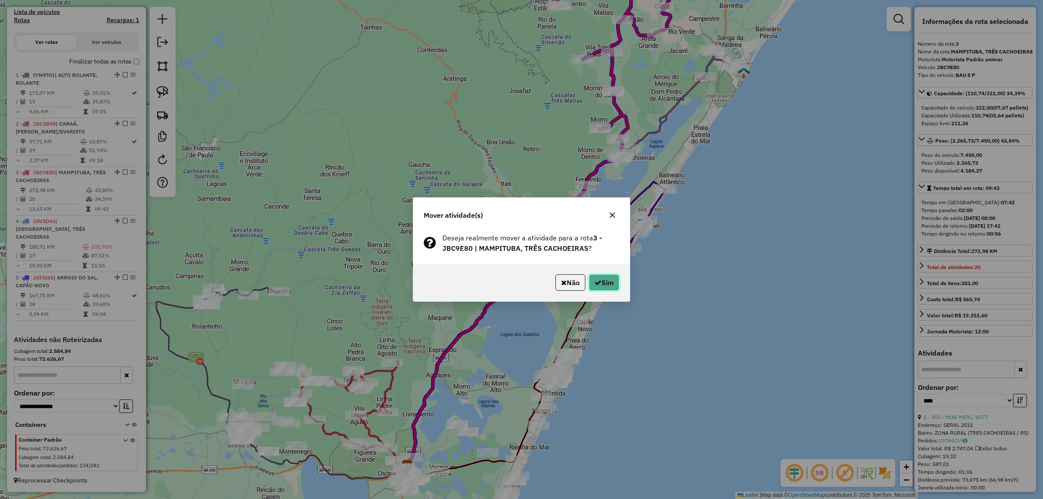
click at [606, 277] on button "Sim" at bounding box center [604, 282] width 30 height 17
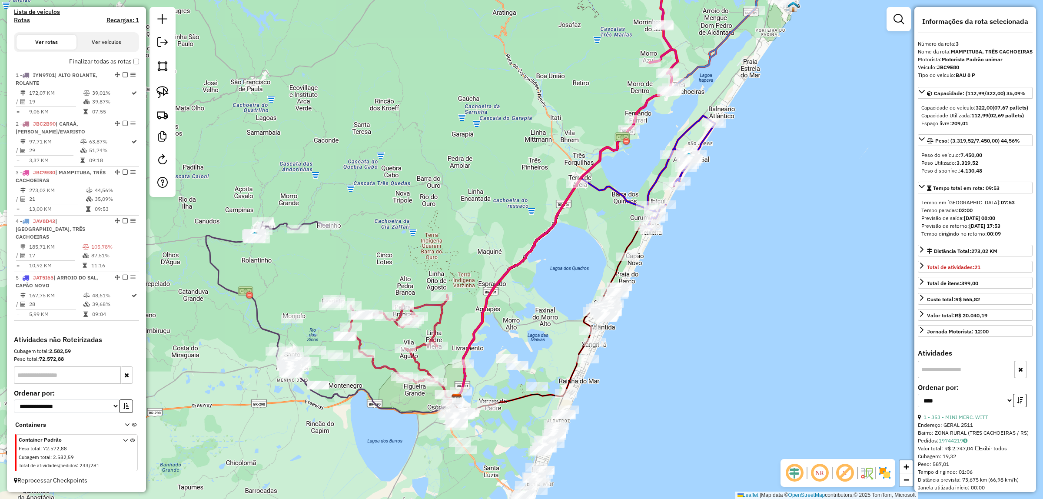
drag, startPoint x: 650, startPoint y: 359, endPoint x: 700, endPoint y: 293, distance: 82.6
click at [700, 293] on div "Janela de atendimento Grade de atendimento Capacidade Transportadoras Veículos …" at bounding box center [521, 249] width 1043 height 499
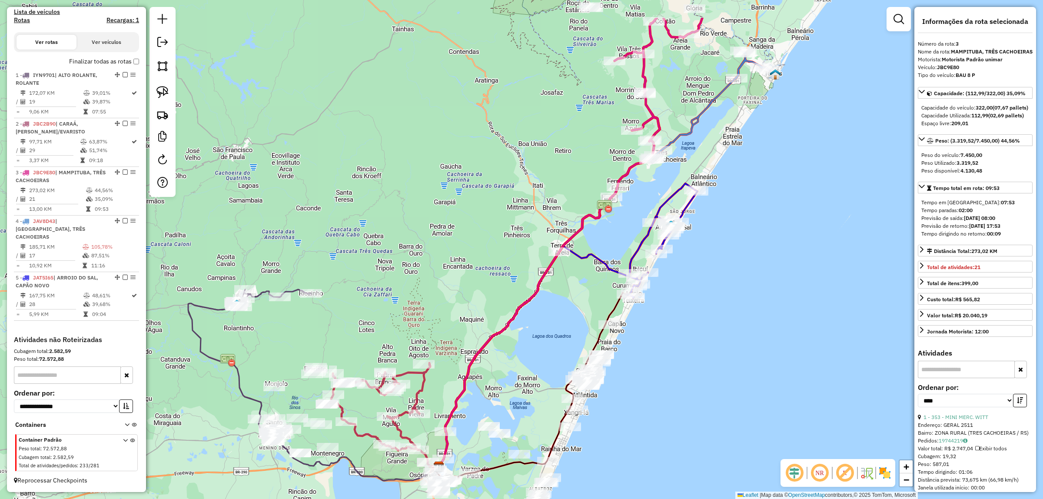
drag, startPoint x: 560, startPoint y: 254, endPoint x: 538, endPoint y: 322, distance: 70.9
click at [542, 324] on div "Janela de atendimento Grade de atendimento Capacidade Transportadoras Veículos …" at bounding box center [521, 249] width 1043 height 499
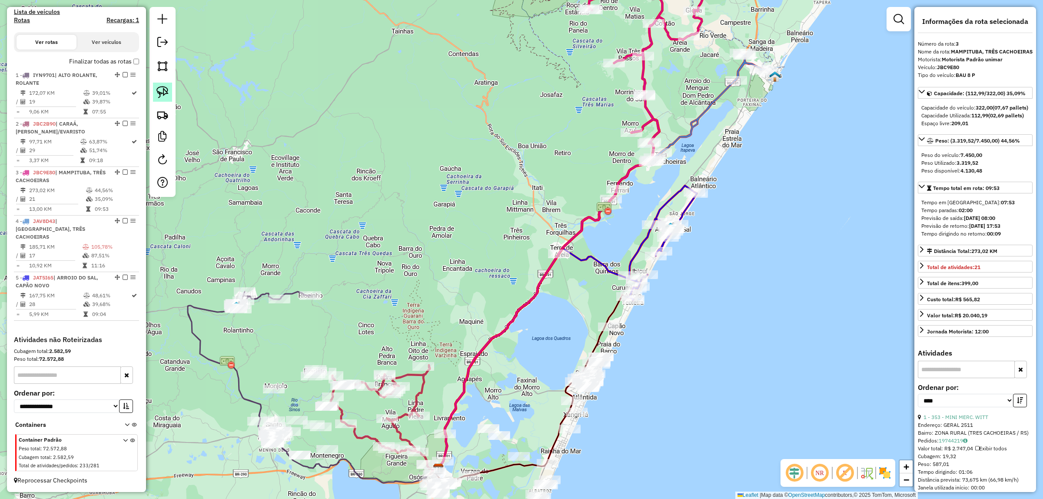
click at [159, 86] on link at bounding box center [162, 92] width 19 height 19
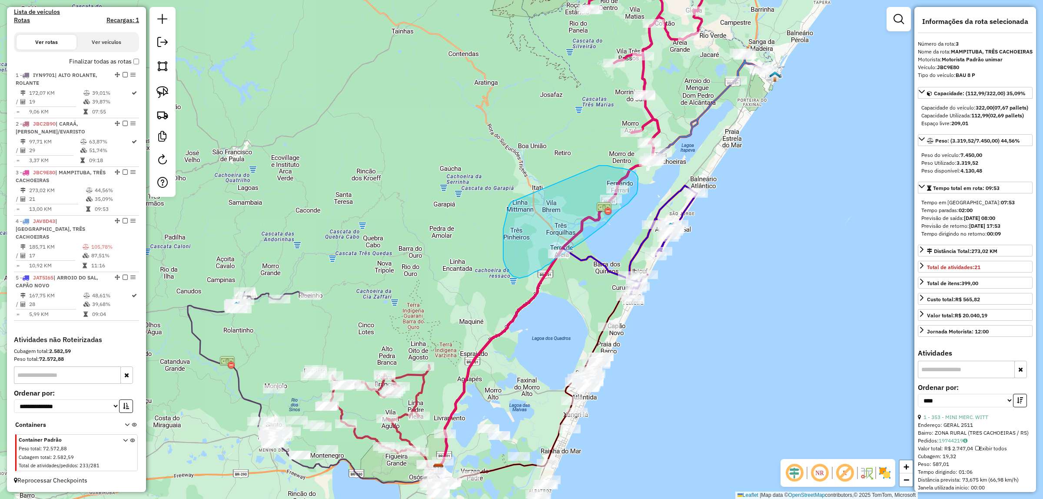
drag, startPoint x: 511, startPoint y: 202, endPoint x: 563, endPoint y: 160, distance: 66.7
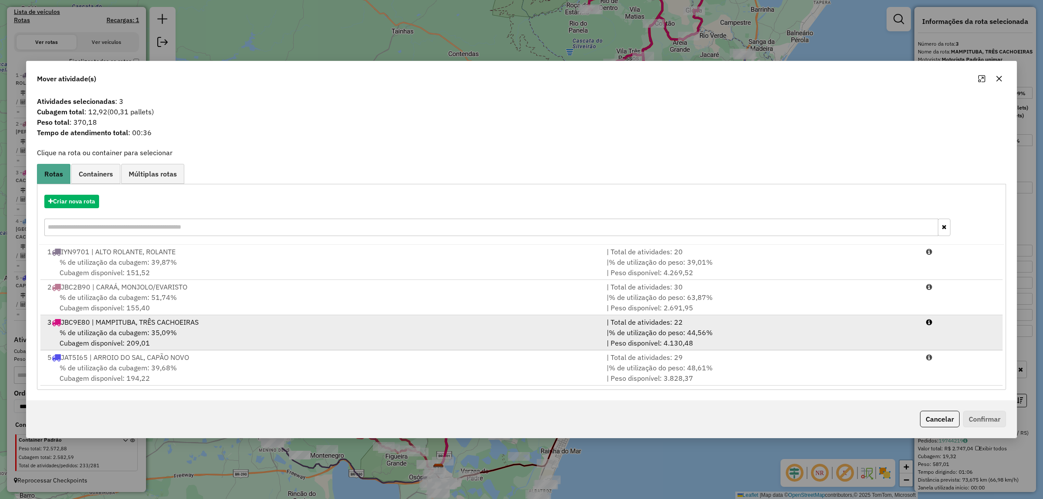
click at [242, 331] on div "% de utilização da cubagem: 35,09% Cubagem disponível: 209,01" at bounding box center [321, 337] width 559 height 21
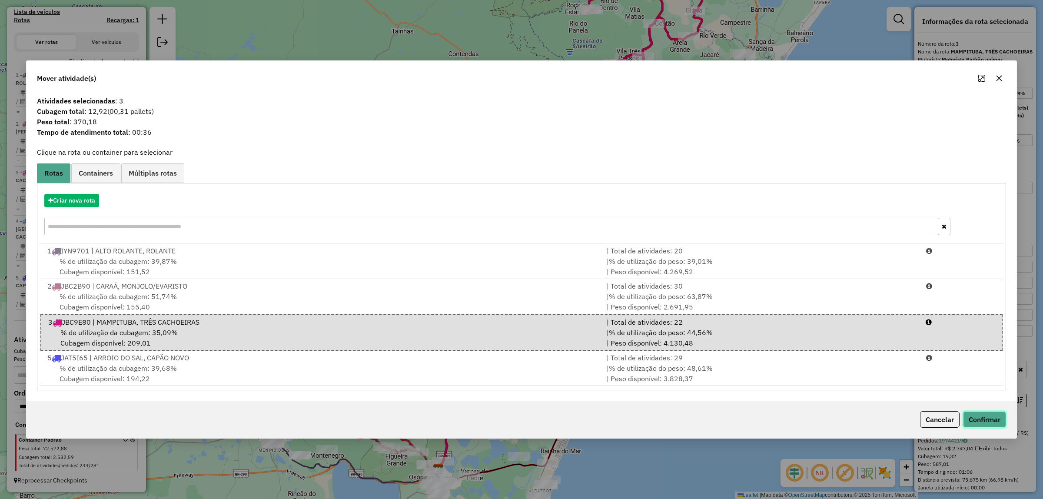
click at [974, 416] on button "Confirmar" at bounding box center [984, 419] width 43 height 17
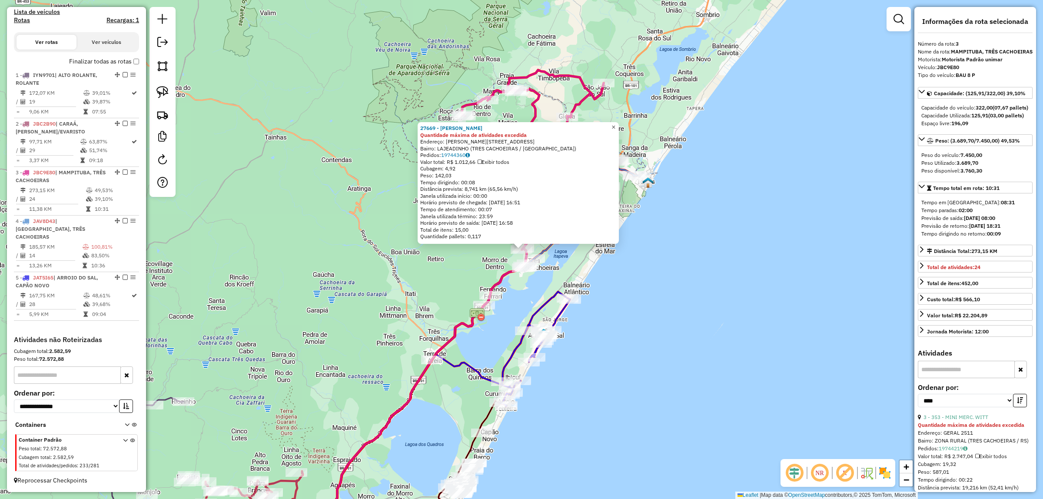
click at [619, 129] on link "×" at bounding box center [613, 127] width 10 height 10
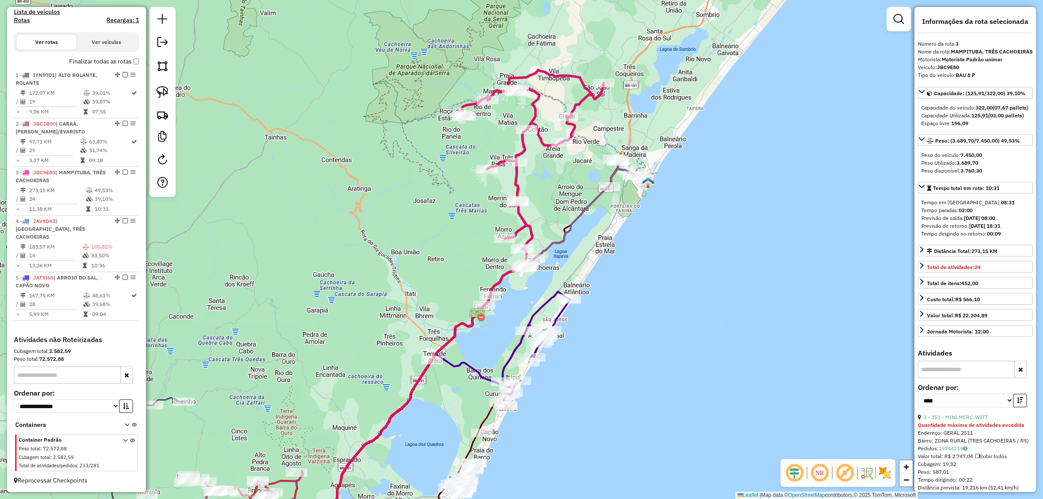
click at [643, 178] on img at bounding box center [647, 182] width 11 height 11
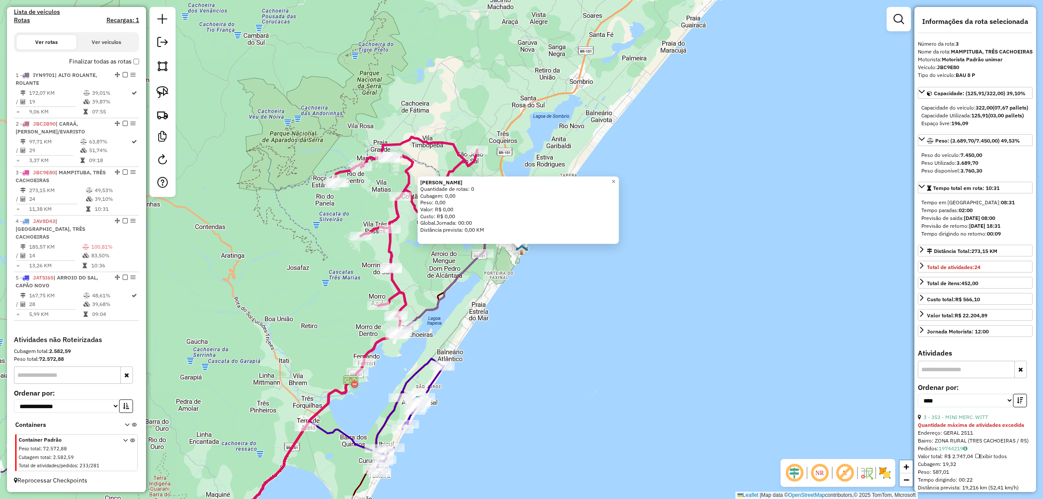
click at [596, 308] on div "Torres Quantidade de rotas: 0 Cubagem: 0,00 Peso: 0,00 Valor: R$ 0,00 Custo: R$…" at bounding box center [521, 249] width 1043 height 499
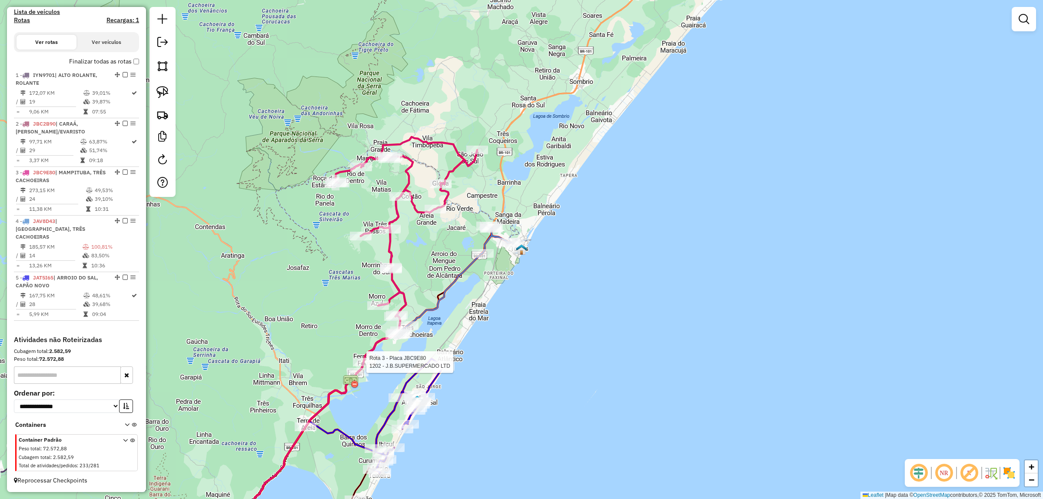
select select "*********"
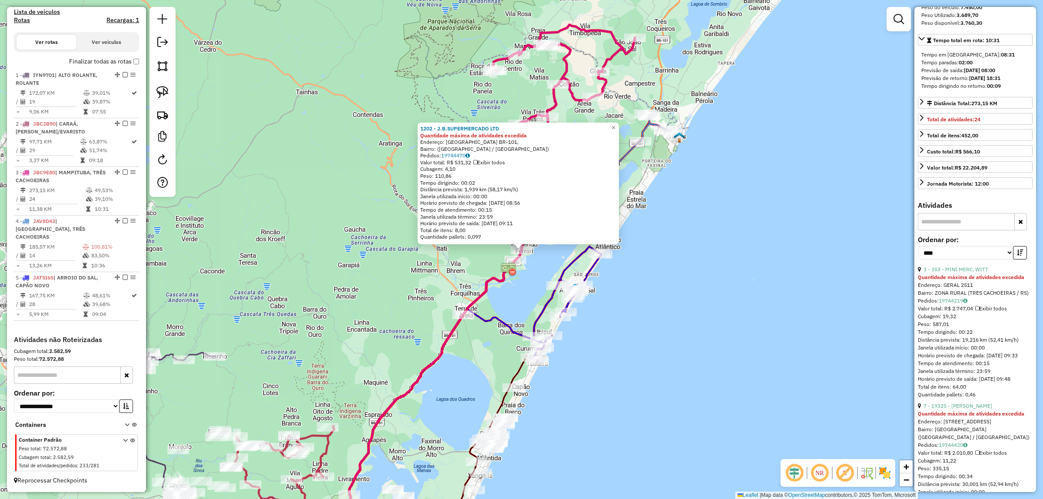
scroll to position [163, 0]
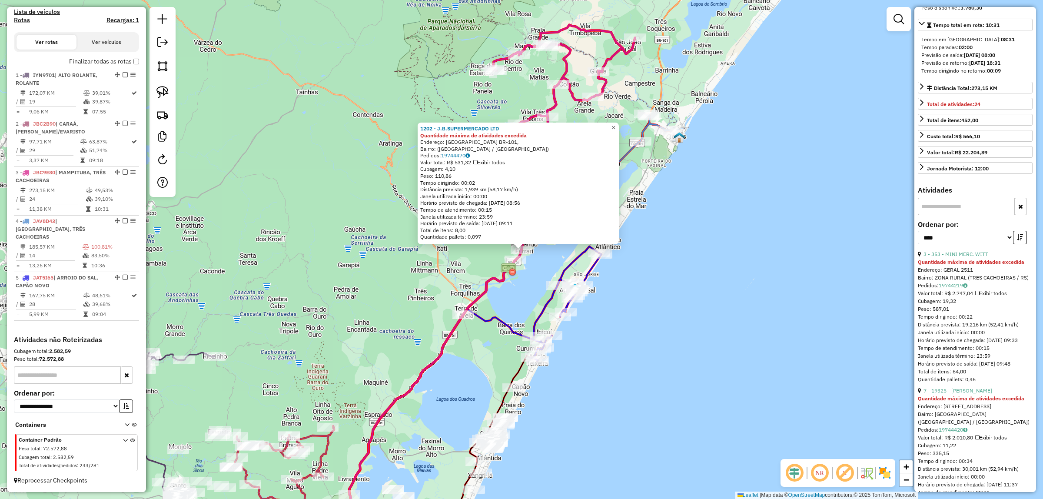
click at [615, 126] on span "×" at bounding box center [614, 127] width 4 height 7
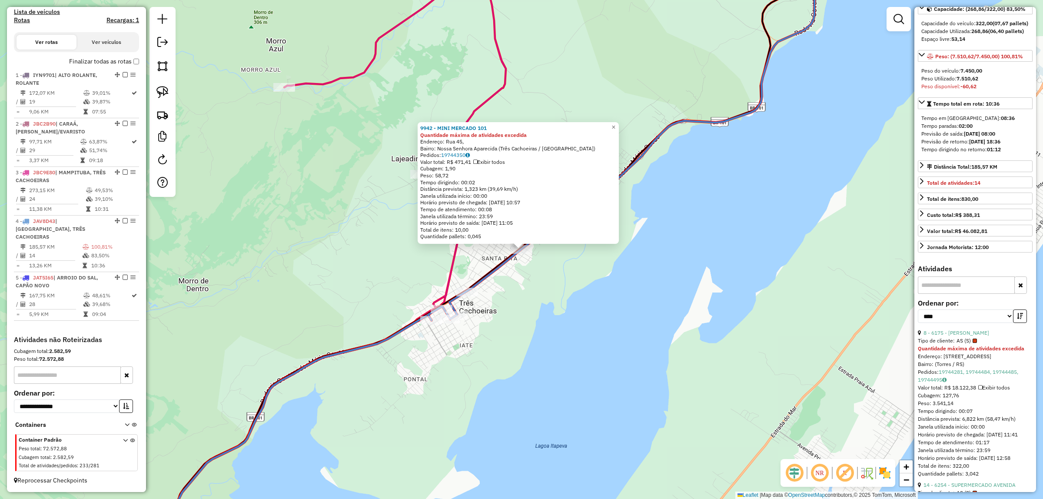
scroll to position [7, 0]
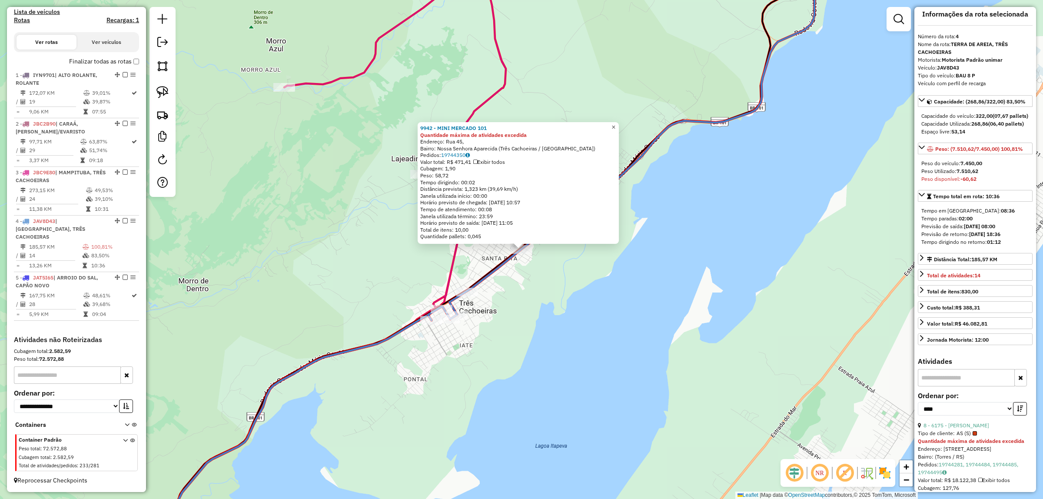
click at [615, 123] on span "×" at bounding box center [614, 126] width 4 height 7
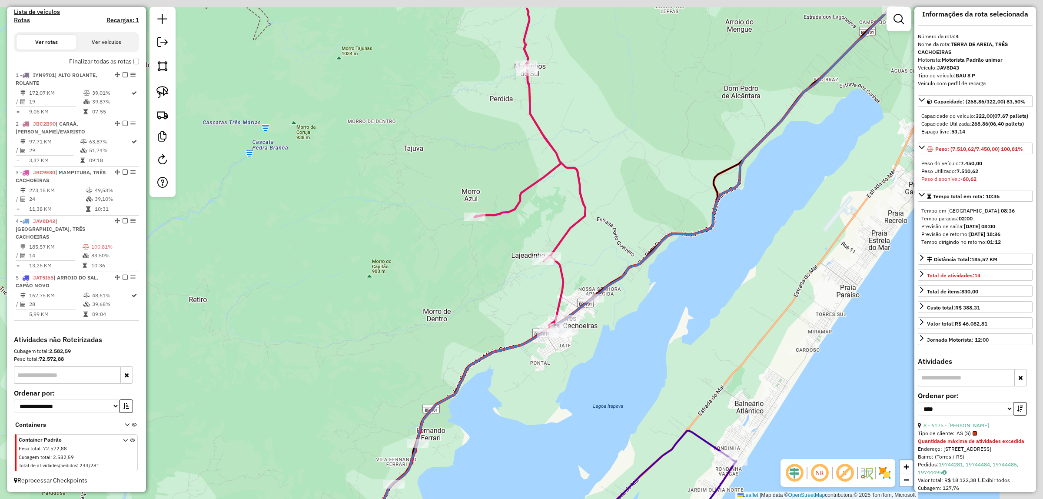
drag, startPoint x: 831, startPoint y: 212, endPoint x: 711, endPoint y: 295, distance: 145.6
click at [706, 301] on div "Janela de atendimento Grade de atendimento Capacidade Transportadoras Veículos …" at bounding box center [521, 249] width 1043 height 499
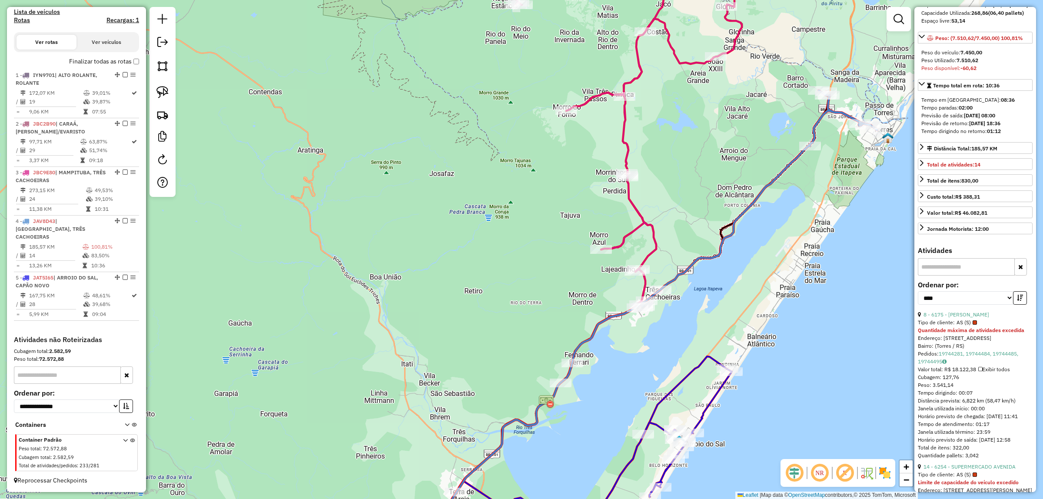
scroll to position [116, 0]
click at [955, 320] on link "8 - 6175 - [PERSON_NAME]" at bounding box center [957, 316] width 66 height 7
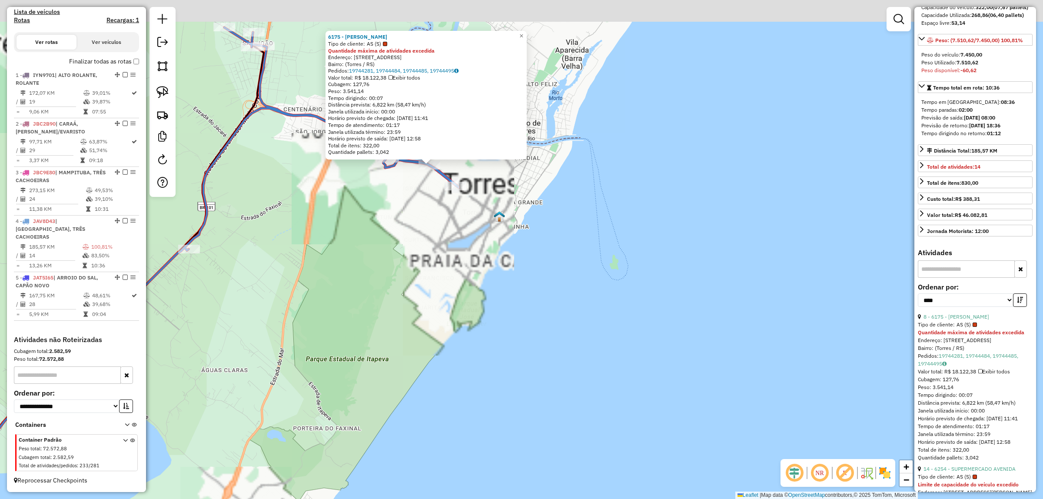
drag, startPoint x: 546, startPoint y: 177, endPoint x: 555, endPoint y: 259, distance: 82.6
click at [576, 271] on div "6175 - IRMAOS BOFF Tipo de cliente: AS (S) Quantidade máxima de atividades exce…" at bounding box center [521, 249] width 1043 height 499
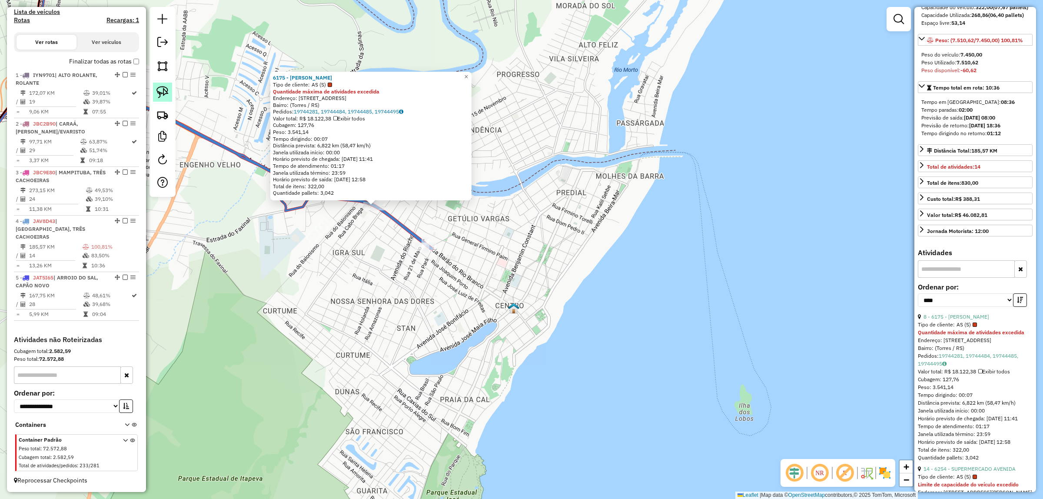
drag, startPoint x: 157, startPoint y: 93, endPoint x: 174, endPoint y: 105, distance: 21.1
click at [157, 93] on img at bounding box center [162, 92] width 12 height 12
drag, startPoint x: 370, startPoint y: 229, endPoint x: 356, endPoint y: 211, distance: 23.8
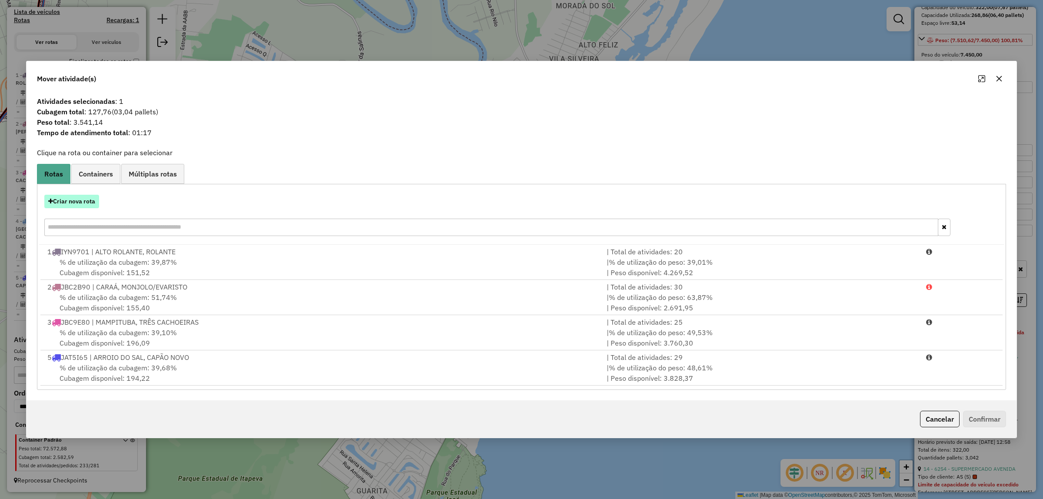
click at [69, 203] on button "Criar nova rota" at bounding box center [71, 201] width 55 height 13
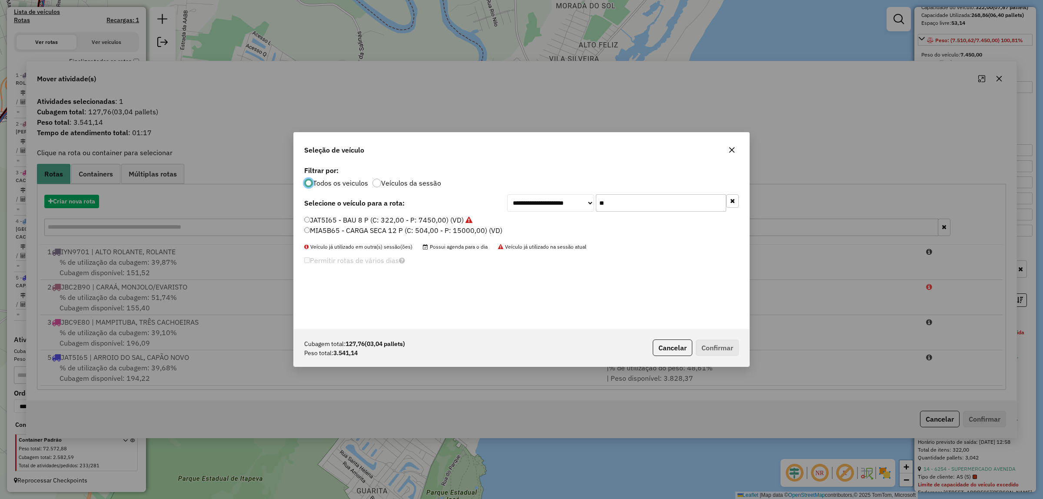
scroll to position [4, 3]
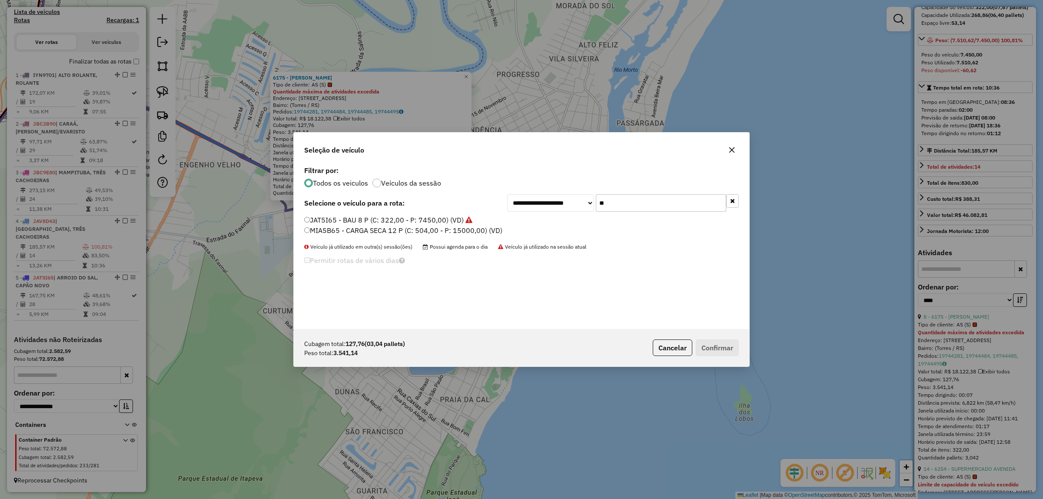
drag, startPoint x: 638, startPoint y: 203, endPoint x: 476, endPoint y: 190, distance: 162.7
click at [480, 188] on div "**********" at bounding box center [522, 246] width 456 height 165
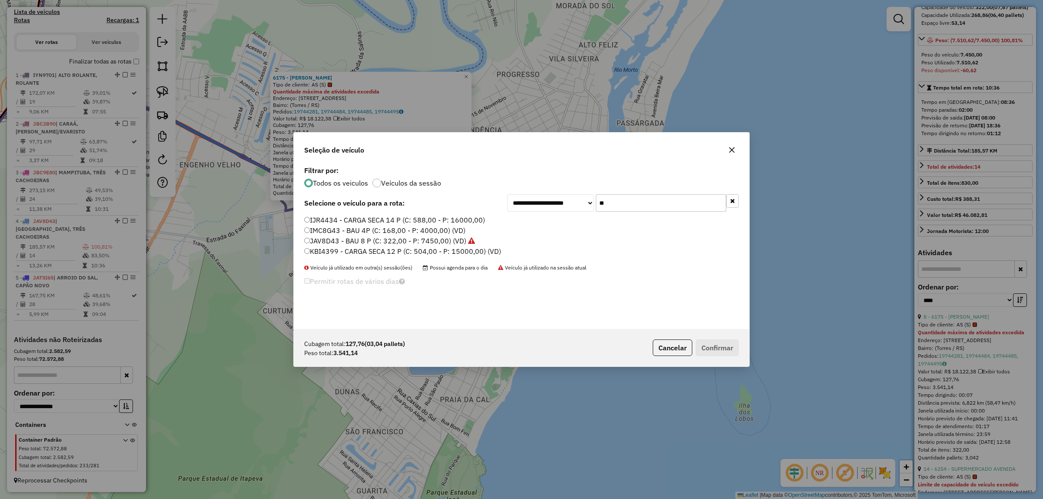
type input "**"
click at [369, 246] on label "KBI4399 - CARGA SECA 12 P (C: 504,00 - P: 15000,00) (VD)" at bounding box center [402, 251] width 197 height 10
click at [368, 238] on label "JAV8D43 - BAU 8 P (C: 322,00 - P: 7450,00) (VD)" at bounding box center [389, 241] width 171 height 10
click at [733, 349] on button "Confirmar" at bounding box center [717, 348] width 43 height 17
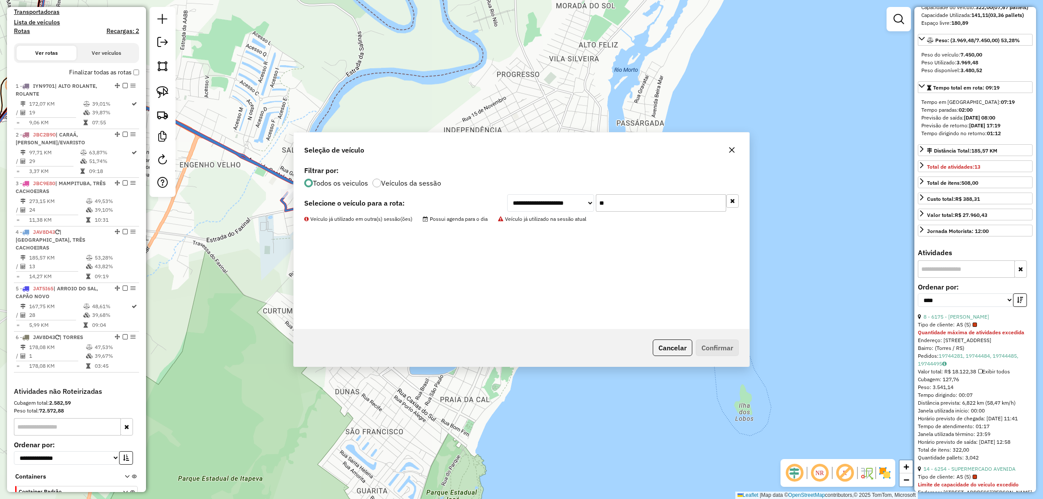
scroll to position [329, 0]
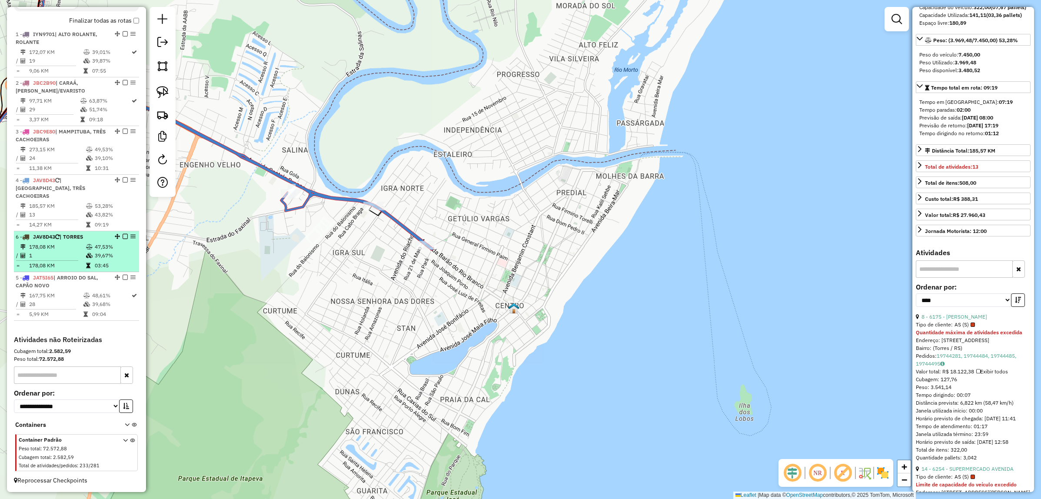
drag, startPoint x: 116, startPoint y: 287, endPoint x: 105, endPoint y: 245, distance: 43.5
click at [105, 246] on td "47,53%" at bounding box center [114, 247] width 41 height 9
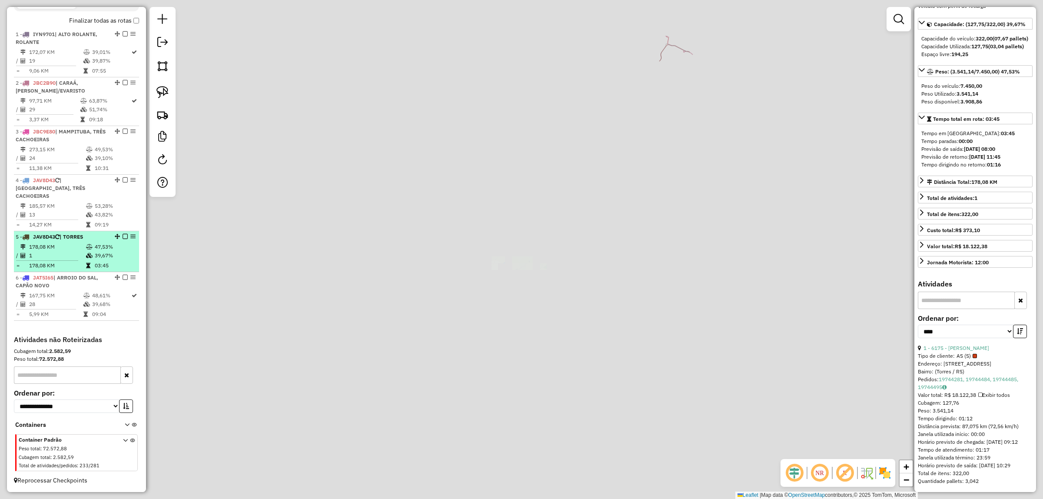
scroll to position [104, 0]
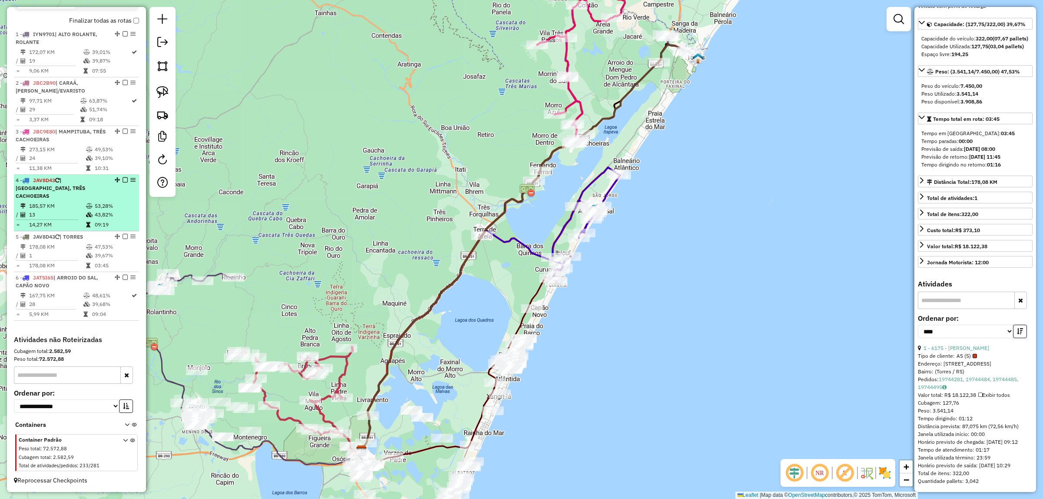
click at [51, 207] on td "185,57 KM" at bounding box center [57, 206] width 57 height 9
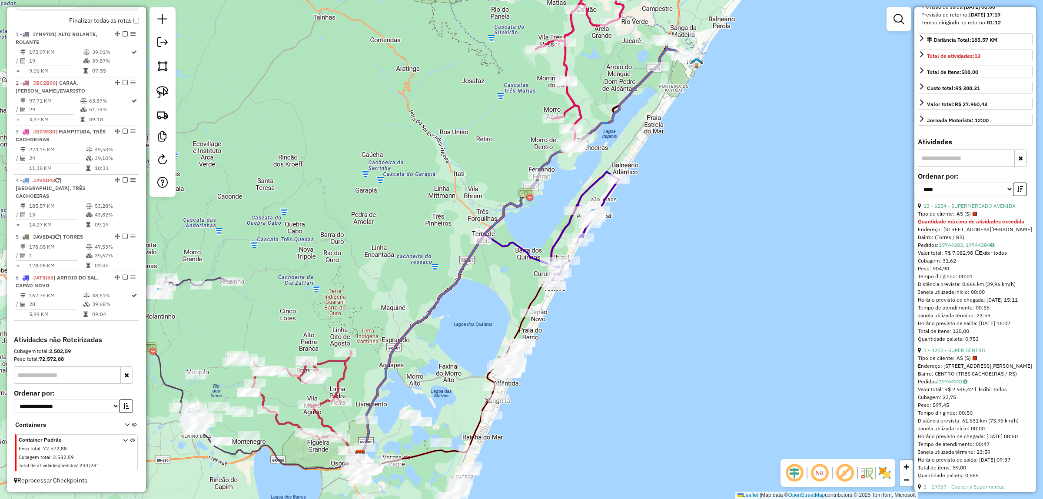
scroll to position [326, 0]
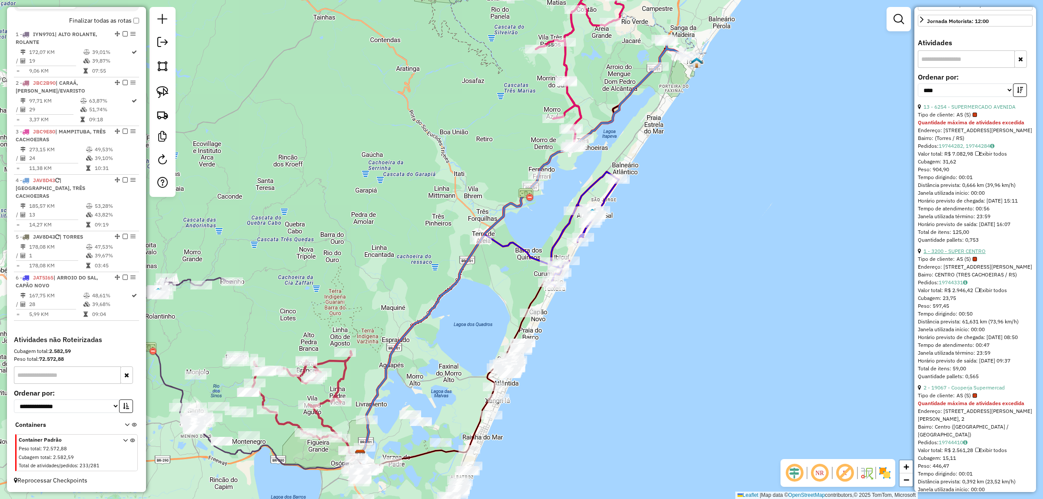
click at [978, 254] on link "1 - 3200 - SUPER CENTRO" at bounding box center [955, 251] width 62 height 7
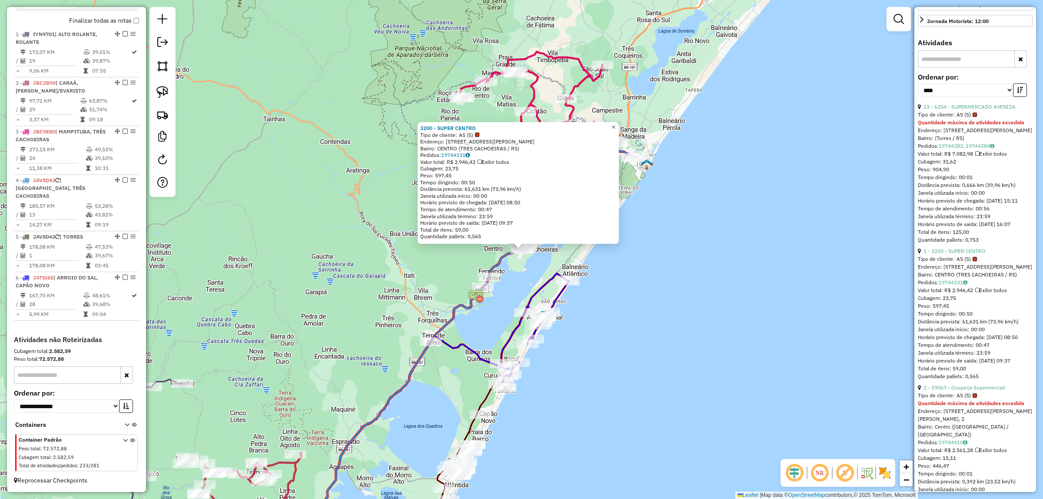
click at [615, 126] on span "×" at bounding box center [614, 126] width 4 height 7
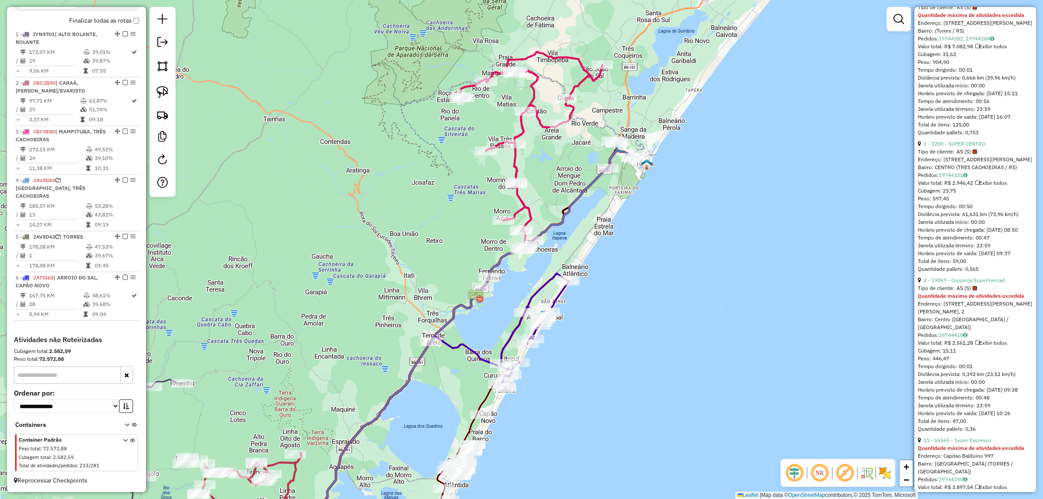
scroll to position [435, 0]
click at [995, 282] on link "2 - 19067 - Cooperja Supermercad" at bounding box center [964, 279] width 81 height 7
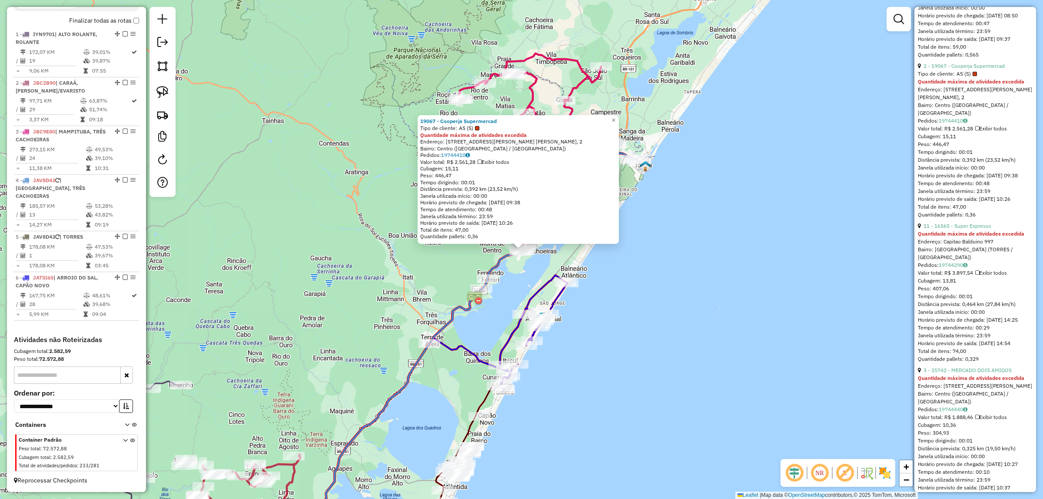
scroll to position [652, 0]
click at [1000, 377] on strong "Quantidade máxima de atividades excedida" at bounding box center [971, 373] width 106 height 7
click at [996, 359] on div "Quantidade pallets: 0,329" at bounding box center [975, 355] width 115 height 8
click at [1000, 369] on link "3 - 25742 - MERCADO DOIS AMIGOS" at bounding box center [968, 365] width 88 height 7
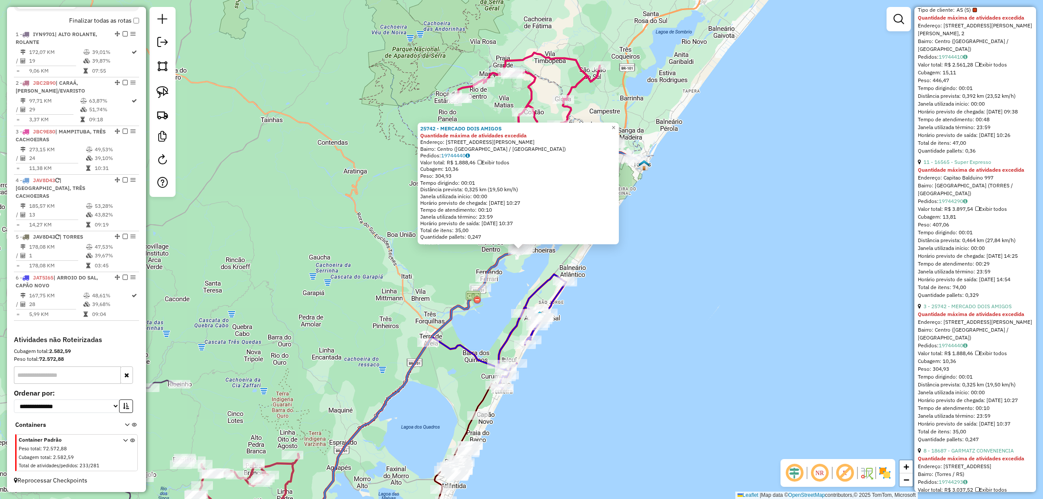
scroll to position [761, 0]
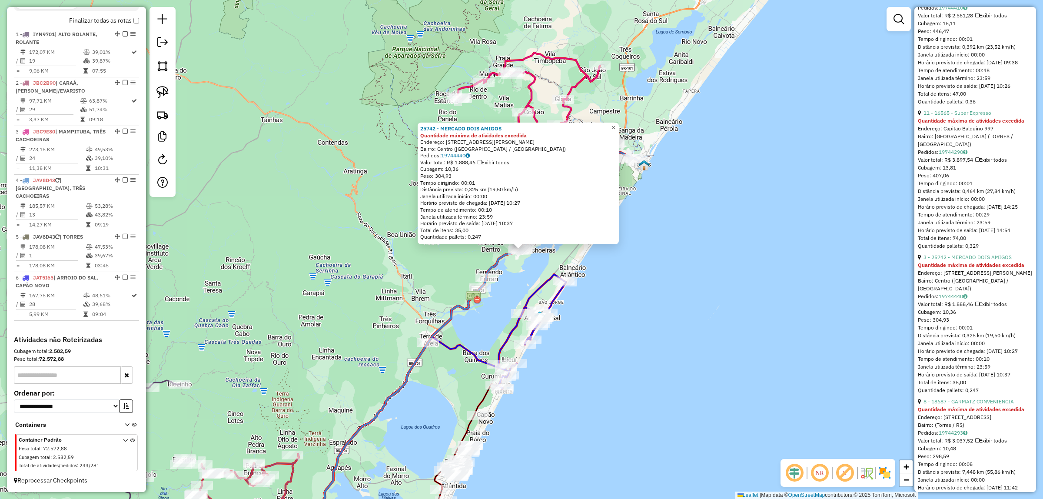
click at [615, 125] on span "×" at bounding box center [614, 127] width 4 height 7
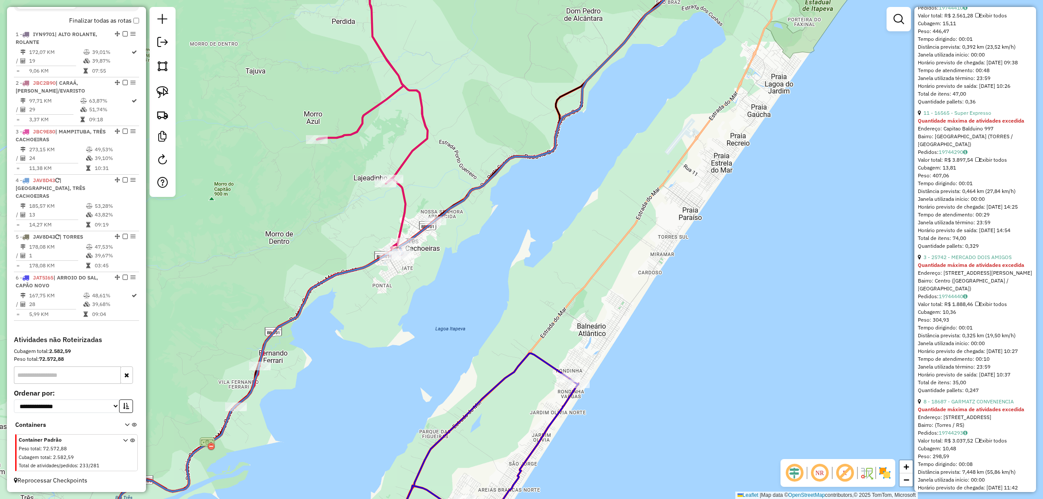
drag, startPoint x: 507, startPoint y: 281, endPoint x: 550, endPoint y: 273, distance: 43.7
click at [550, 273] on div "Janela de atendimento Grade de atendimento Capacidade Transportadoras Veículos …" at bounding box center [521, 249] width 1043 height 499
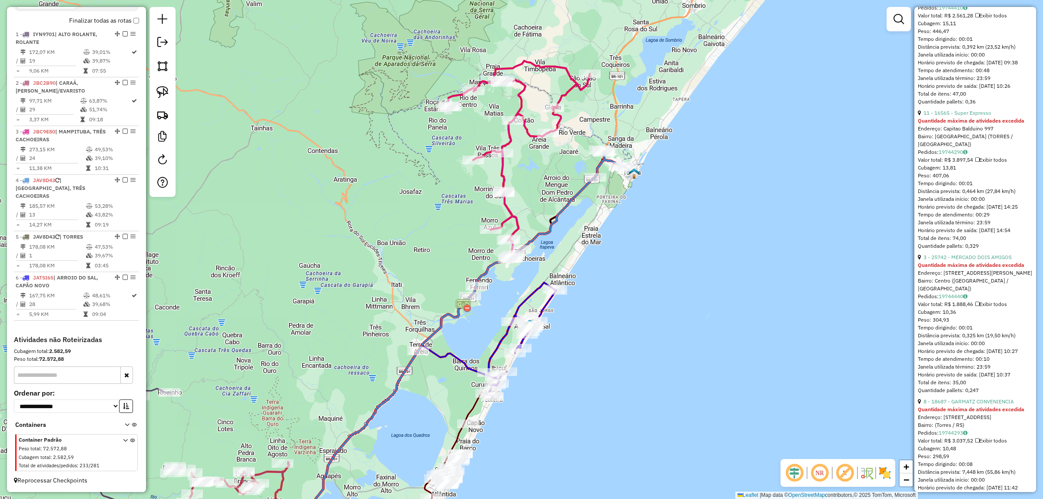
drag, startPoint x: 667, startPoint y: 305, endPoint x: 691, endPoint y: 256, distance: 55.0
click at [685, 256] on div "Janela de atendimento Grade de atendimento Capacidade Transportadoras Veículos …" at bounding box center [521, 249] width 1043 height 499
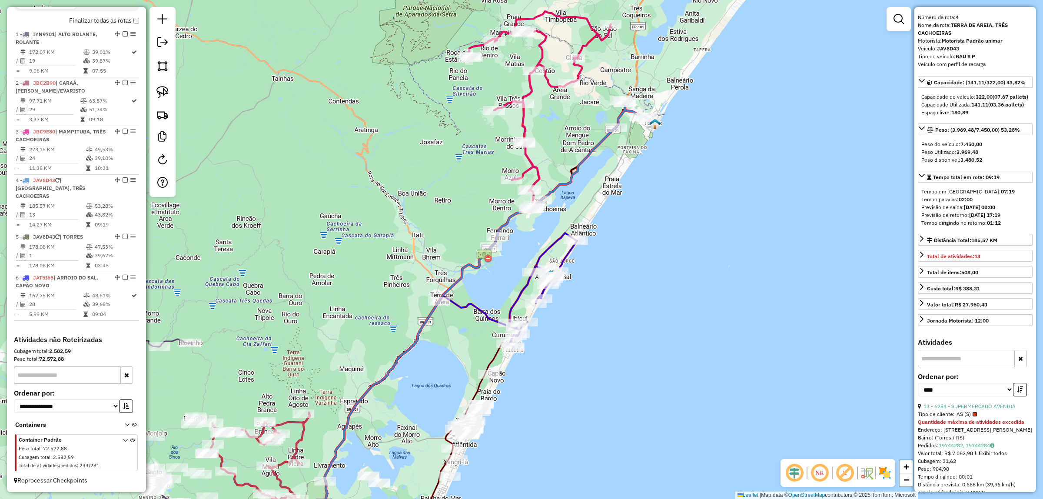
scroll to position [0, 0]
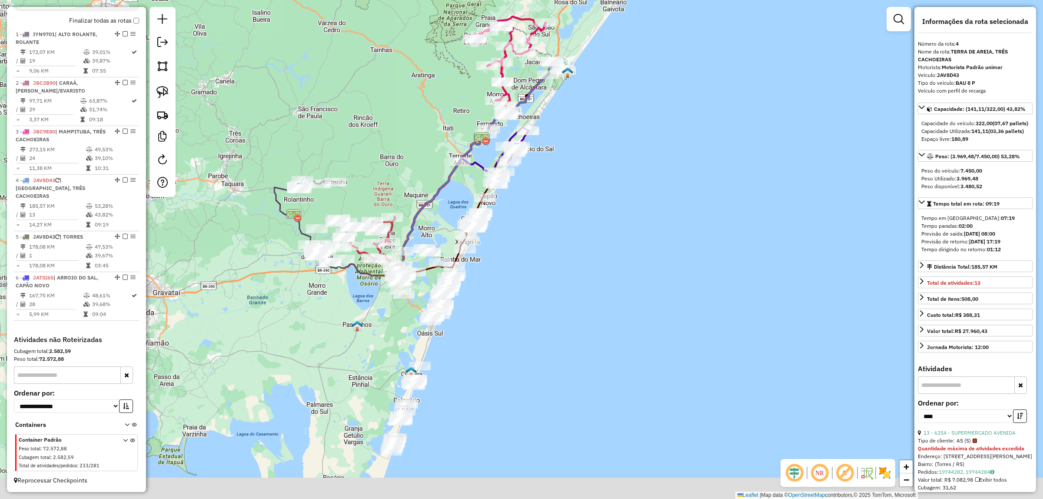
drag, startPoint x: 579, startPoint y: 193, endPoint x: 627, endPoint y: 235, distance: 63.2
click at [627, 106] on div "Janela de atendimento Grade de atendimento Capacidade Transportadoras Veículos …" at bounding box center [521, 249] width 1043 height 499
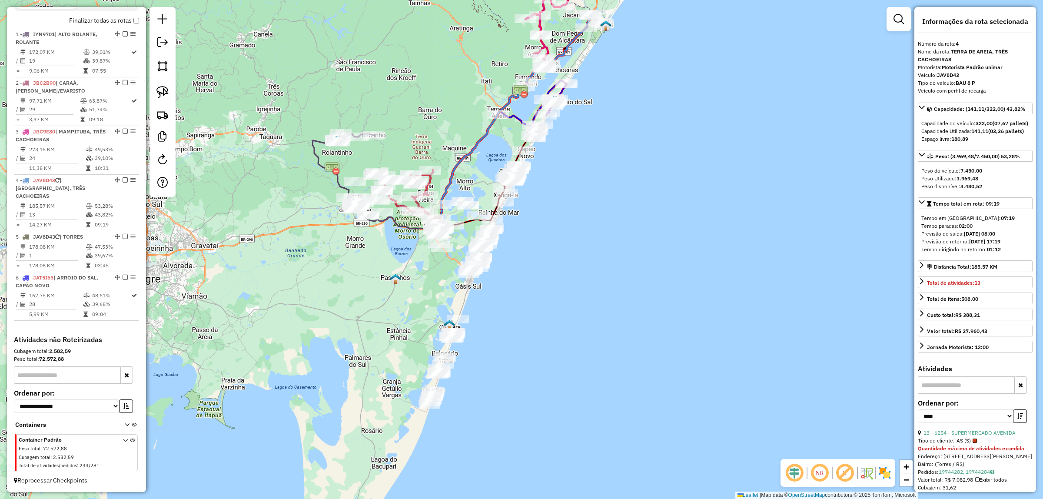
drag, startPoint x: 598, startPoint y: 274, endPoint x: 605, endPoint y: 306, distance: 32.9
click at [605, 306] on div "Janela de atendimento Grade de atendimento Capacidade Transportadoras Veículos …" at bounding box center [521, 249] width 1043 height 499
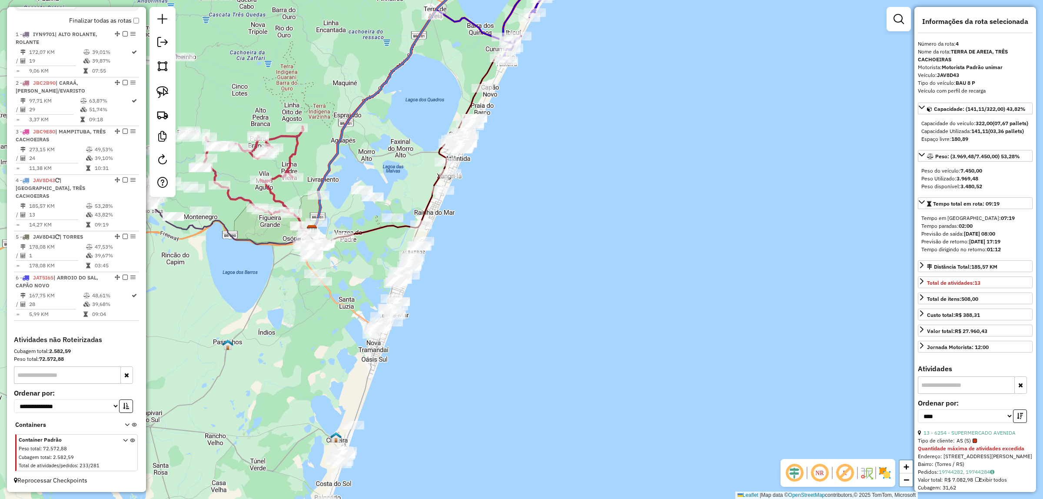
drag, startPoint x: 568, startPoint y: 205, endPoint x: 595, endPoint y: 285, distance: 84.0
click at [598, 296] on div "Janela de atendimento Grade de atendimento Capacidade Transportadoras Veículos …" at bounding box center [521, 249] width 1043 height 499
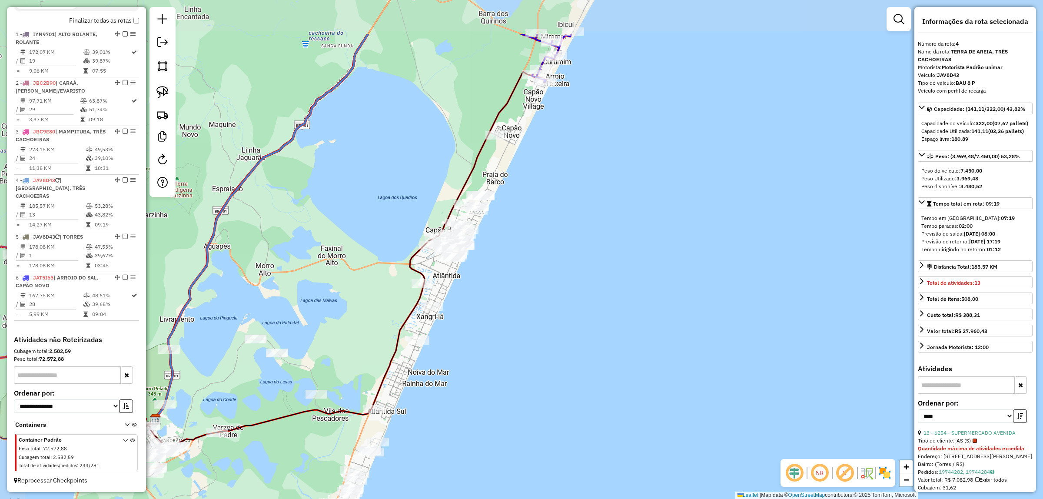
drag, startPoint x: 552, startPoint y: 216, endPoint x: 572, endPoint y: 256, distance: 44.5
click at [572, 256] on div "Janela de atendimento Grade de atendimento Capacidade Transportadoras Veículos …" at bounding box center [521, 249] width 1043 height 499
click at [159, 90] on img at bounding box center [162, 92] width 12 height 12
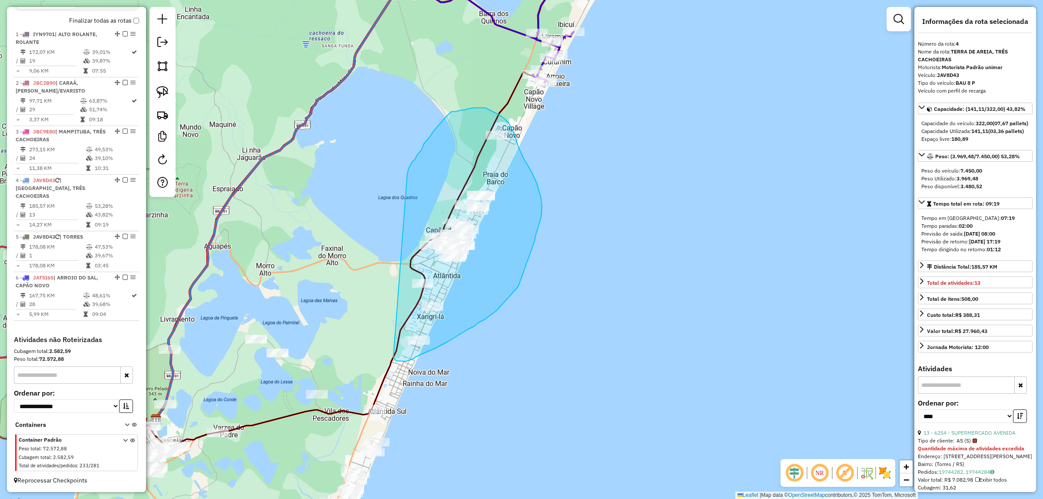
drag, startPoint x: 407, startPoint y: 175, endPoint x: 379, endPoint y: 342, distance: 170.1
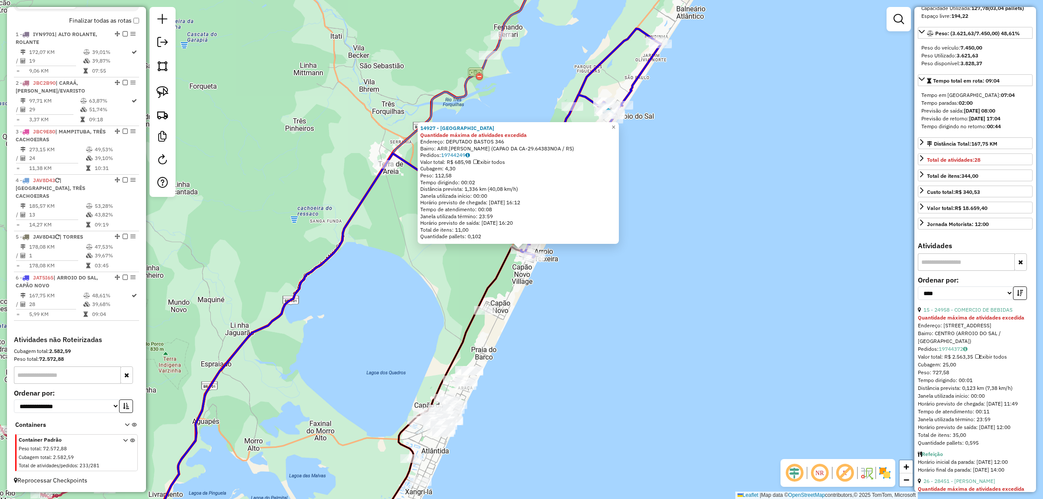
scroll to position [109, 0]
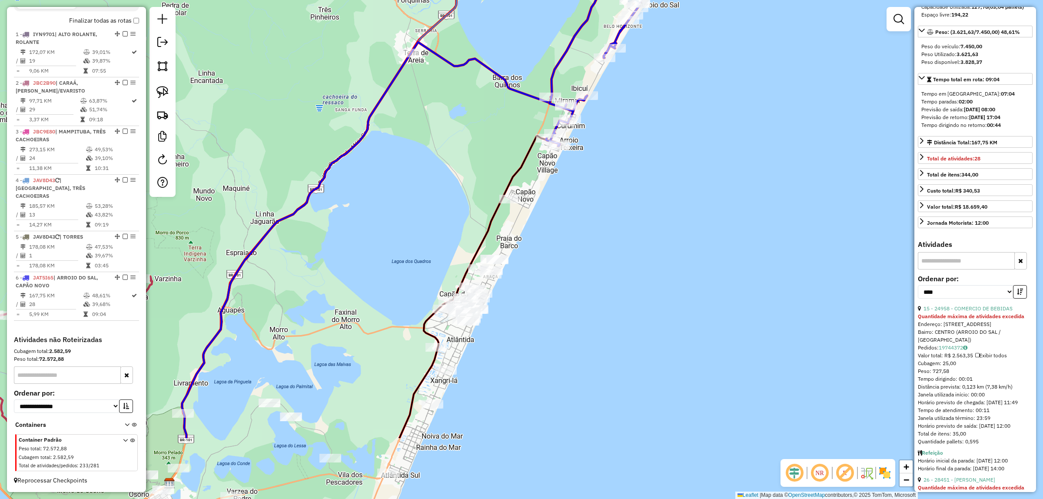
drag, startPoint x: 576, startPoint y: 274, endPoint x: 601, endPoint y: 218, distance: 61.9
click at [602, 218] on div "Janela de atendimento Grade de atendimento Capacidade Transportadoras Veículos …" at bounding box center [521, 249] width 1043 height 499
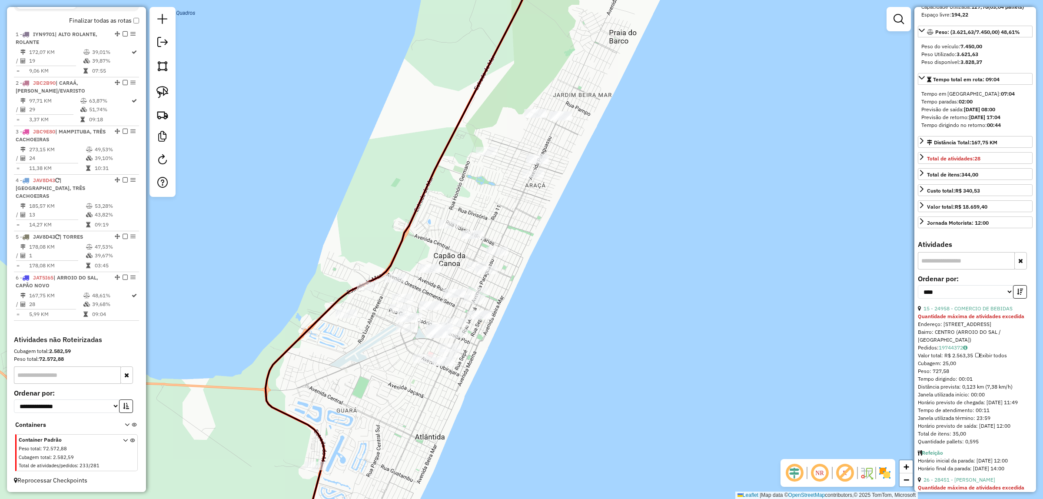
drag, startPoint x: 583, startPoint y: 300, endPoint x: 685, endPoint y: 293, distance: 102.8
click at [690, 294] on div "Janela de atendimento Grade de atendimento Capacidade Transportadoras Veículos …" at bounding box center [521, 249] width 1043 height 499
click at [167, 90] on img at bounding box center [162, 92] width 12 height 12
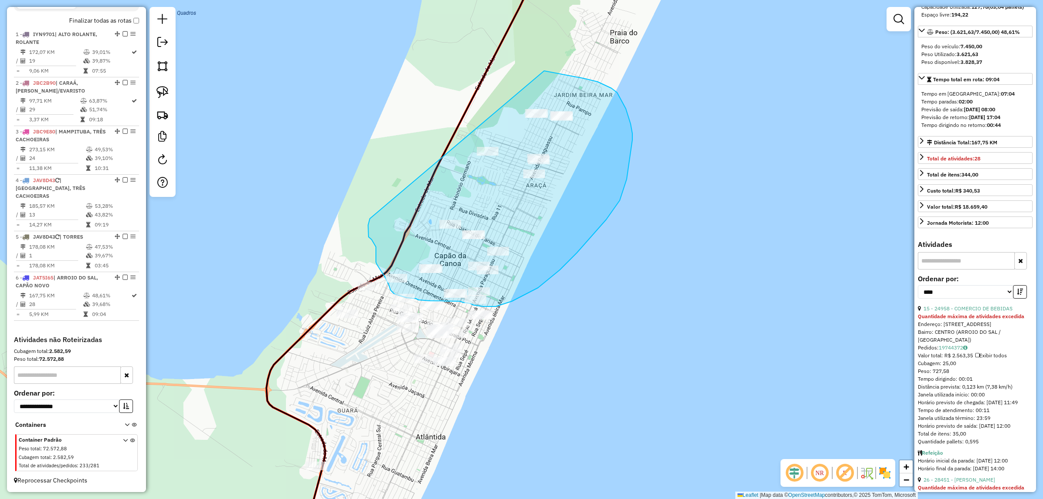
drag, startPoint x: 370, startPoint y: 219, endPoint x: 387, endPoint y: 84, distance: 135.8
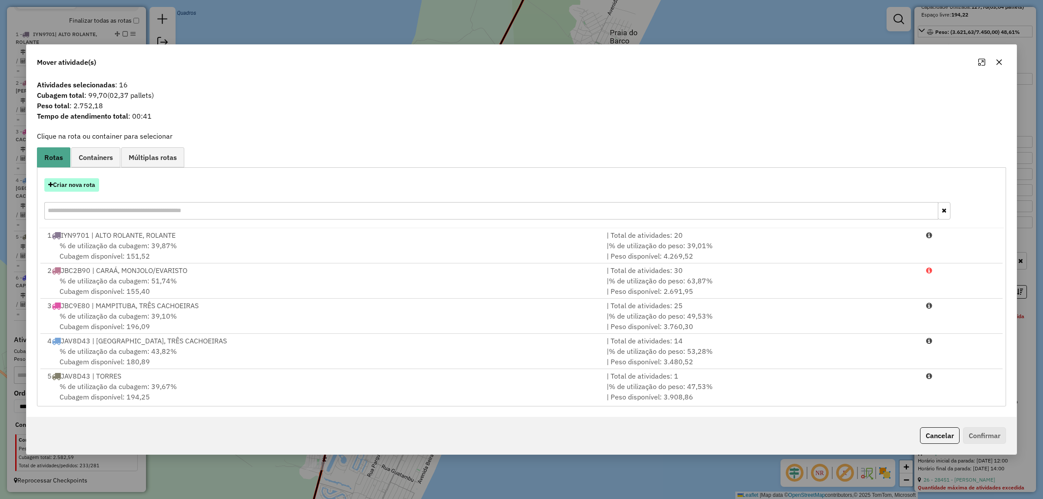
click at [90, 183] on button "Criar nova rota" at bounding box center [71, 184] width 55 height 13
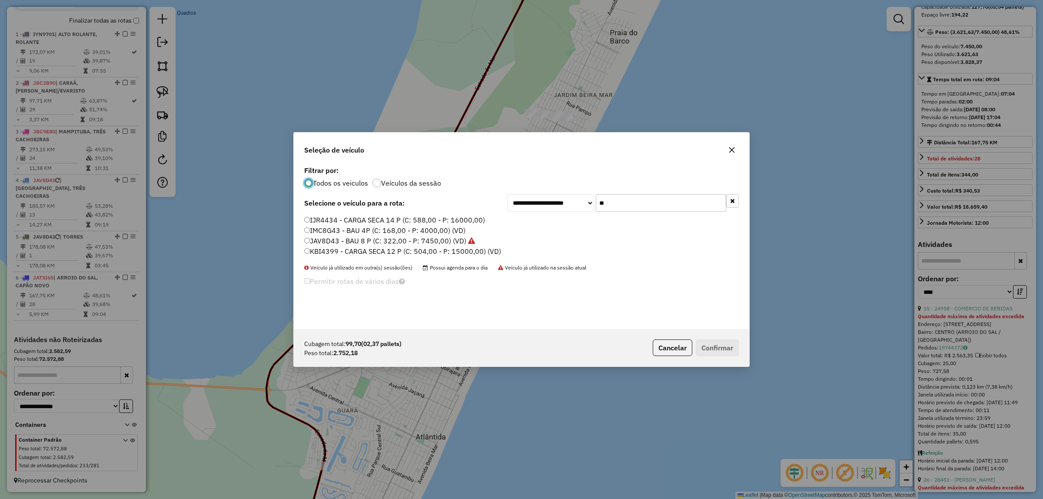
scroll to position [4, 3]
drag, startPoint x: 618, startPoint y: 198, endPoint x: 540, endPoint y: 204, distance: 78.5
click at [540, 203] on div "**********" at bounding box center [623, 202] width 232 height 17
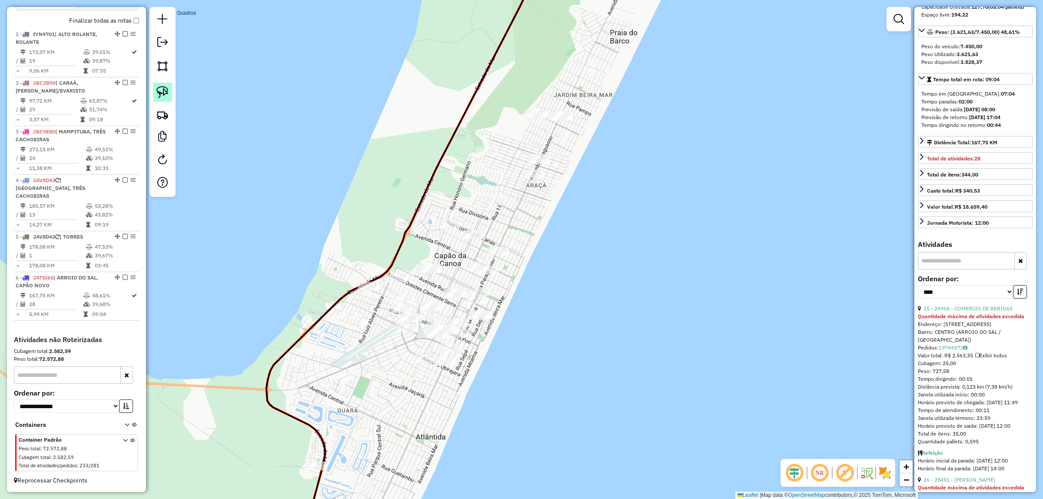
click at [162, 97] on img at bounding box center [162, 92] width 12 height 12
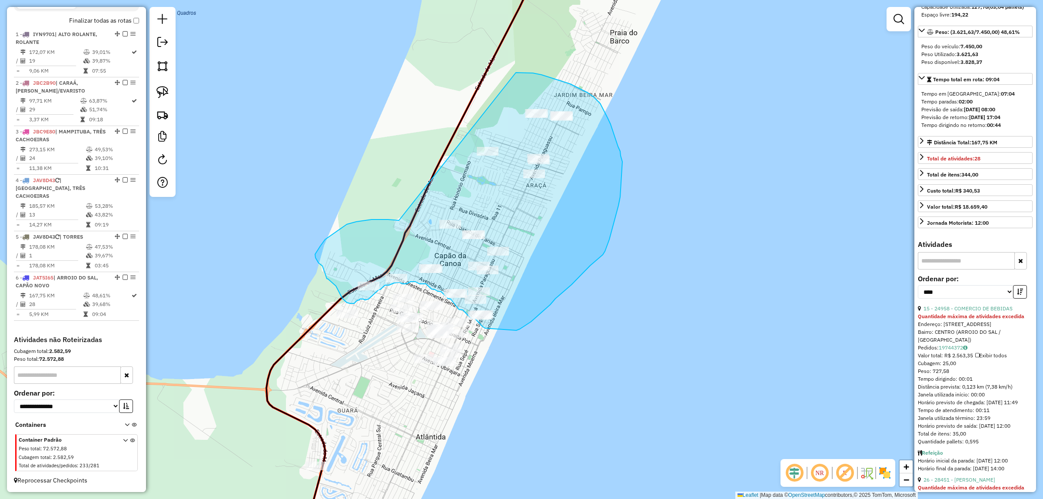
drag, startPoint x: 399, startPoint y: 220, endPoint x: 490, endPoint y: 79, distance: 168.5
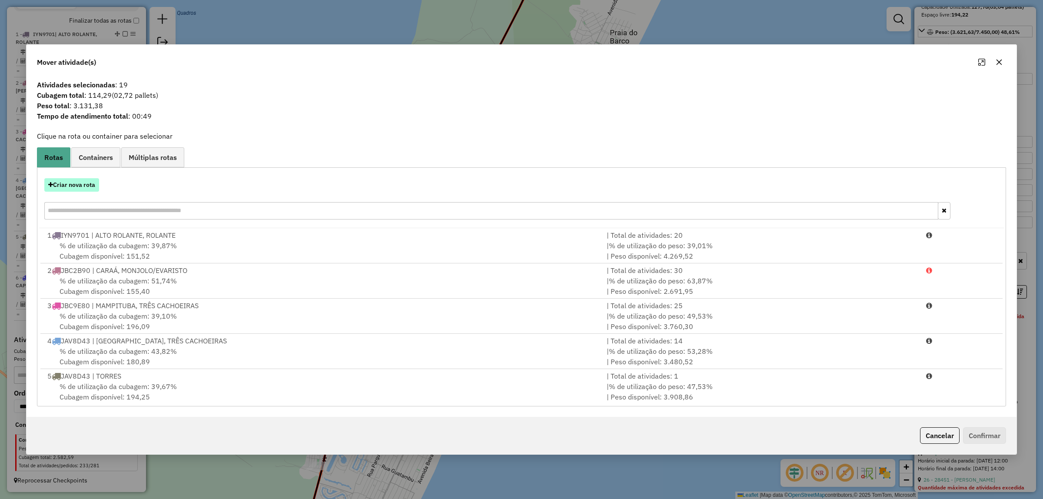
click at [96, 187] on button "Criar nova rota" at bounding box center [71, 184] width 55 height 13
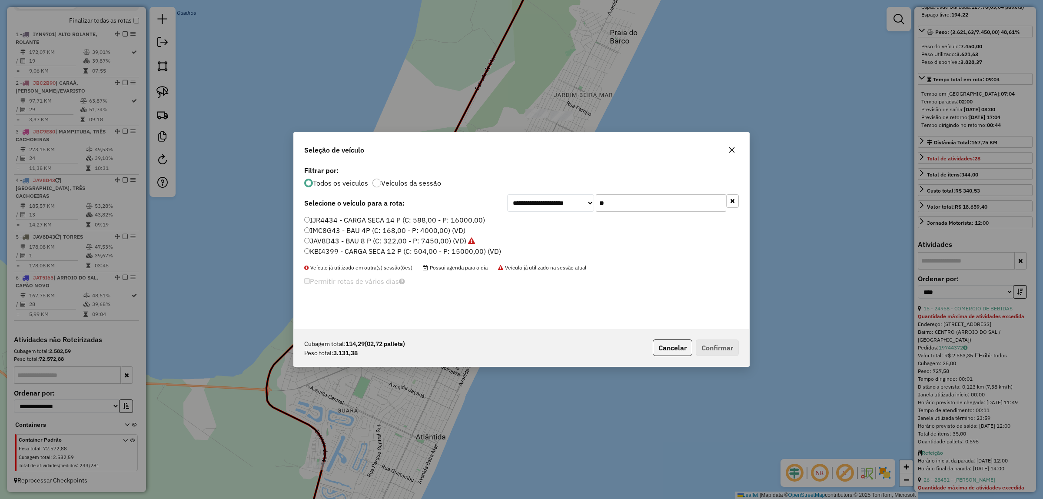
drag, startPoint x: 672, startPoint y: 207, endPoint x: 481, endPoint y: 222, distance: 191.3
click at [481, 222] on div "**********" at bounding box center [522, 246] width 456 height 165
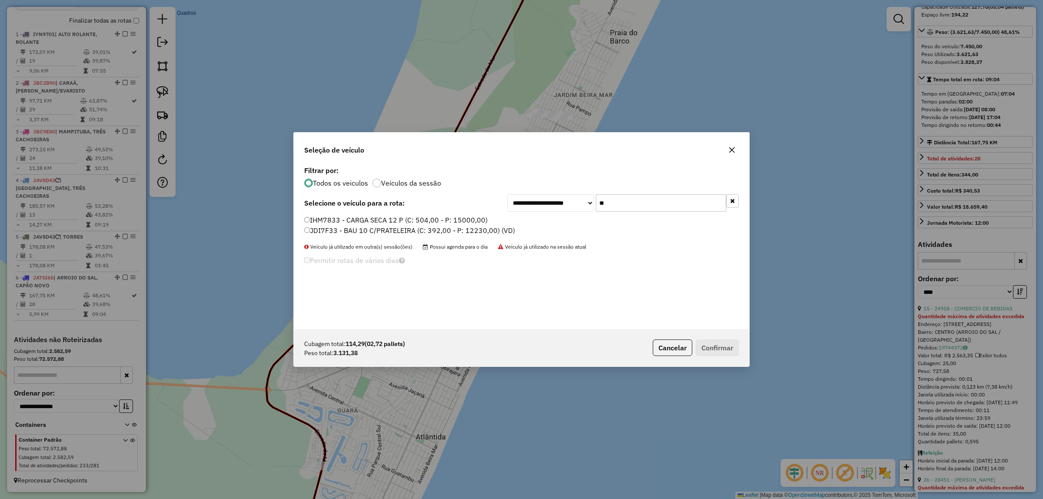
type input "**"
click at [352, 229] on label "JDI7F33 - BAU 10 C/PRATELEIRA (C: 392,00 - P: 12230,00) (VD)" at bounding box center [409, 230] width 211 height 10
click at [727, 351] on button "Confirmar" at bounding box center [717, 347] width 43 height 17
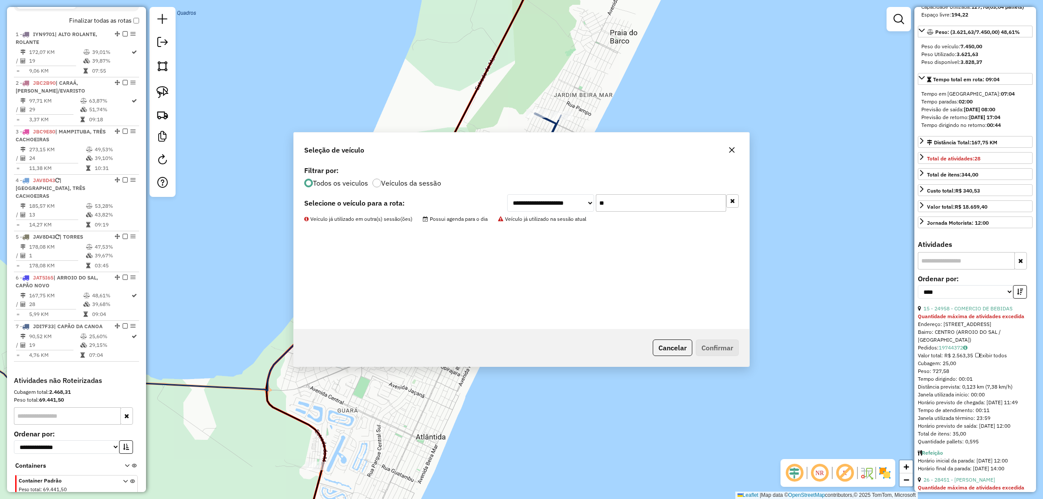
scroll to position [369, 0]
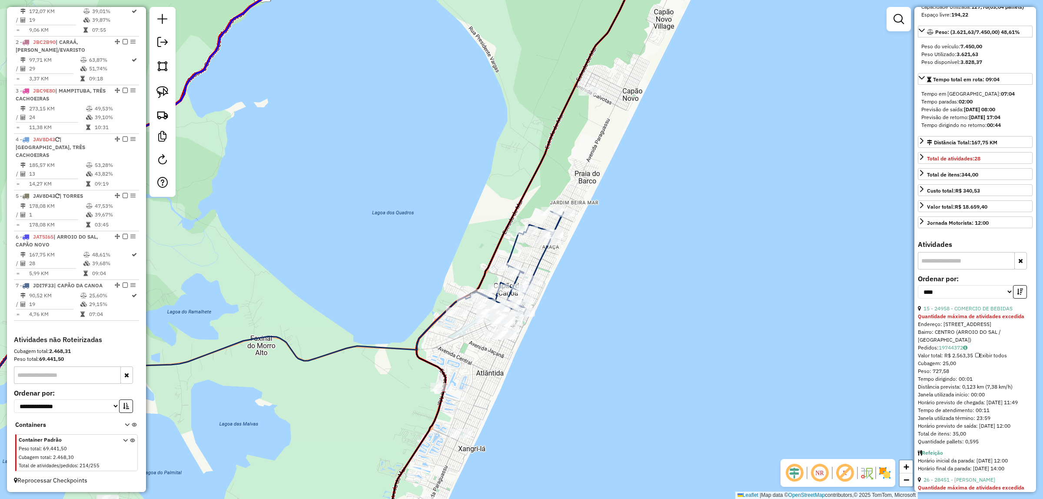
drag, startPoint x: 683, startPoint y: 190, endPoint x: 637, endPoint y: 176, distance: 48.5
click at [660, 223] on div "Janela de atendimento Grade de atendimento Capacidade Transportadoras Veículos …" at bounding box center [521, 249] width 1043 height 499
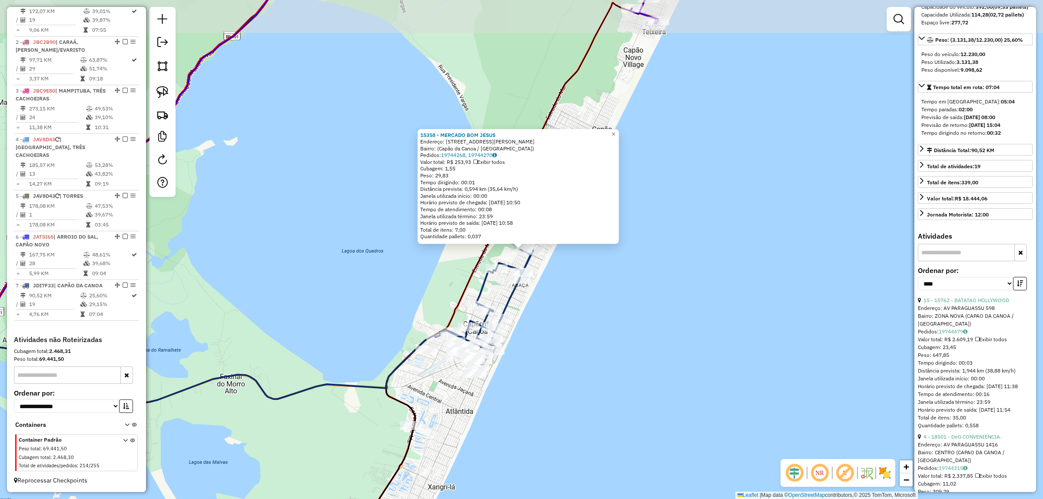
scroll to position [116, 0]
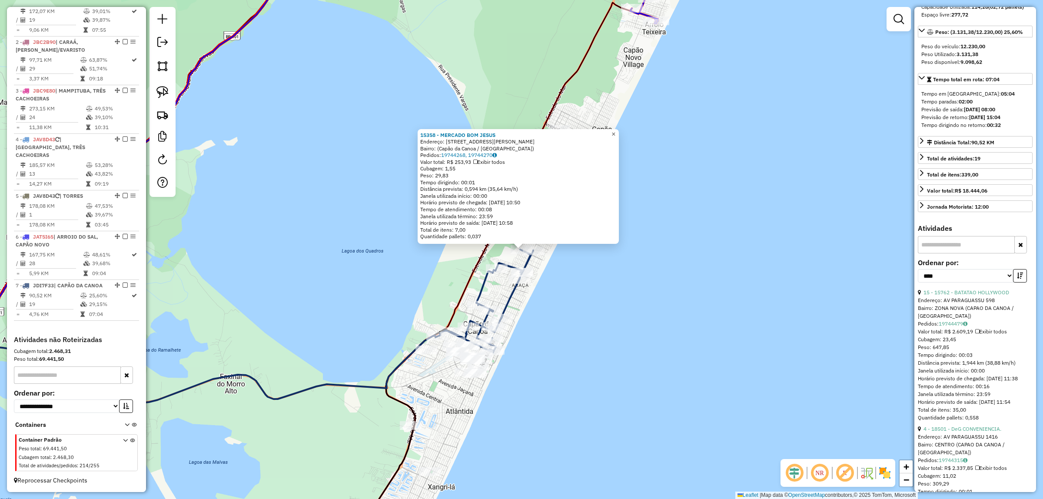
click at [615, 131] on span "×" at bounding box center [614, 133] width 4 height 7
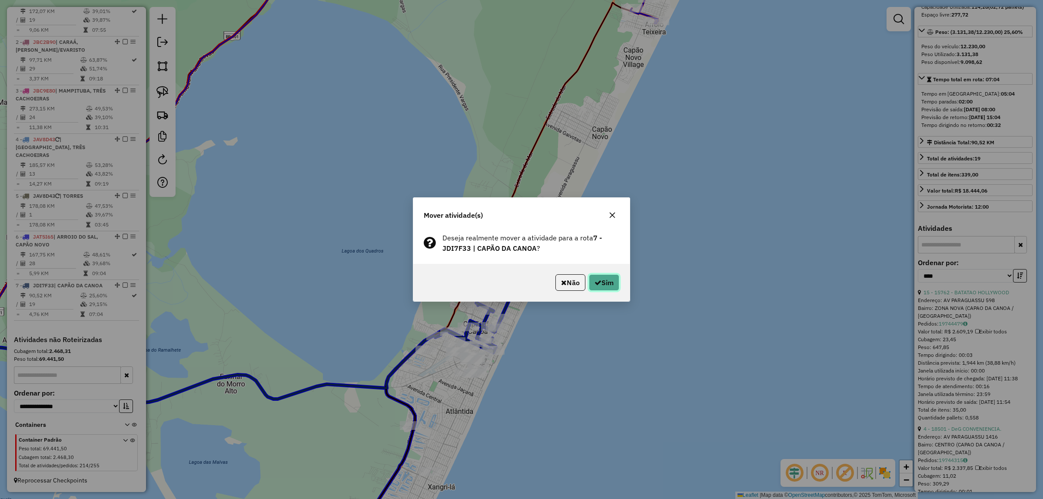
click at [595, 285] on icon "button" at bounding box center [598, 282] width 7 height 7
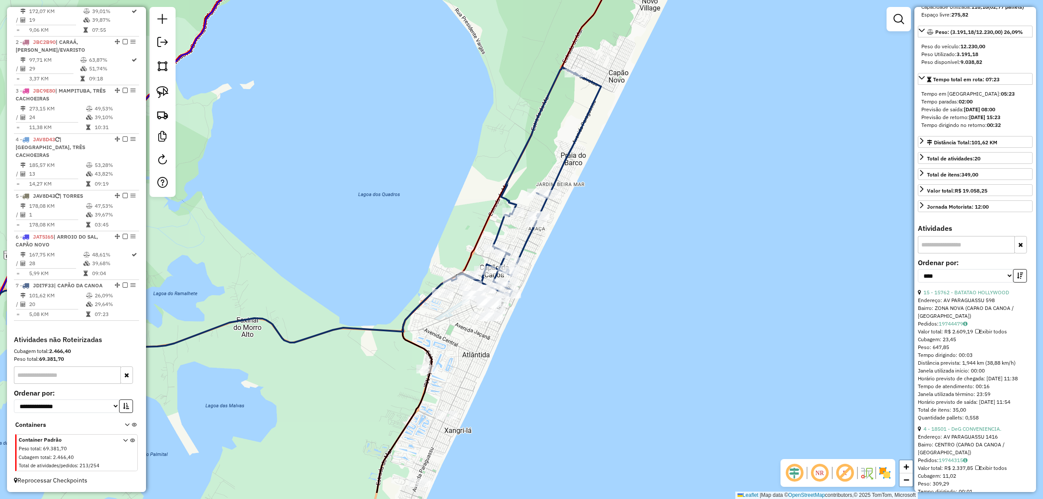
drag, startPoint x: 595, startPoint y: 353, endPoint x: 605, endPoint y: 249, distance: 104.7
click at [650, 214] on div "Janela de atendimento Grade de atendimento Capacidade Transportadoras Veículos …" at bounding box center [521, 249] width 1043 height 499
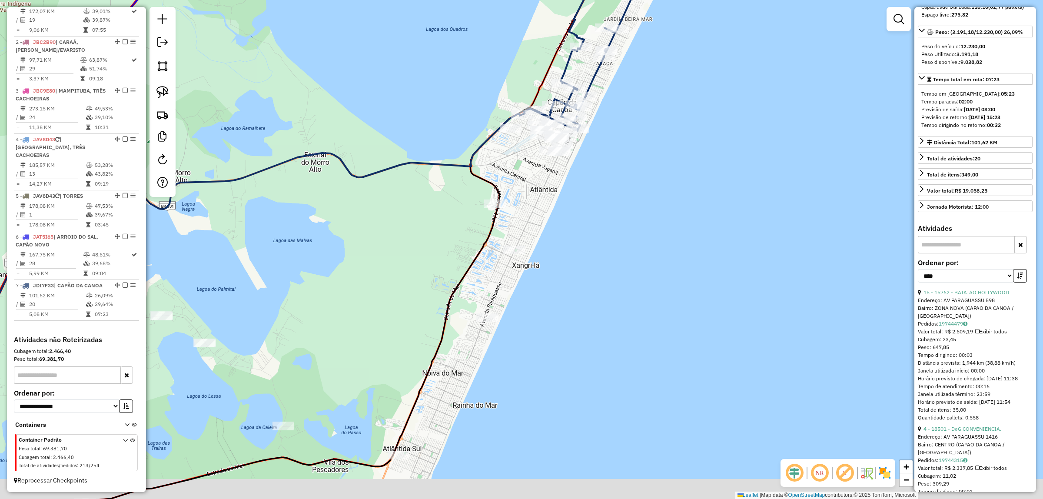
drag, startPoint x: 598, startPoint y: 329, endPoint x: 608, endPoint y: 304, distance: 26.5
click at [608, 304] on div "Janela de atendimento Grade de atendimento Capacidade Transportadoras Veículos …" at bounding box center [521, 249] width 1043 height 499
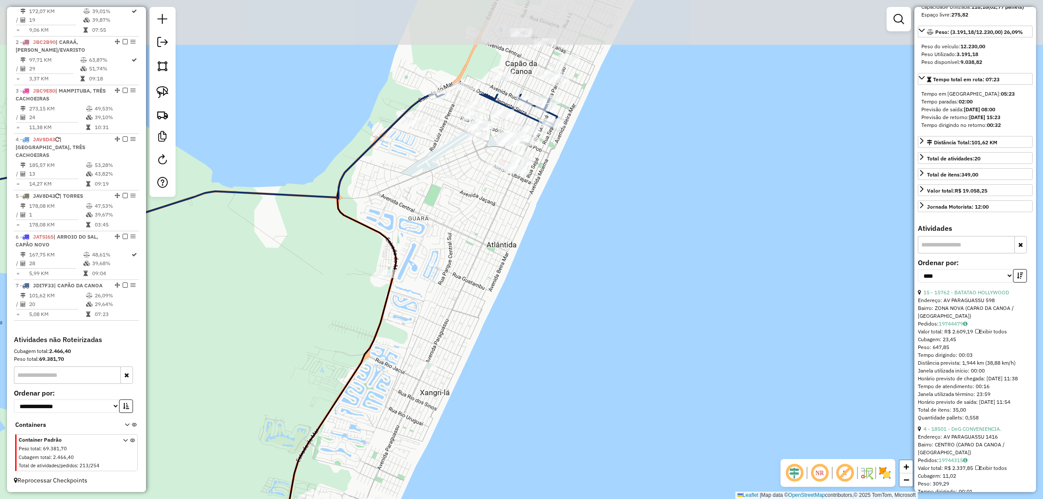
drag, startPoint x: 646, startPoint y: 164, endPoint x: 652, endPoint y: 308, distance: 144.0
click at [652, 308] on div "Janela de atendimento Grade de atendimento Capacidade Transportadoras Veículos …" at bounding box center [521, 249] width 1043 height 499
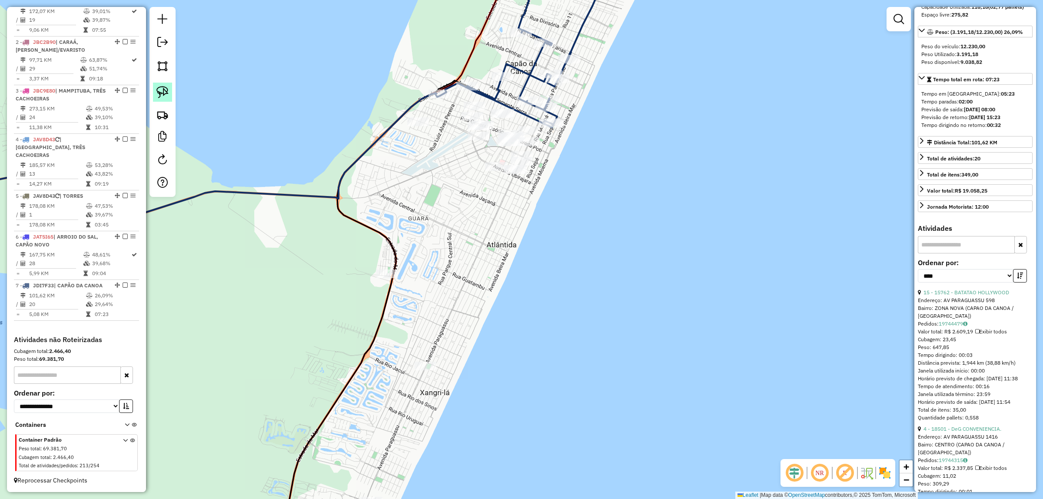
click at [161, 93] on img at bounding box center [162, 92] width 12 height 12
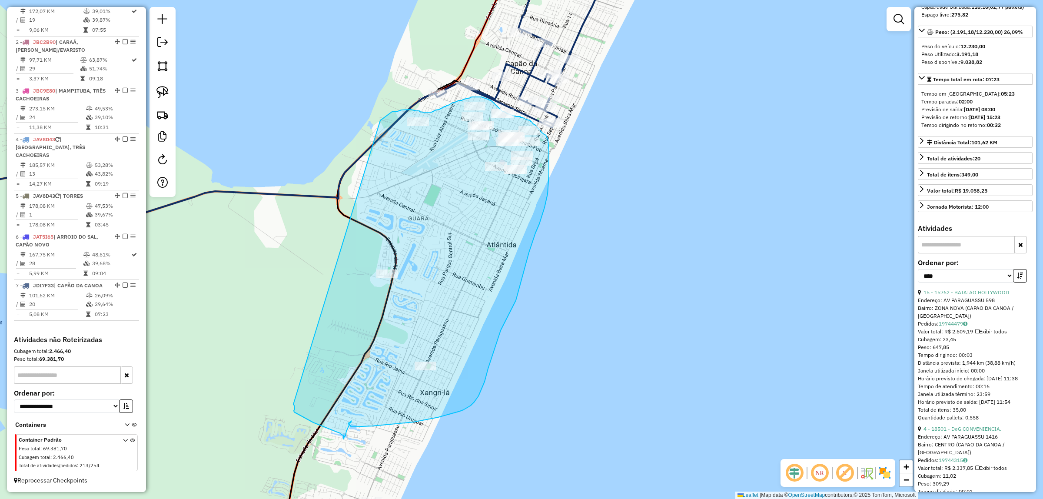
drag, startPoint x: 380, startPoint y: 120, endPoint x: 293, endPoint y: 403, distance: 295.8
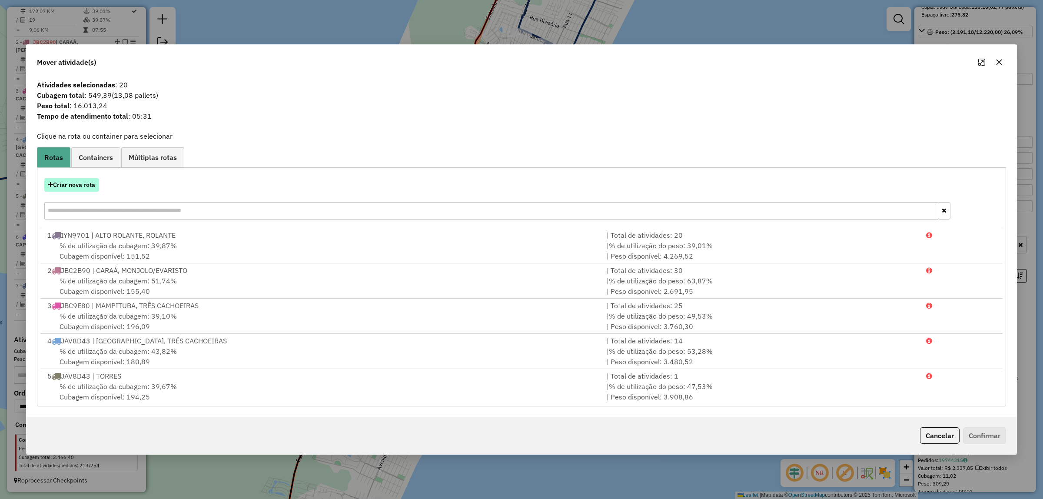
click at [93, 184] on button "Criar nova rota" at bounding box center [71, 184] width 55 height 13
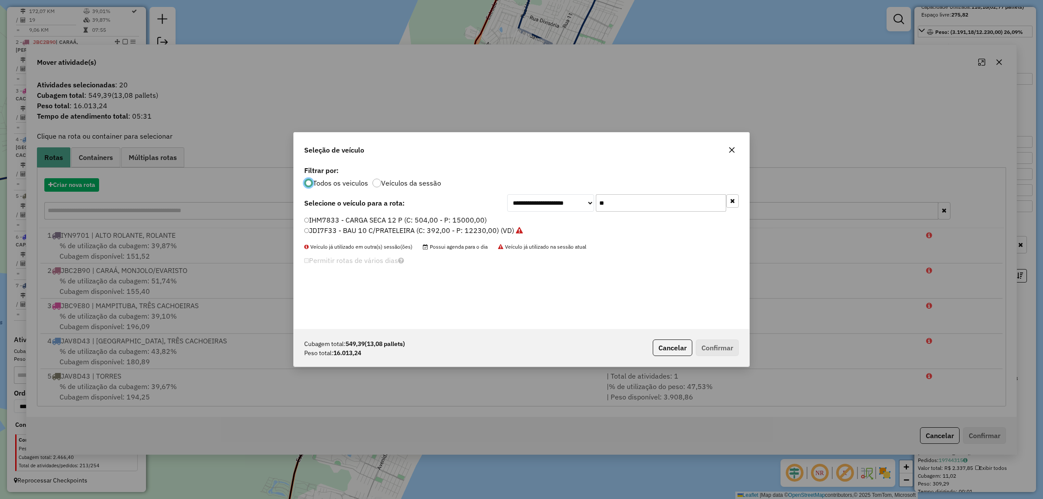
scroll to position [4, 3]
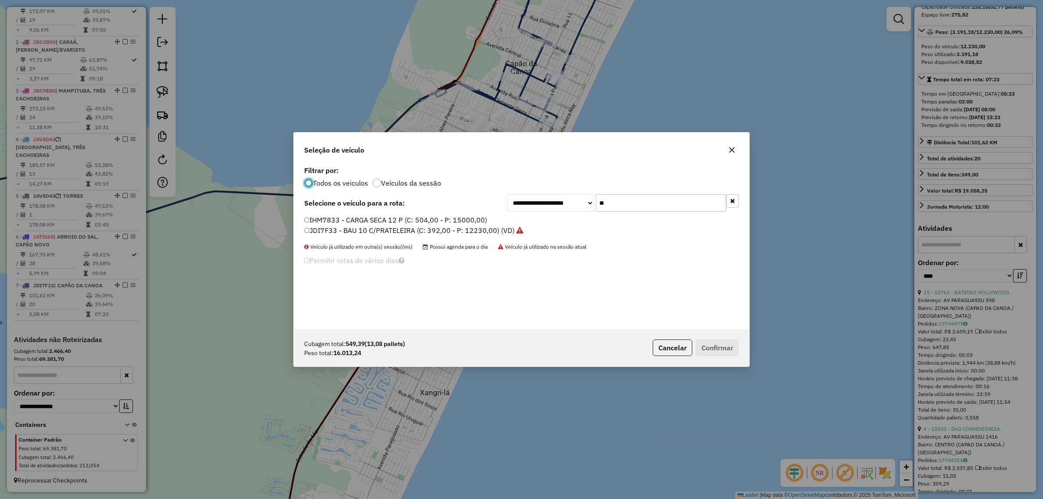
drag, startPoint x: 585, startPoint y: 206, endPoint x: 531, endPoint y: 205, distance: 54.3
click at [532, 205] on div "**********" at bounding box center [623, 202] width 232 height 17
type input "**"
click at [353, 225] on label "JDI7F31 - BAU 8 P (C: 322,00 - P: 7450,00) (VD)" at bounding box center [384, 230] width 160 height 10
click at [739, 344] on div "Cubagem total: 549,39 (13,08 pallets) Peso total: 16.013,24 Cancelar Confirmar" at bounding box center [522, 347] width 456 height 37
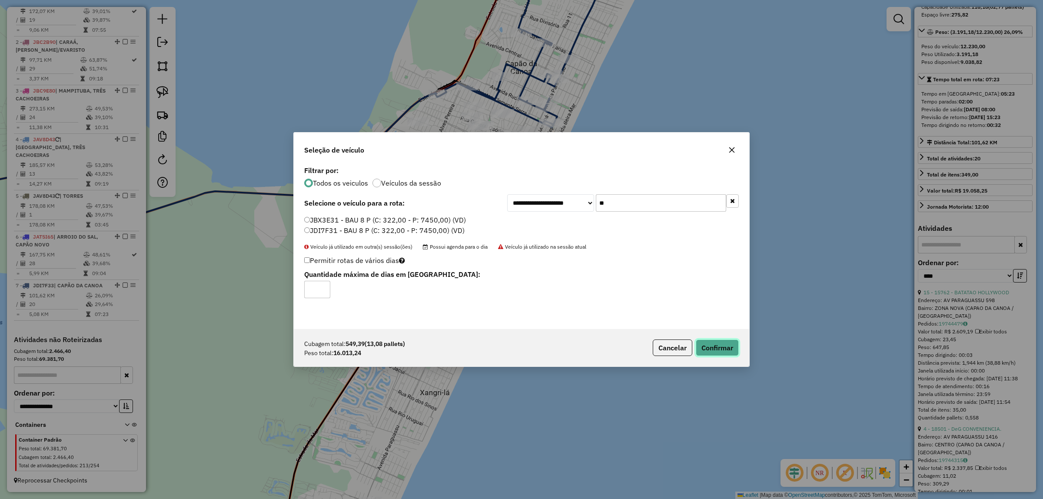
click at [733, 346] on button "Confirmar" at bounding box center [717, 347] width 43 height 17
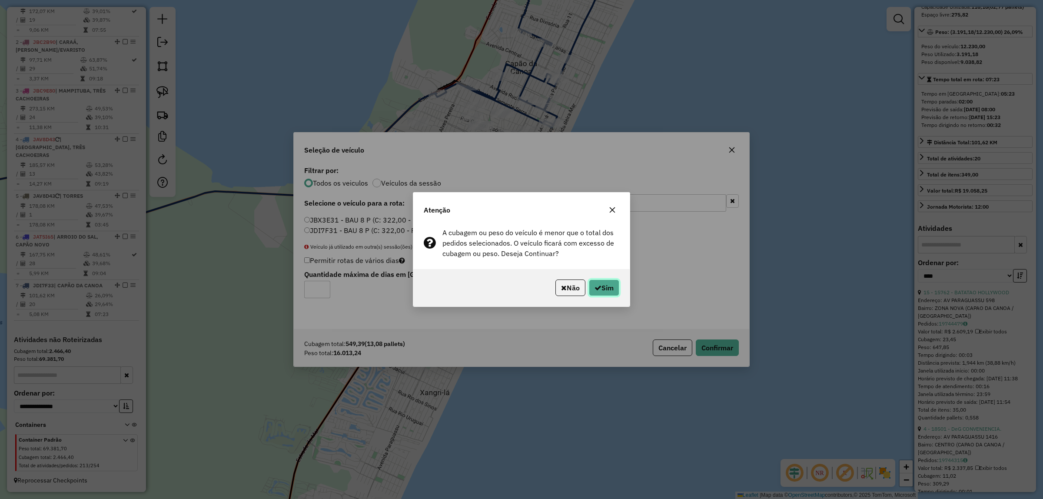
click at [600, 285] on button "Sim" at bounding box center [604, 287] width 30 height 17
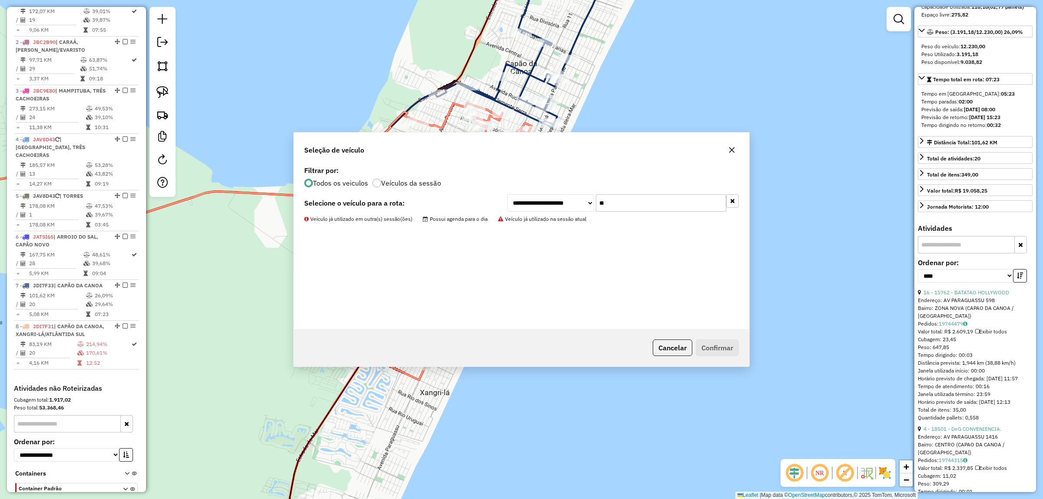
scroll to position [418, 0]
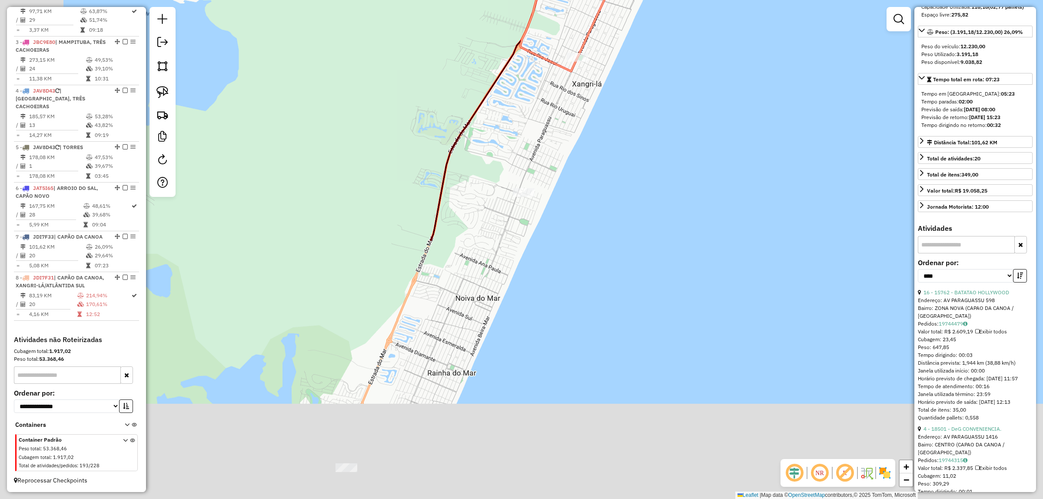
drag, startPoint x: 542, startPoint y: 346, endPoint x: 670, endPoint y: 59, distance: 314.4
click at [689, 43] on div "Janela de atendimento Grade de atendimento Capacidade Transportadoras Veículos …" at bounding box center [521, 249] width 1043 height 499
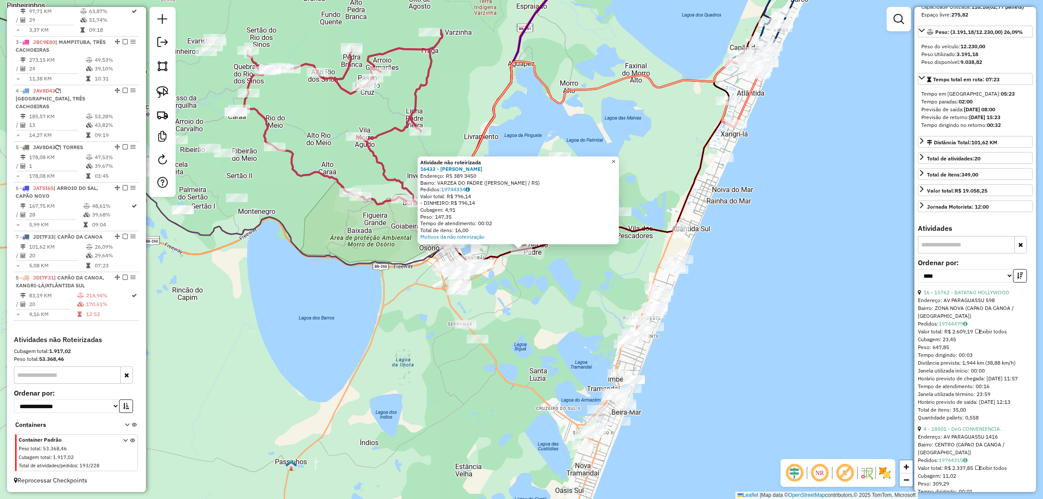
click at [615, 160] on span "×" at bounding box center [614, 161] width 4 height 7
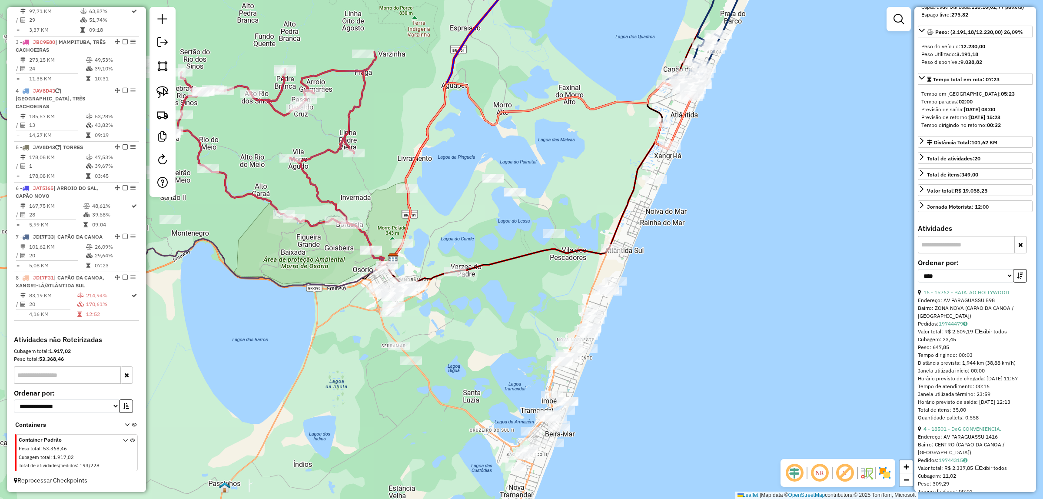
drag, startPoint x: 730, startPoint y: 227, endPoint x: 662, endPoint y: 247, distance: 71.0
click at [664, 249] on div "Janela de atendimento Grade de atendimento Capacidade Transportadoras Veículos …" at bounding box center [521, 249] width 1043 height 499
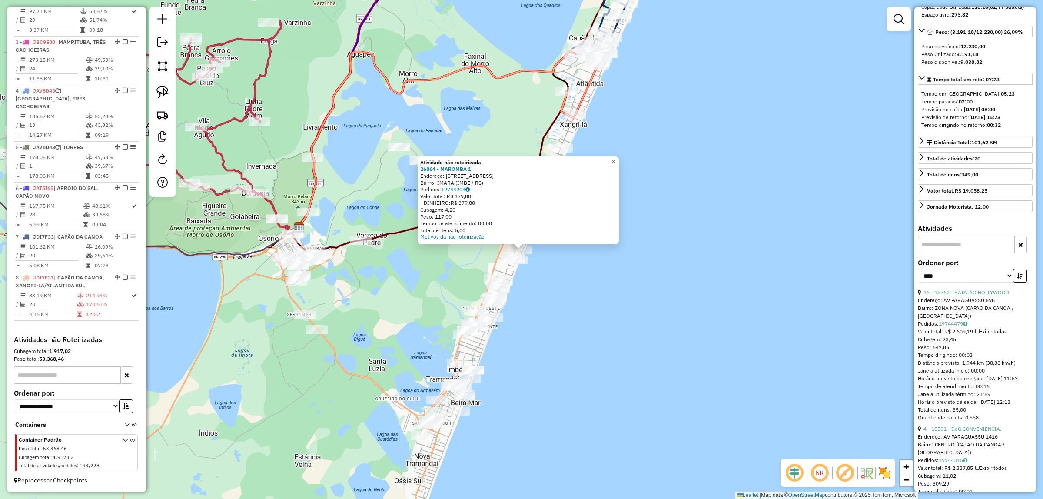
click at [615, 160] on span "×" at bounding box center [614, 161] width 4 height 7
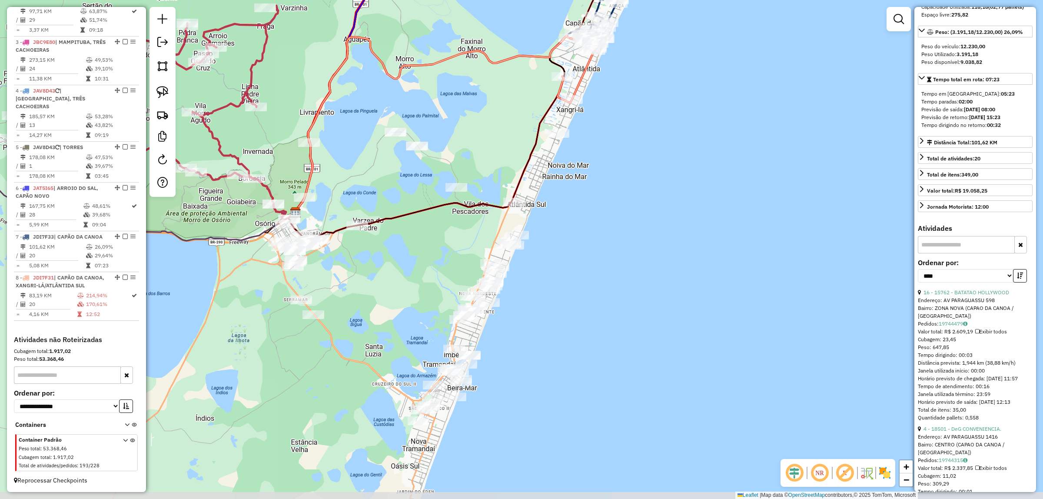
drag, startPoint x: 666, startPoint y: 231, endPoint x: 653, endPoint y: 252, distance: 25.0
click at [655, 254] on div "Janela de atendimento Grade de atendimento Capacidade Transportadoras Veículos …" at bounding box center [521, 249] width 1043 height 499
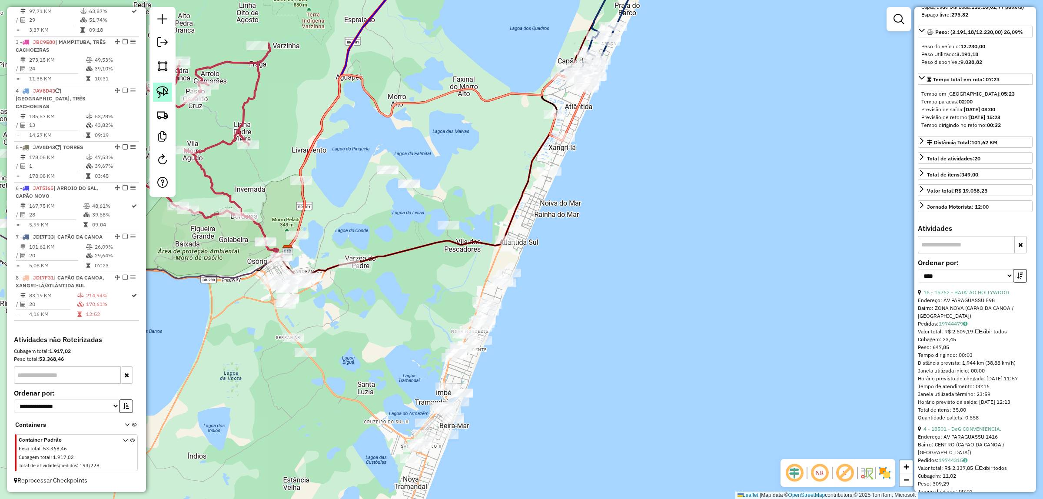
click at [166, 93] on img at bounding box center [162, 92] width 12 height 12
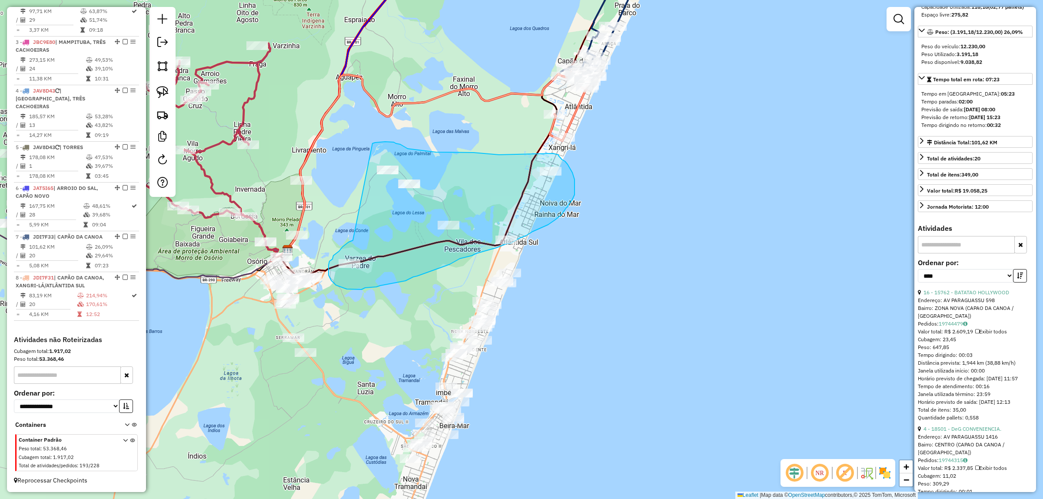
drag, startPoint x: 353, startPoint y: 240, endPoint x: 372, endPoint y: 143, distance: 98.9
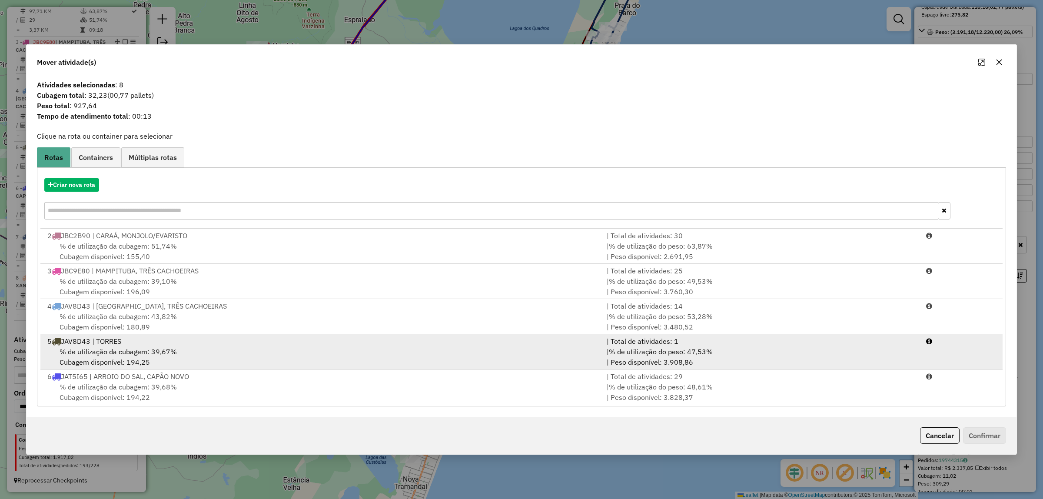
scroll to position [109, 0]
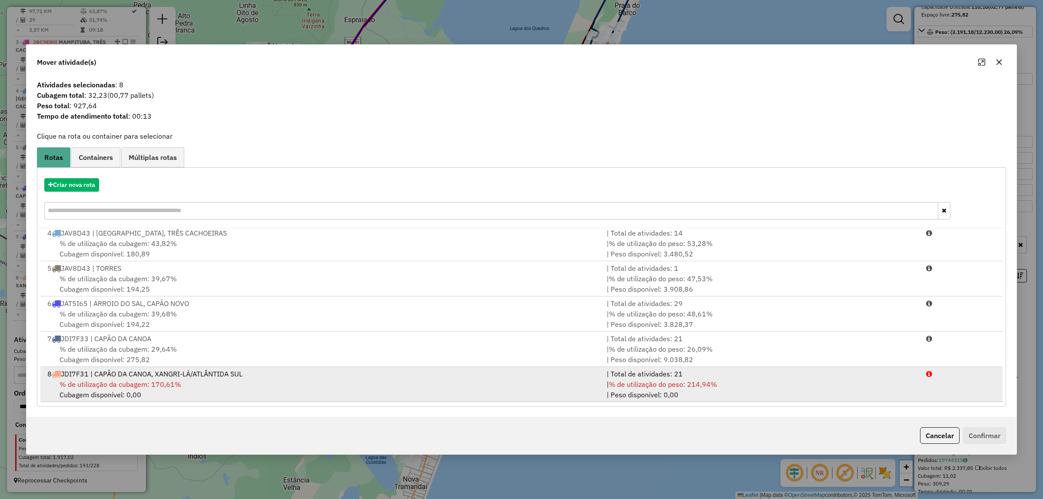
drag, startPoint x: 168, startPoint y: 382, endPoint x: 173, endPoint y: 385, distance: 6.3
click at [170, 382] on span "% de utilização da cubagem: 170,61%" at bounding box center [121, 384] width 122 height 9
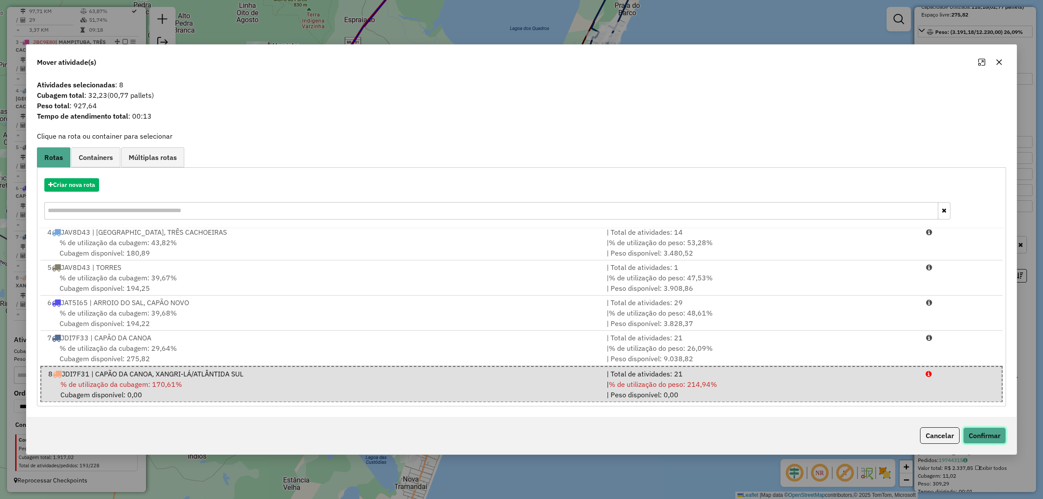
click at [995, 438] on button "Confirmar" at bounding box center [984, 435] width 43 height 17
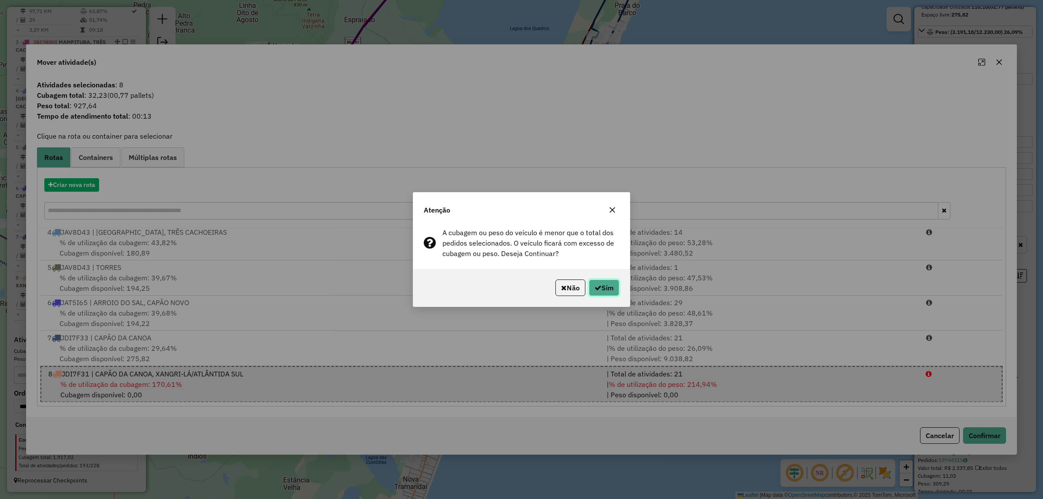
click at [602, 288] on button "Sim" at bounding box center [604, 287] width 30 height 17
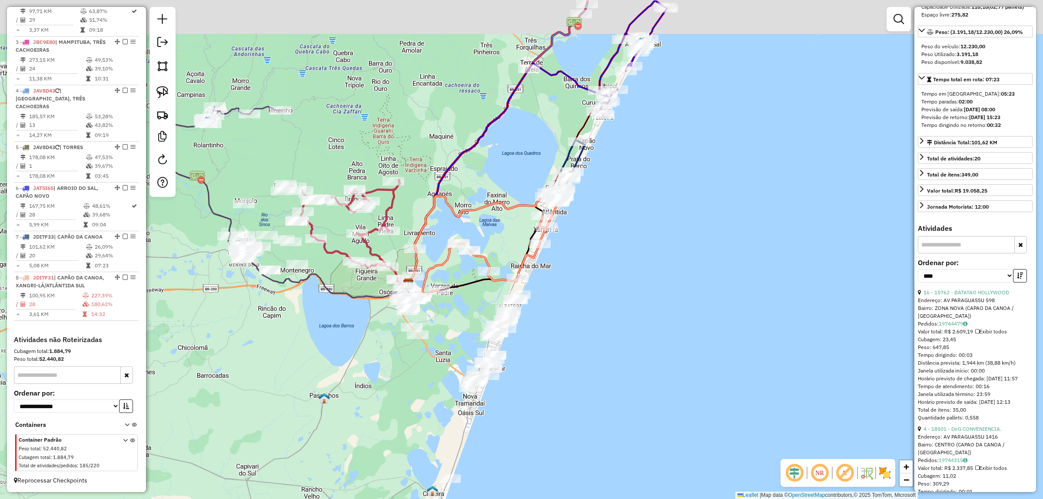
drag, startPoint x: 674, startPoint y: 192, endPoint x: 584, endPoint y: 227, distance: 96.9
click at [628, 243] on div "Janela de atendimento Grade de atendimento Capacidade Transportadoras Veículos …" at bounding box center [521, 249] width 1043 height 499
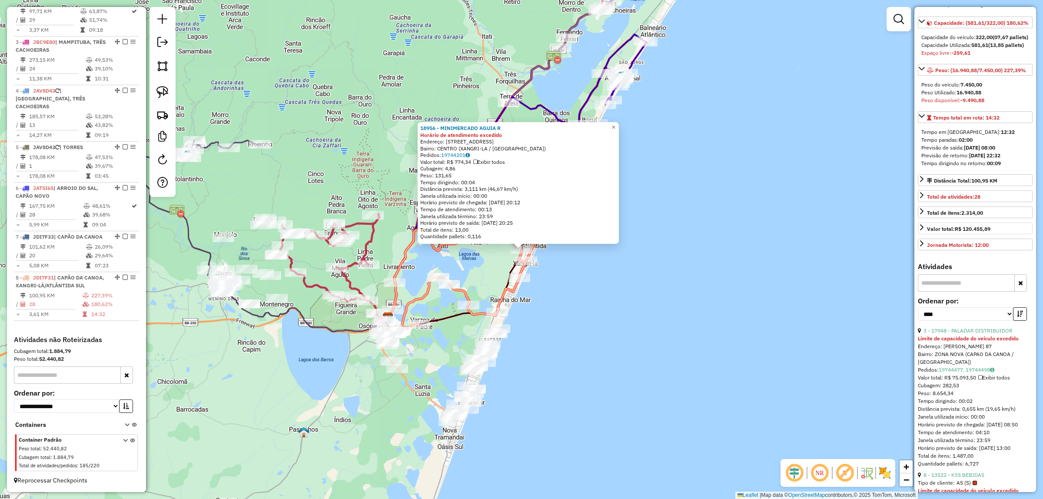
scroll to position [0, 0]
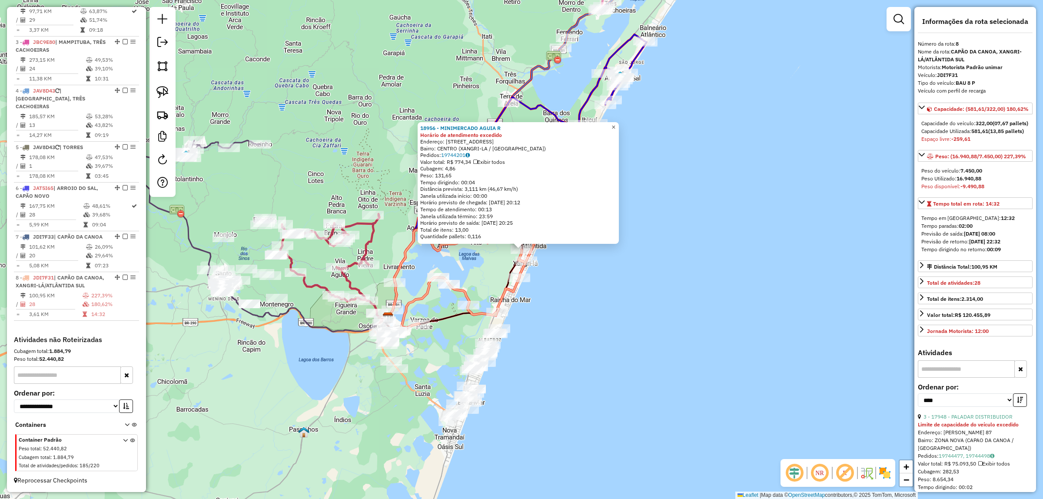
click at [615, 124] on span "×" at bounding box center [614, 126] width 4 height 7
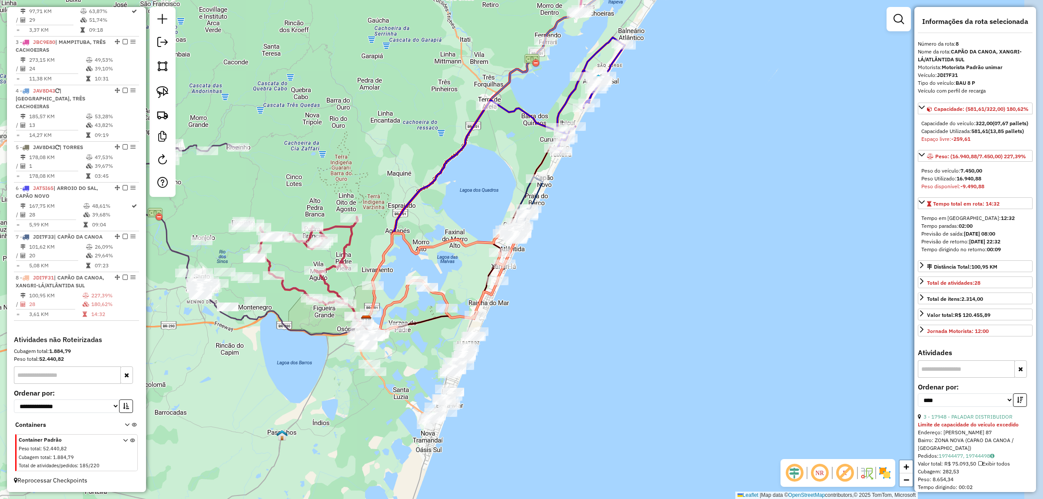
drag, startPoint x: 750, startPoint y: 173, endPoint x: 764, endPoint y: 164, distance: 16.8
click at [735, 168] on div "Janela de atendimento Grade de atendimento Capacidade Transportadoras Veículos …" at bounding box center [521, 249] width 1043 height 499
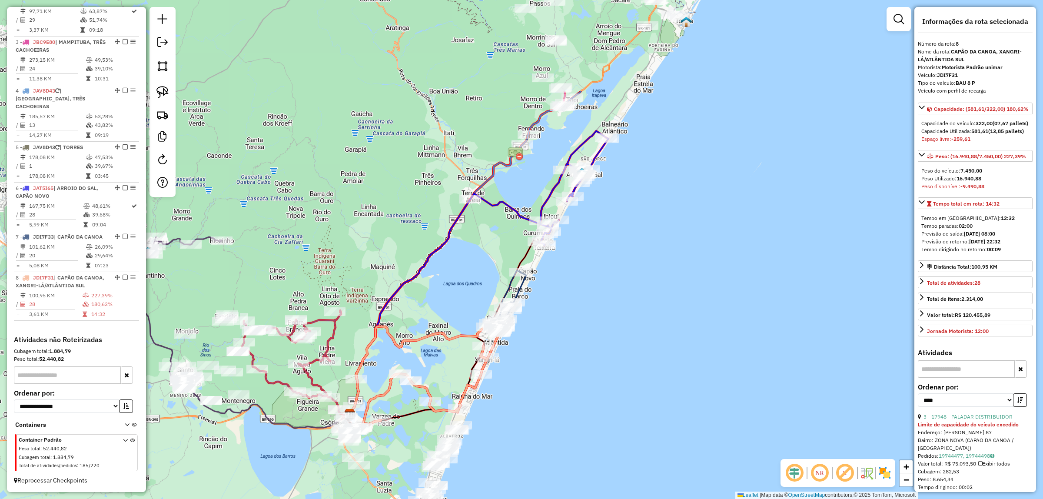
drag, startPoint x: 633, startPoint y: 182, endPoint x: 566, endPoint y: 323, distance: 155.7
click at [566, 323] on div "Janela de atendimento Grade de atendimento Capacidade Transportadoras Veículos …" at bounding box center [521, 249] width 1043 height 499
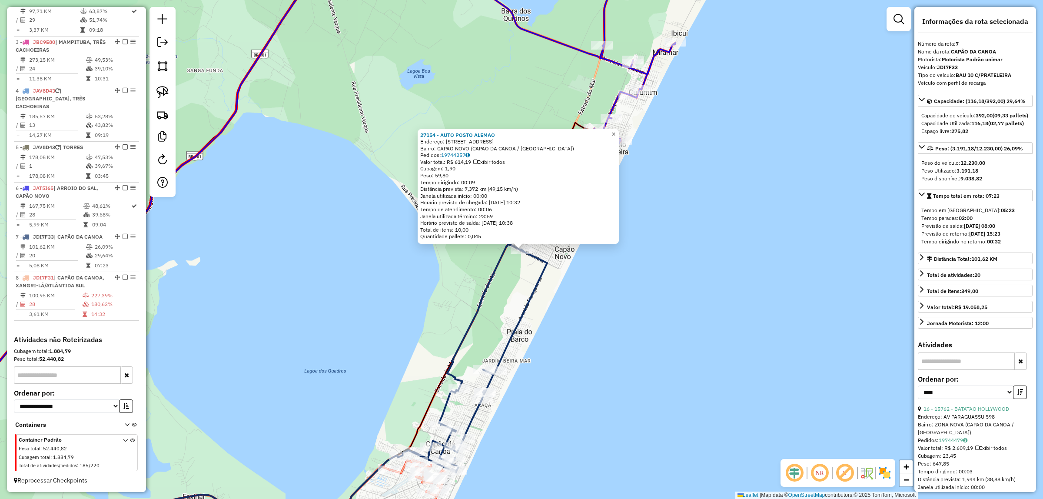
click at [615, 130] on span "×" at bounding box center [614, 133] width 4 height 7
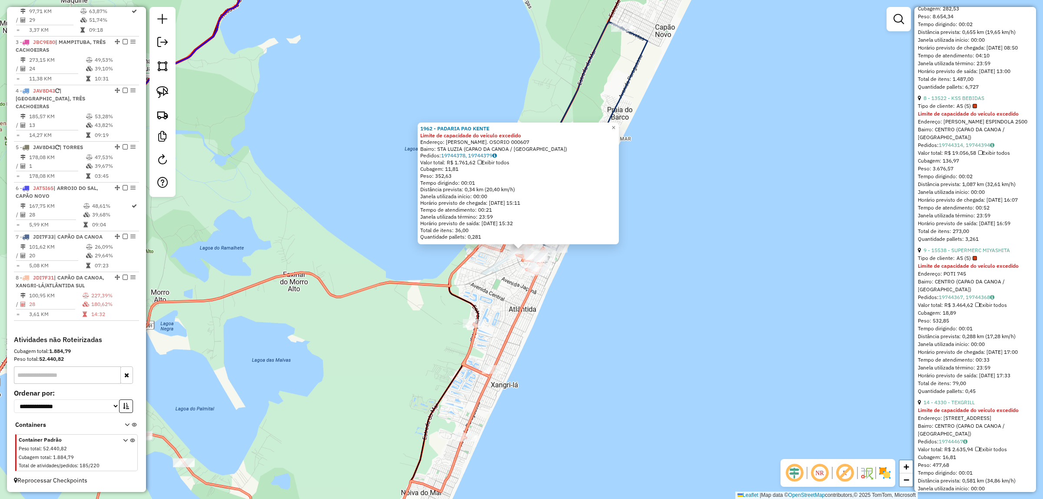
scroll to position [326, 0]
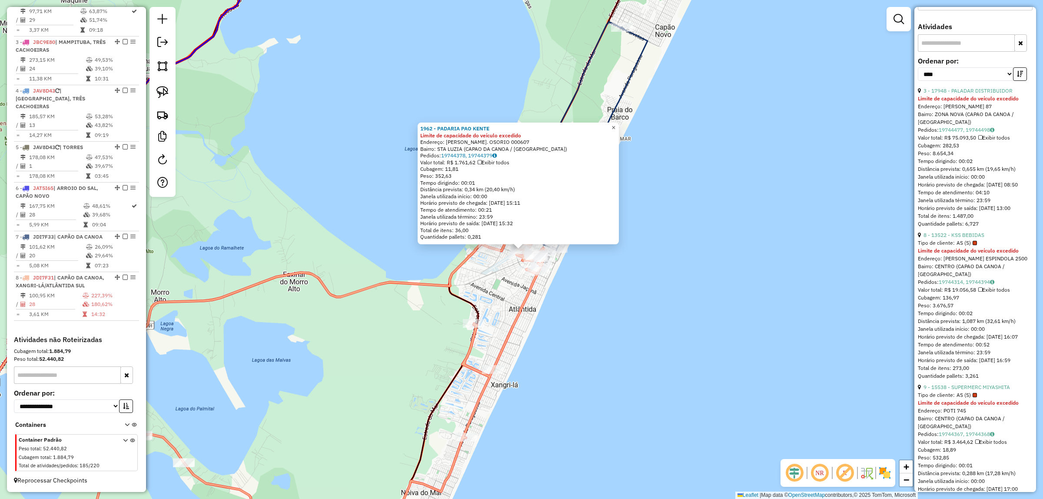
click at [615, 124] on span "×" at bounding box center [614, 127] width 4 height 7
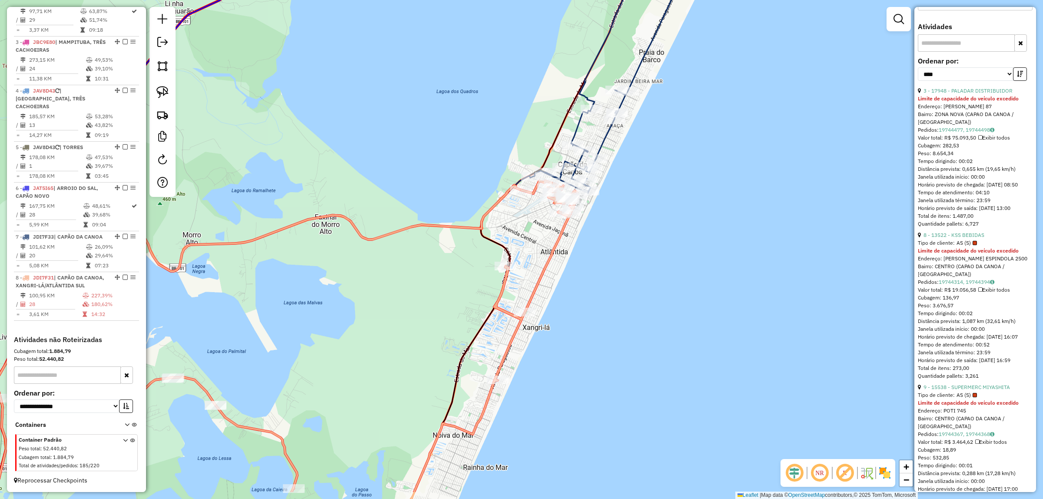
drag, startPoint x: 662, startPoint y: 233, endPoint x: 700, endPoint y: 143, distance: 97.6
click at [718, 130] on div "Janela de atendimento Grade de atendimento Capacidade Transportadoras Veículos …" at bounding box center [521, 249] width 1043 height 499
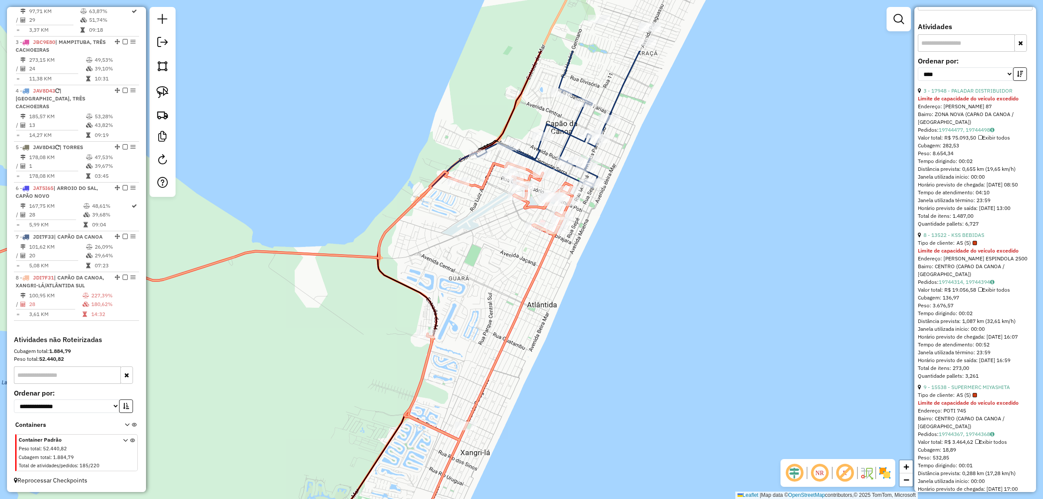
drag, startPoint x: 632, startPoint y: 209, endPoint x: 630, endPoint y: 300, distance: 90.8
click at [622, 311] on div "Janela de atendimento Grade de atendimento Capacidade Transportadoras Veículos …" at bounding box center [521, 249] width 1043 height 499
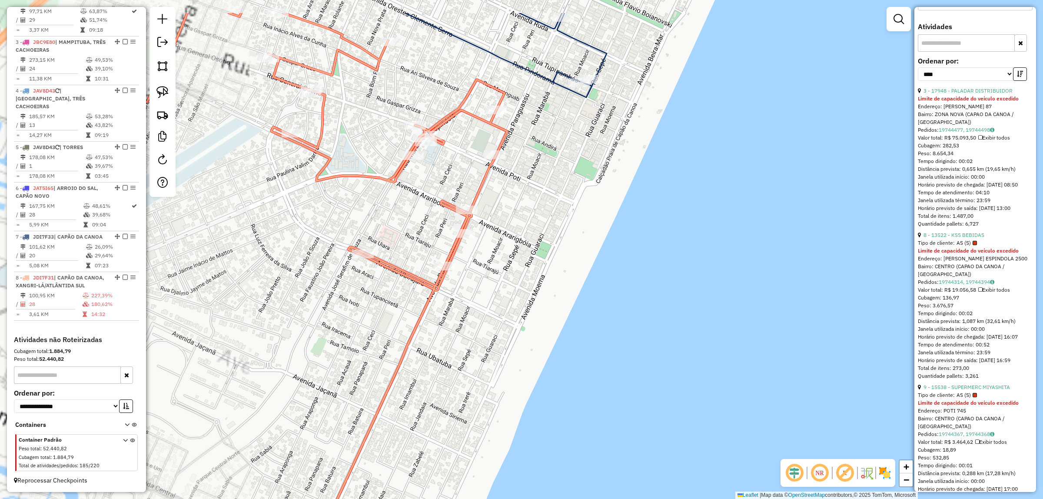
drag, startPoint x: 595, startPoint y: 244, endPoint x: 920, endPoint y: 372, distance: 349.6
click at [919, 382] on hb-router-mapa "Informações da Sessão 991545 - [DATE] Criação: [DATE] 17:44 Depósito: Unimar To…" at bounding box center [521, 249] width 1043 height 499
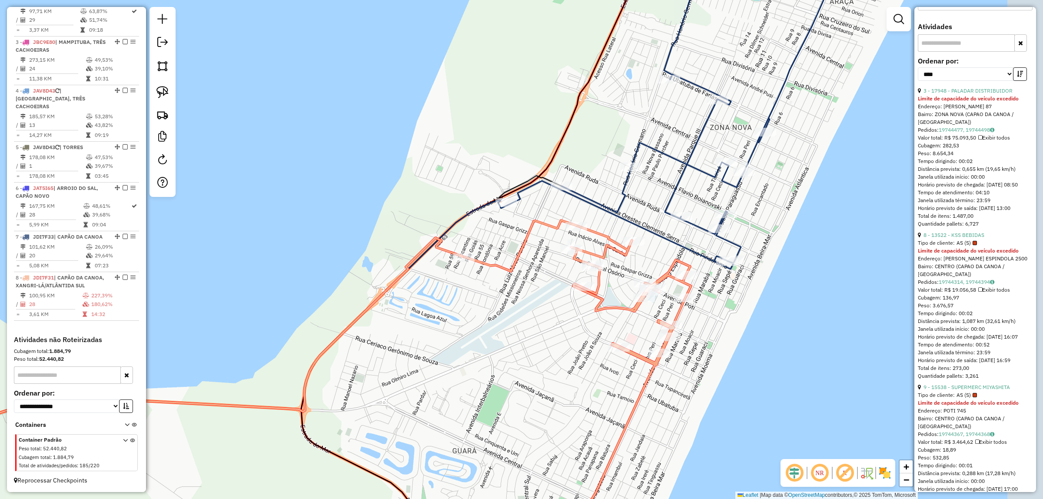
drag, startPoint x: 833, startPoint y: 306, endPoint x: 733, endPoint y: 409, distance: 143.2
click at [735, 338] on div "Janela de atendimento Grade de atendimento Capacidade Transportadoras Veículos …" at bounding box center [521, 249] width 1043 height 499
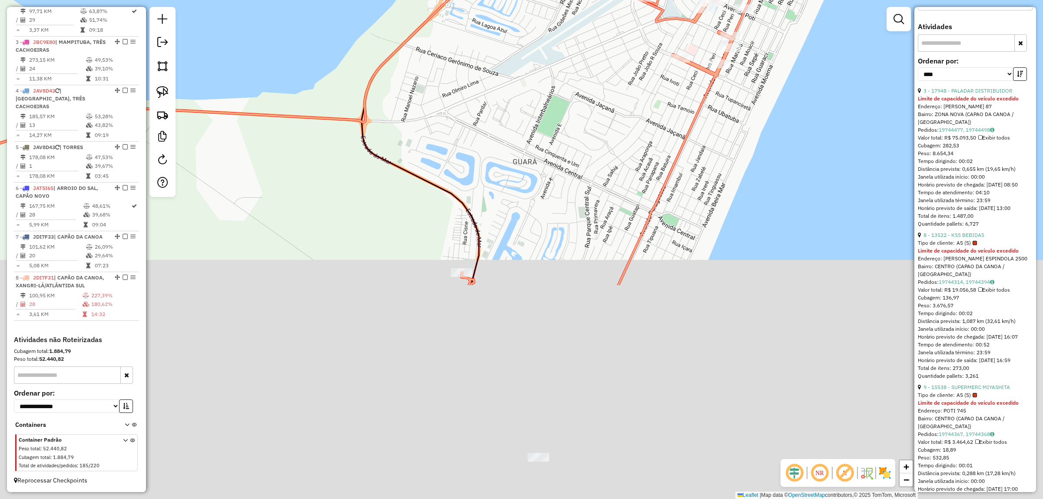
drag, startPoint x: 728, startPoint y: 398, endPoint x: 755, endPoint y: 57, distance: 341.3
click at [811, 0] on html "Aguarde... Pop-up bloqueado! Seu navegador bloqueou automáticamente a abertura …" at bounding box center [521, 249] width 1043 height 499
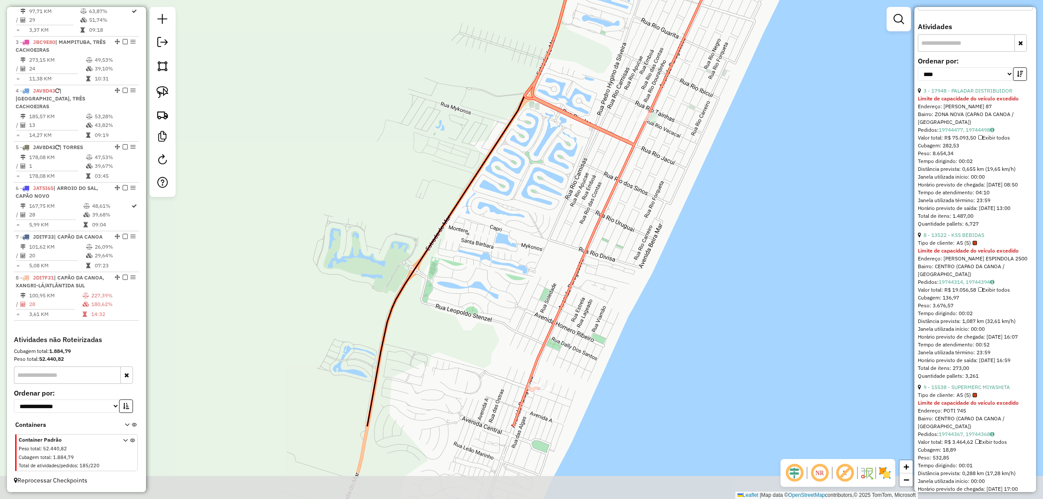
drag, startPoint x: 666, startPoint y: 192, endPoint x: 565, endPoint y: 481, distance: 306.7
click at [565, 481] on div "Janela de atendimento Grade de atendimento Capacidade Transportadoras Veículos …" at bounding box center [521, 249] width 1043 height 499
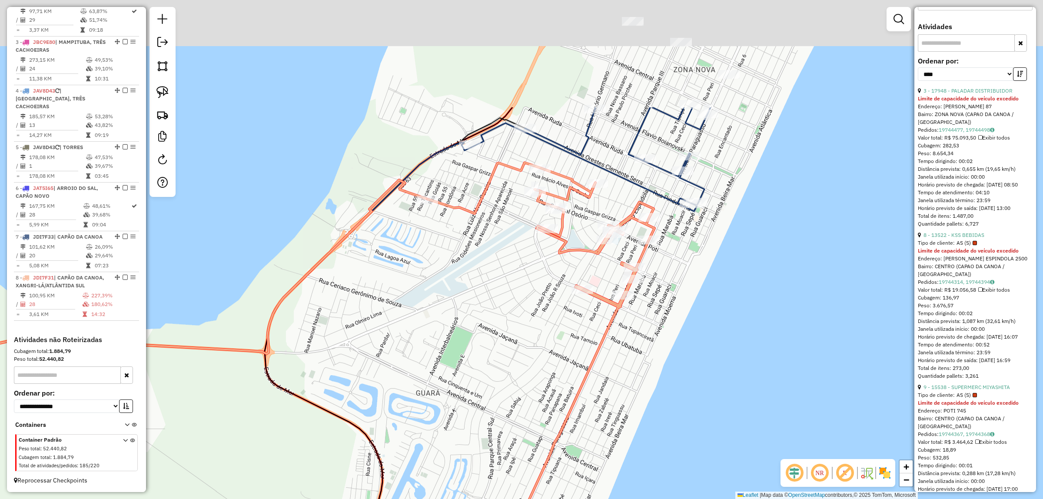
drag, startPoint x: 694, startPoint y: 251, endPoint x: 654, endPoint y: 389, distance: 143.8
click at [656, 396] on div "Janela de atendimento Grade de atendimento Capacidade Transportadoras Veículos …" at bounding box center [521, 249] width 1043 height 499
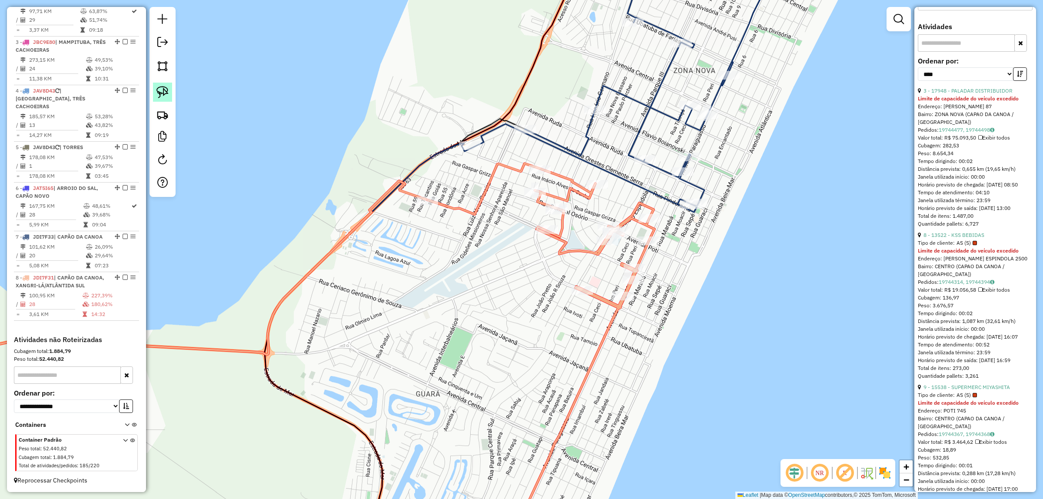
click at [154, 90] on link at bounding box center [162, 92] width 19 height 19
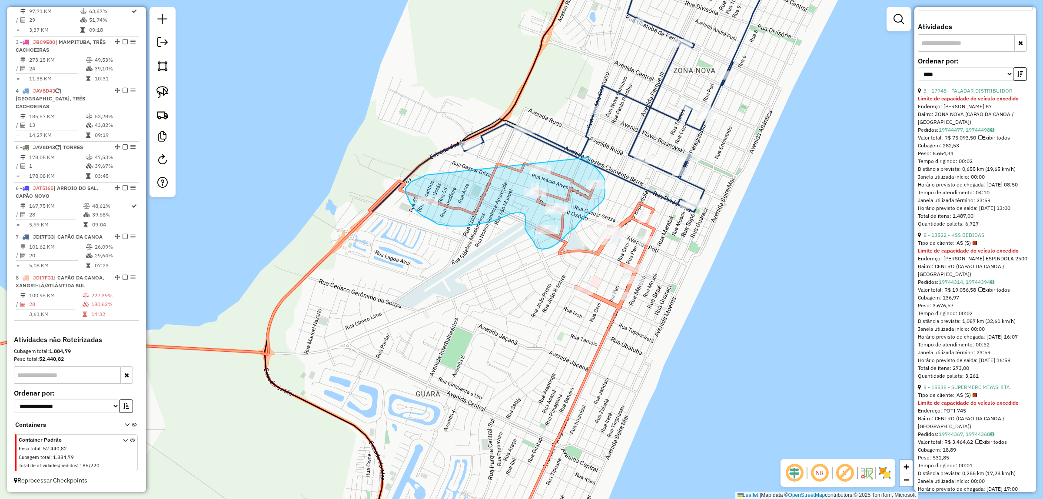
drag, startPoint x: 425, startPoint y: 175, endPoint x: 589, endPoint y: 157, distance: 165.3
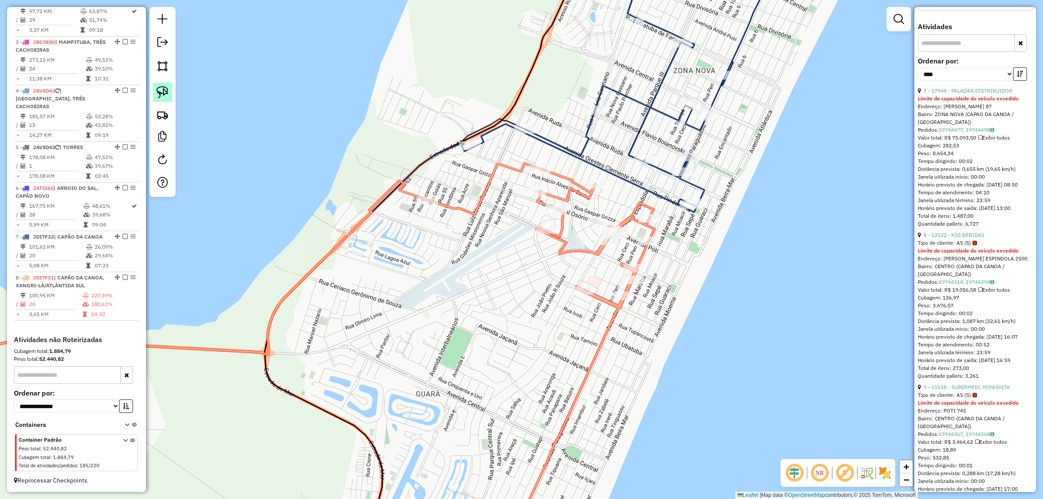
click at [165, 96] on img at bounding box center [162, 92] width 12 height 12
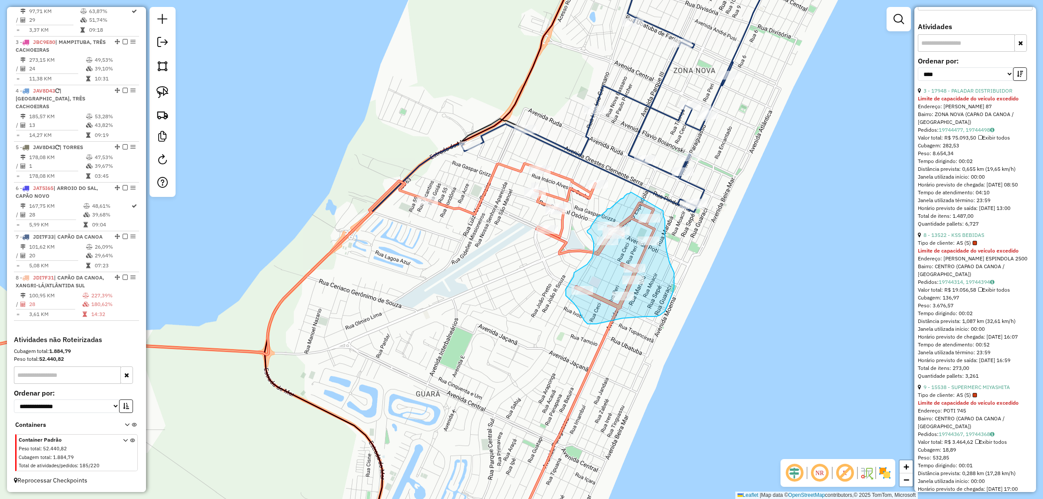
drag, startPoint x: 629, startPoint y: 193, endPoint x: 664, endPoint y: 209, distance: 37.9
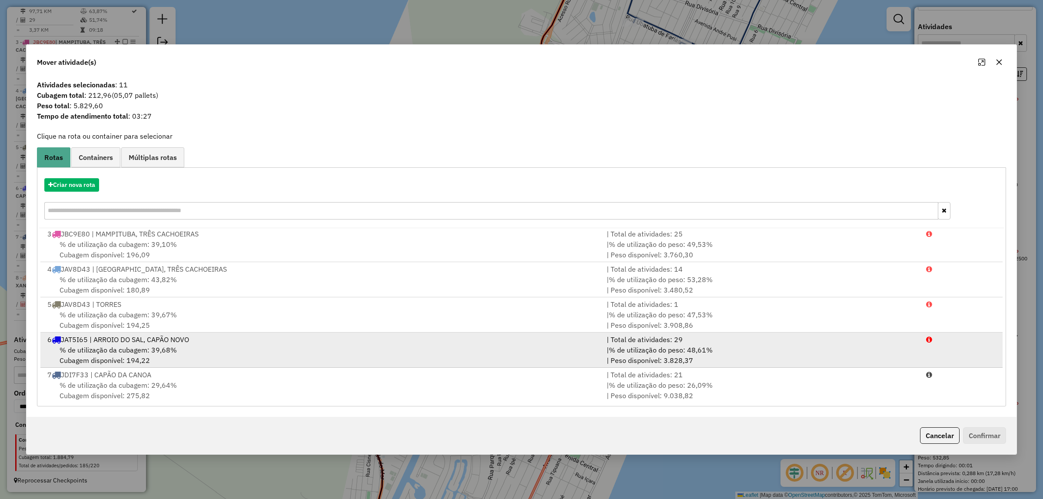
scroll to position [73, 0]
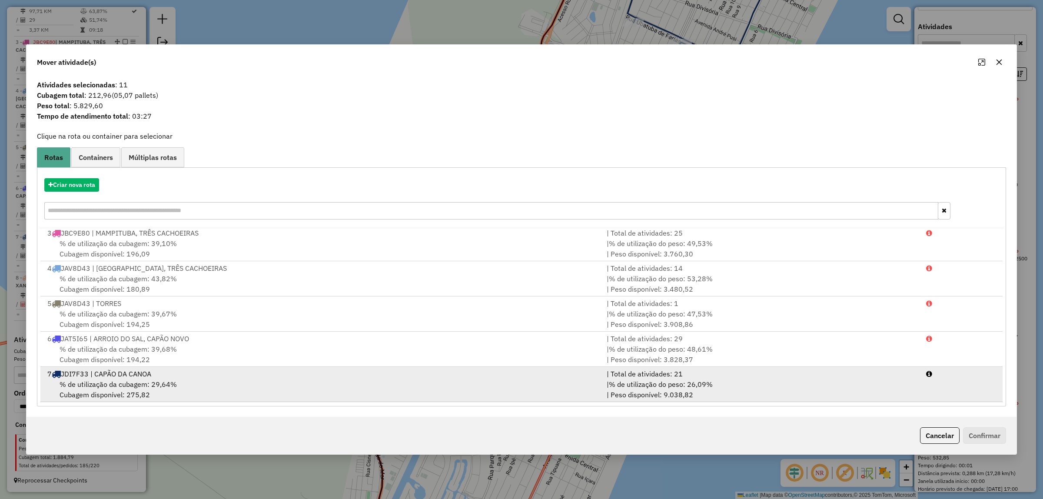
click at [207, 386] on div "% de utilização da cubagem: 29,64% Cubagem disponível: 275,82" at bounding box center [321, 389] width 559 height 21
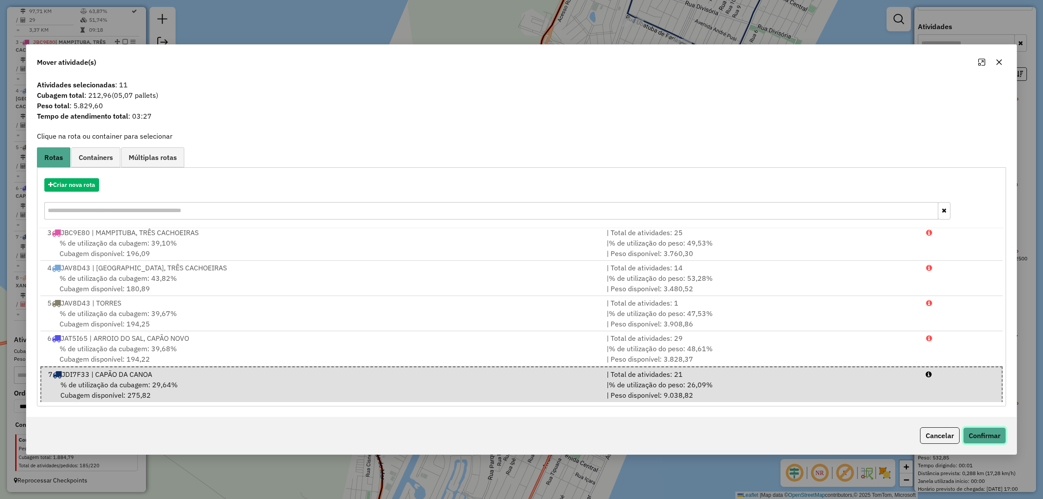
click at [986, 435] on button "Confirmar" at bounding box center [984, 435] width 43 height 17
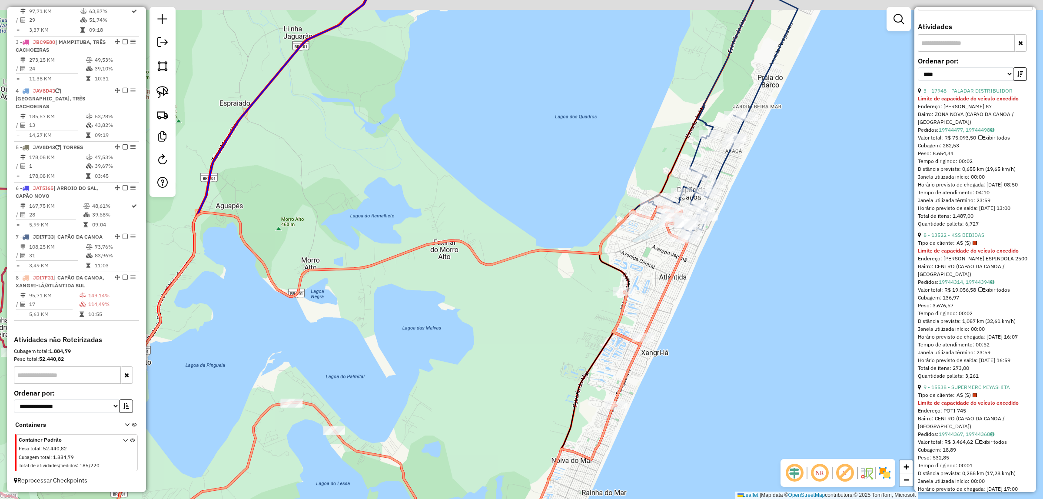
drag, startPoint x: 806, startPoint y: 187, endPoint x: 739, endPoint y: 172, distance: 69.1
click at [787, 209] on div "Janela de atendimento Grade de atendimento Capacidade Transportadoras Veículos …" at bounding box center [521, 249] width 1043 height 499
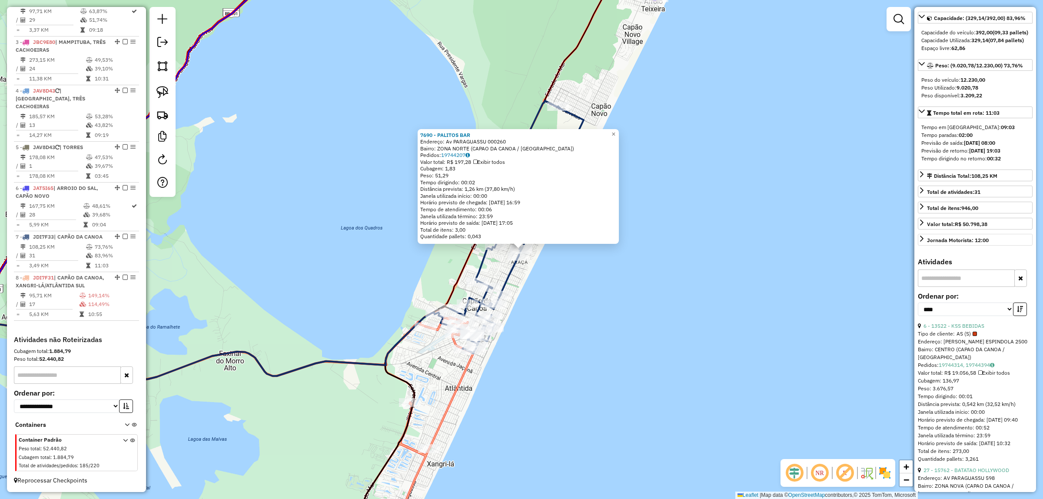
scroll to position [0, 0]
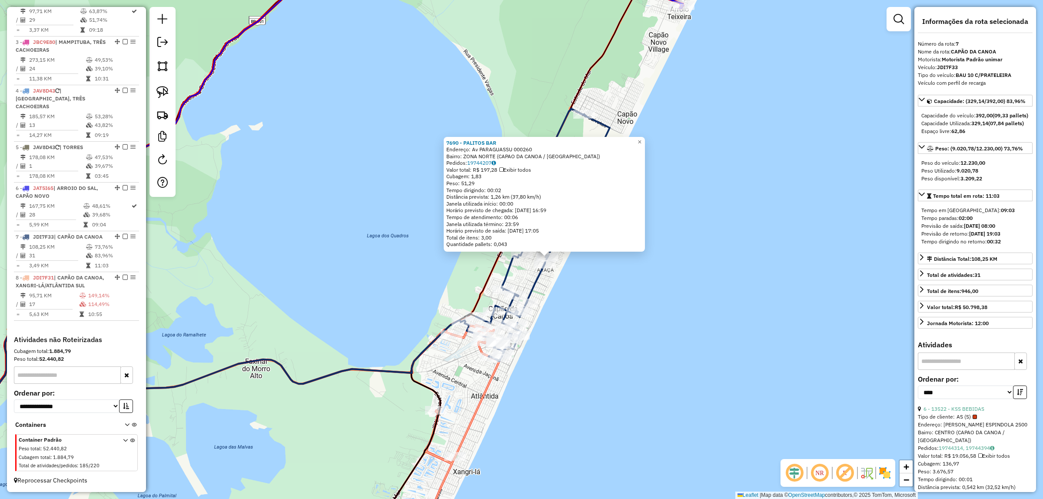
drag, startPoint x: 547, startPoint y: 370, endPoint x: 604, endPoint y: 384, distance: 58.9
click at [604, 384] on div "7690 - PALITOS BAR Endereço: Av PARAGUASSU 000260 Bairro: ZONA NORTE (CAPAO DA …" at bounding box center [521, 249] width 1043 height 499
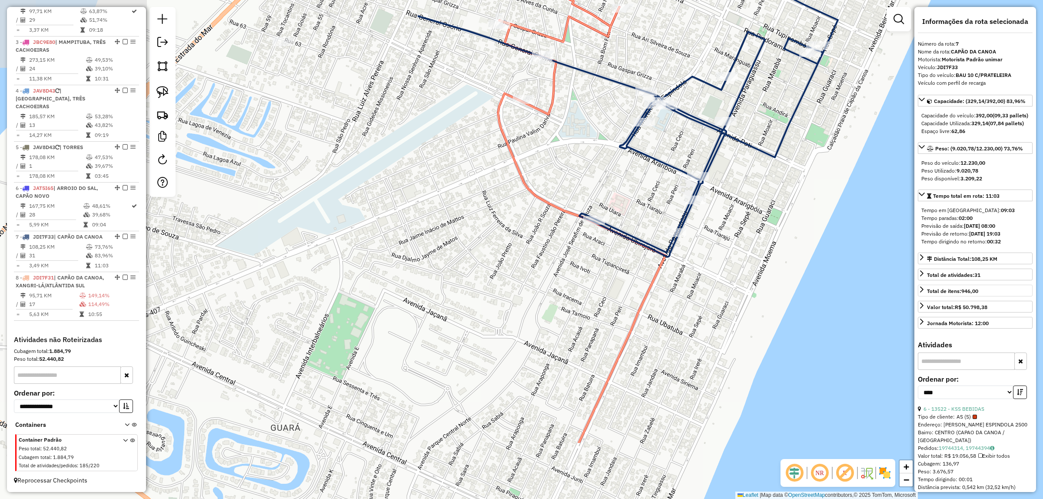
drag, startPoint x: 427, startPoint y: 377, endPoint x: 930, endPoint y: 307, distance: 507.7
click at [930, 307] on hb-router-mapa "Informações da Sessão 991545 - [DATE] Criação: [DATE] 17:44 Depósito: Unimar To…" at bounding box center [521, 249] width 1043 height 499
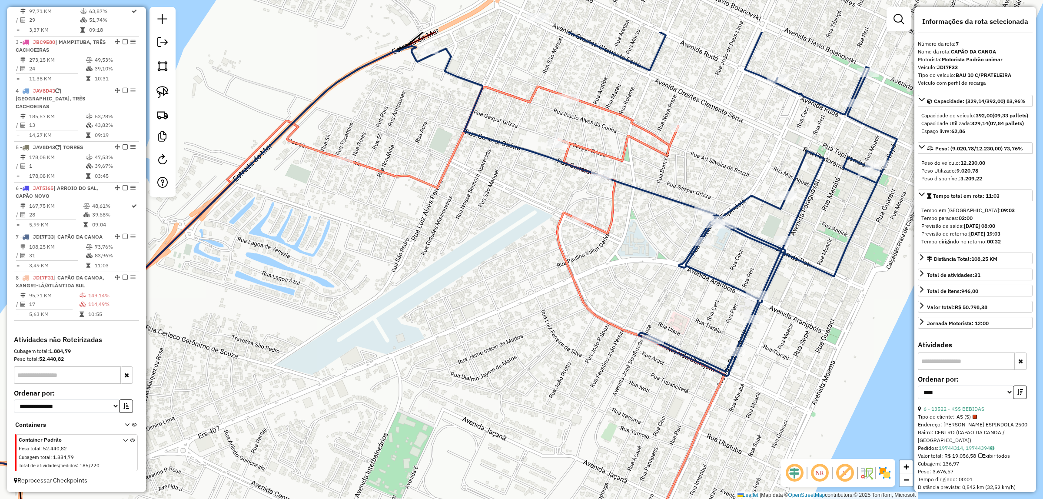
drag, startPoint x: 822, startPoint y: 203, endPoint x: 883, endPoint y: 274, distance: 93.1
click at [883, 274] on div "7690 - PALITOS BAR Endereço: Av PARAGUASSU 000260 Bairro: ZONA NORTE (CAPAO DA …" at bounding box center [521, 249] width 1043 height 499
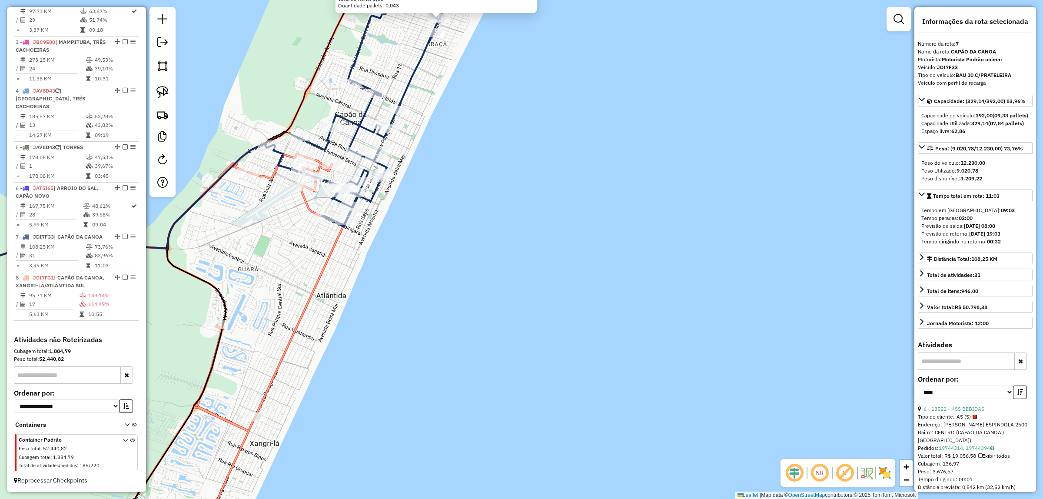
drag, startPoint x: 370, startPoint y: 284, endPoint x: 453, endPoint y: 283, distance: 83.5
click at [459, 287] on div "7690 - PALITOS BAR Endereço: Av PARAGUASSU 000260 Bairro: ZONA NORTE (CAPAO DA …" at bounding box center [521, 249] width 1043 height 499
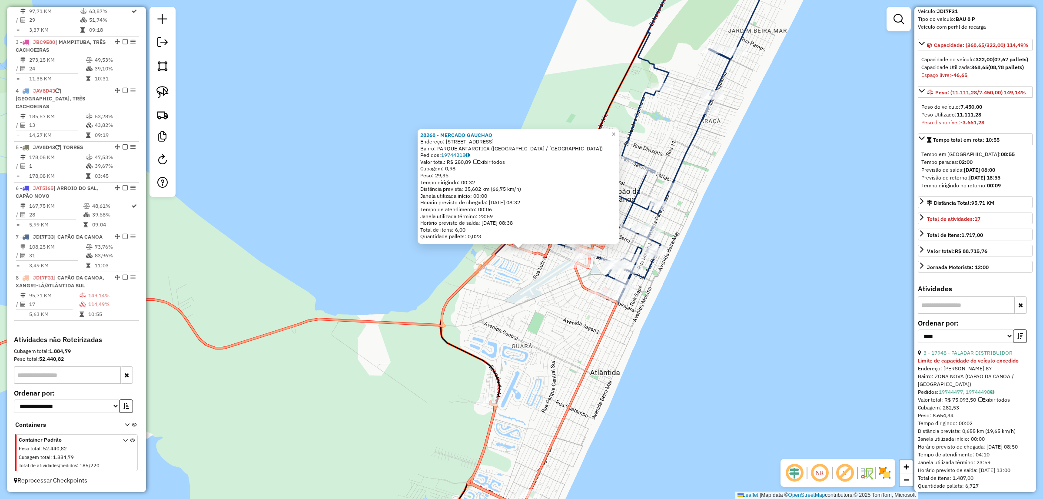
scroll to position [163, 0]
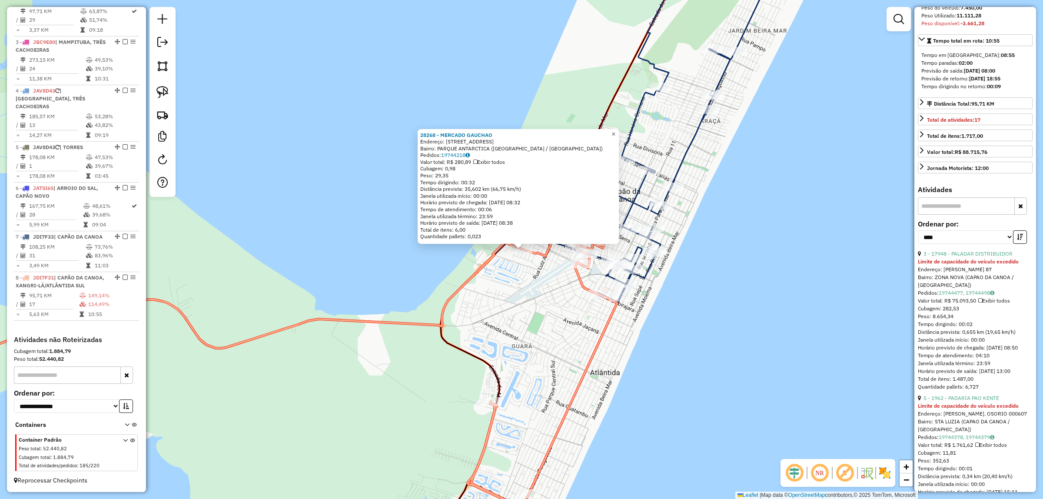
click at [615, 133] on span "×" at bounding box center [614, 133] width 4 height 7
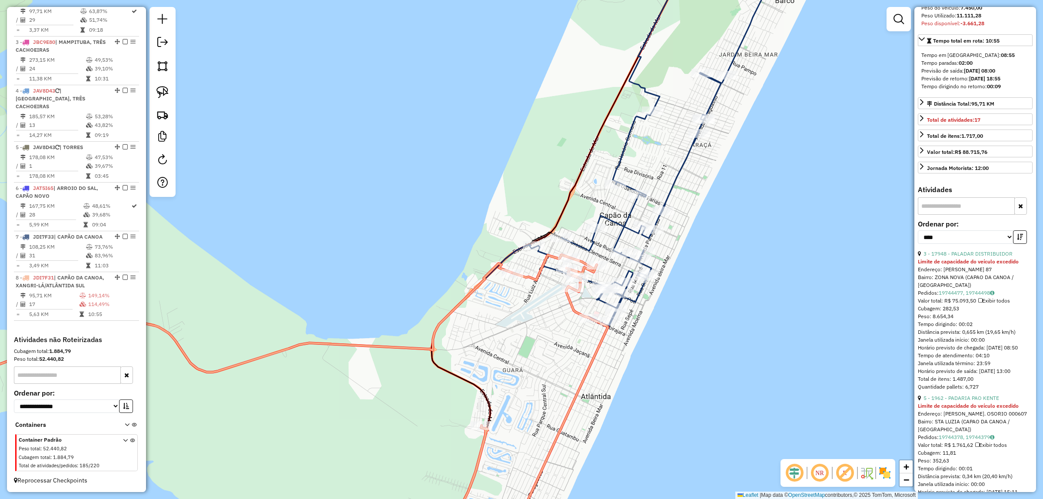
drag, startPoint x: 762, startPoint y: 166, endPoint x: 799, endPoint y: 36, distance: 135.5
click at [800, 35] on div "Janela de atendimento Grade de atendimento Capacidade Transportadoras Veículos …" at bounding box center [521, 249] width 1043 height 499
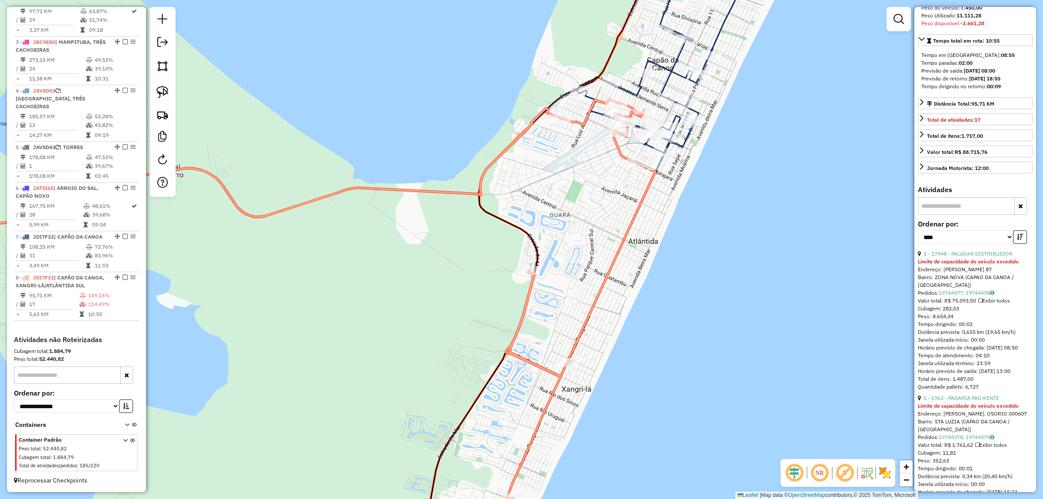
drag, startPoint x: 705, startPoint y: 303, endPoint x: 818, endPoint y: 120, distance: 214.3
click at [818, 120] on div "Janela de atendimento Grade de atendimento Capacidade Transportadoras Veículos …" at bounding box center [521, 249] width 1043 height 499
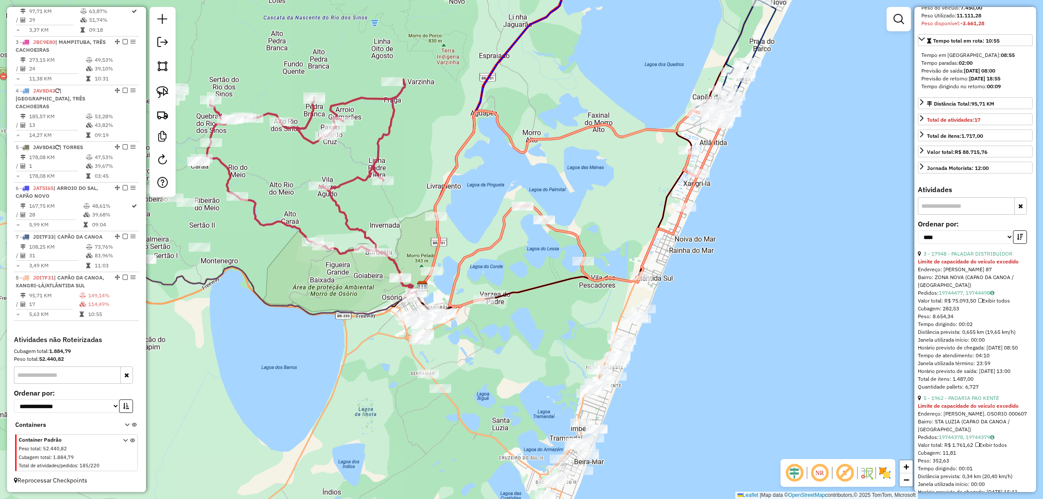
drag, startPoint x: 735, startPoint y: 309, endPoint x: 730, endPoint y: 253, distance: 55.9
click at [731, 255] on div "Janela de atendimento Grade de atendimento Capacidade Transportadoras Veículos …" at bounding box center [521, 249] width 1043 height 499
